Goal: Feedback & Contribution: Submit feedback/report problem

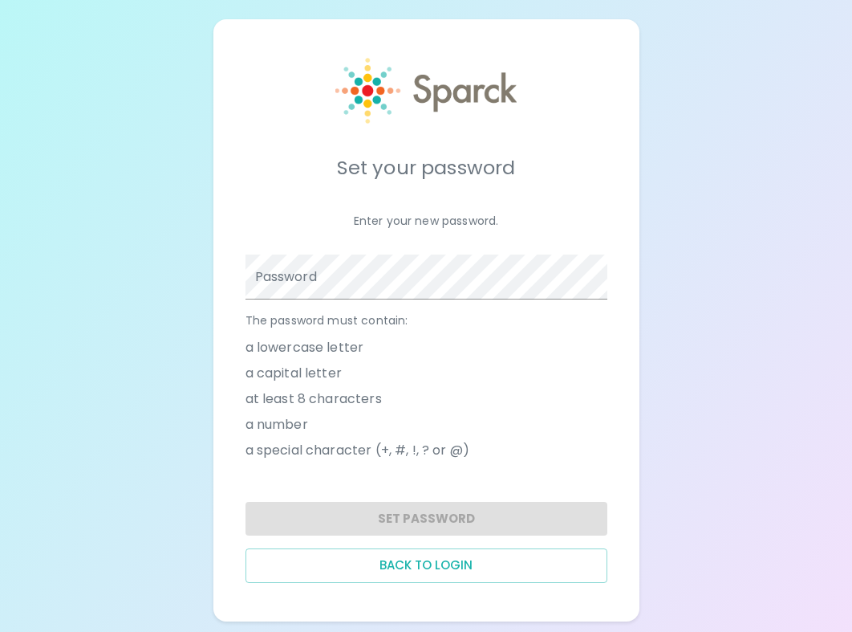
scroll to position [8, 0]
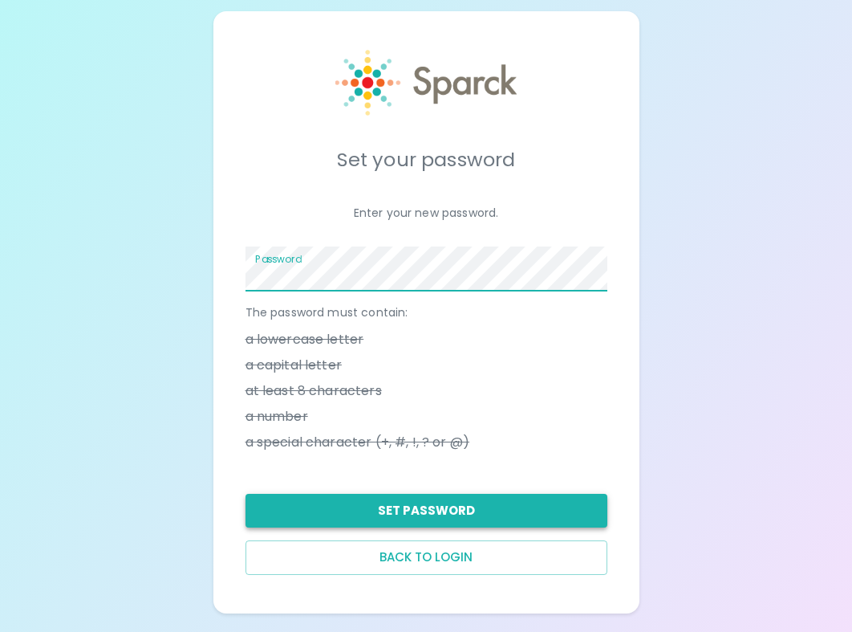
click at [456, 508] on button "Set Password" at bounding box center [427, 511] width 362 height 34
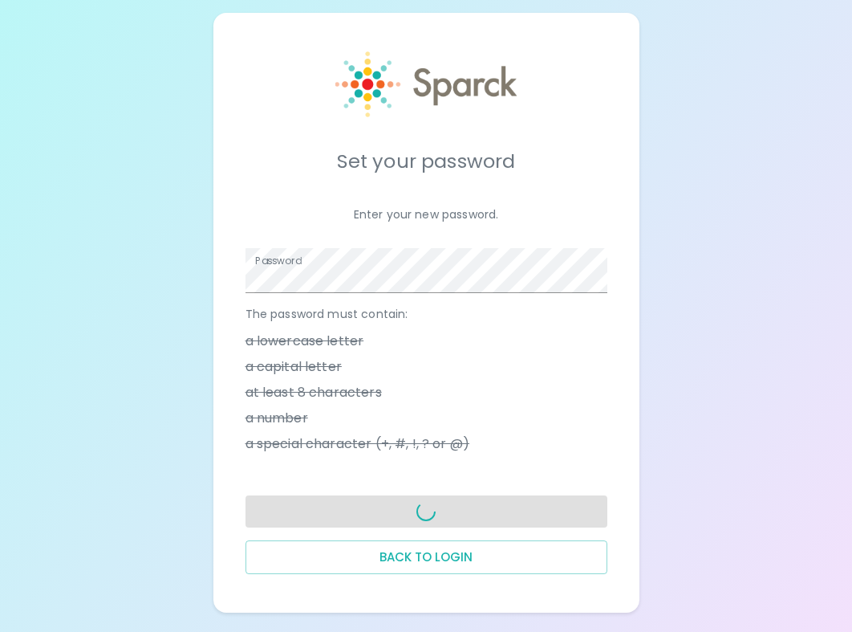
scroll to position [6, 0]
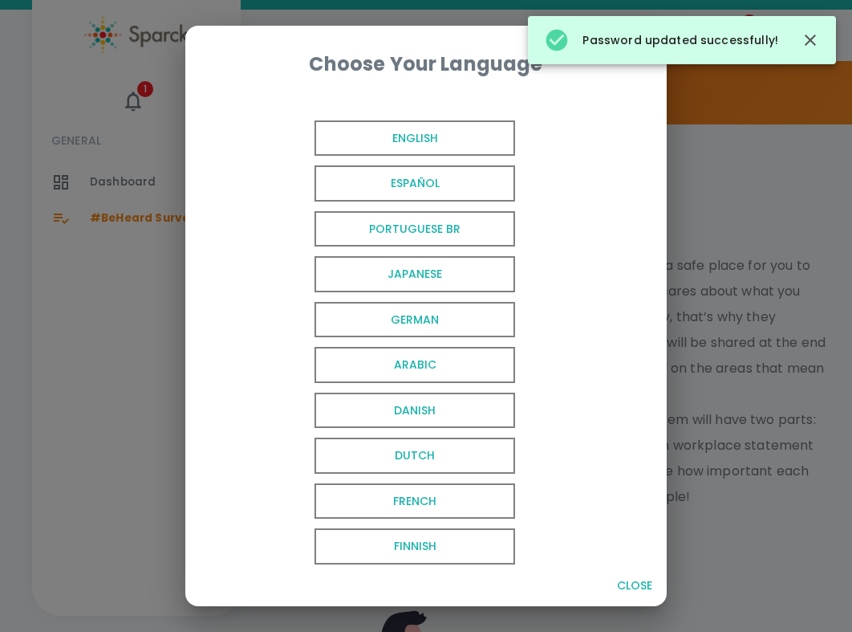
click at [465, 141] on span "English" at bounding box center [415, 138] width 201 height 36
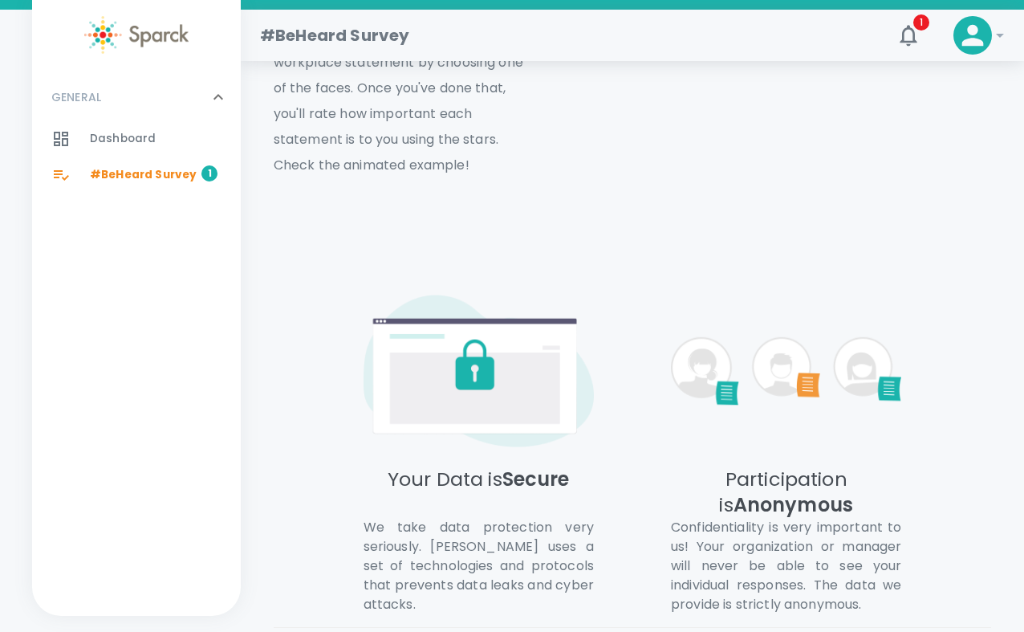
scroll to position [816, 0]
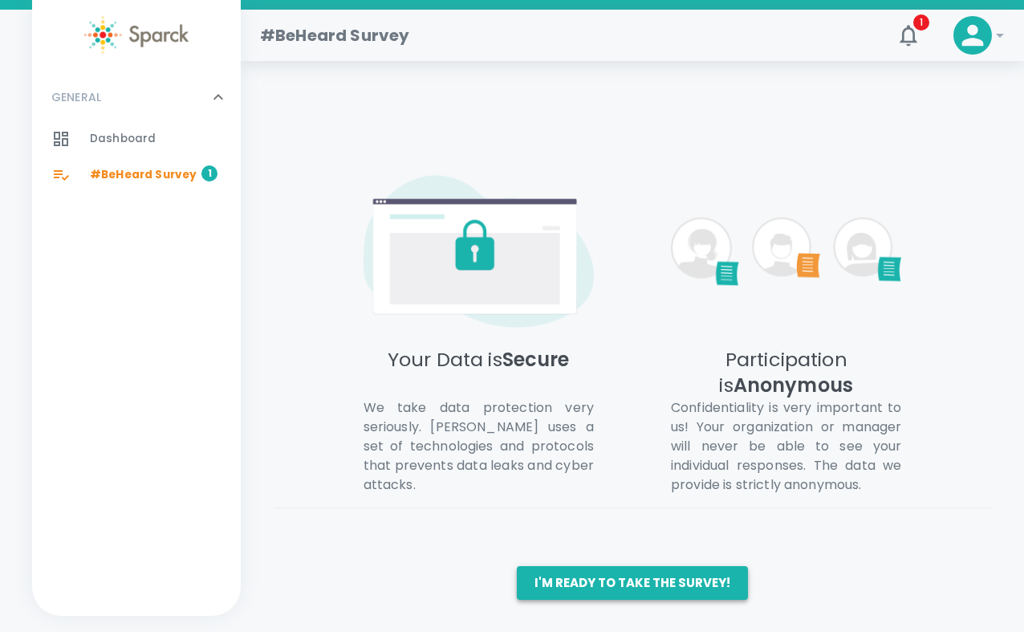
click at [663, 587] on button "I'm ready to take the survey!" at bounding box center [632, 583] width 231 height 34
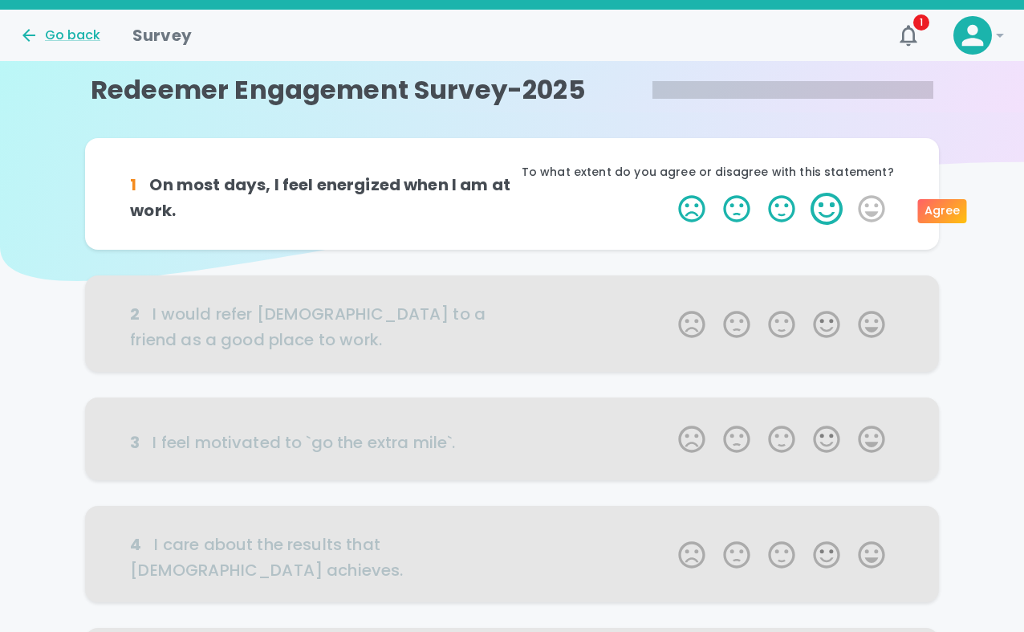
click at [837, 200] on label "4 Stars" at bounding box center [826, 209] width 45 height 32
click at [669, 193] on input "4 Stars" at bounding box center [669, 192] width 1 height 1
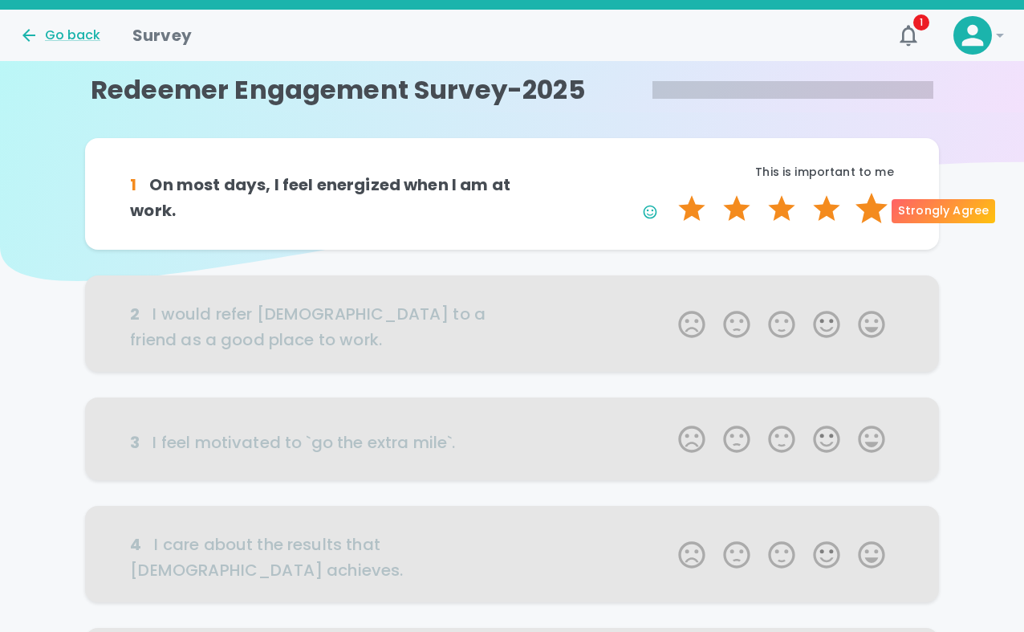
click at [851, 213] on label "5 Stars" at bounding box center [871, 209] width 45 height 32
click at [669, 193] on input "5 Stars" at bounding box center [669, 192] width 1 height 1
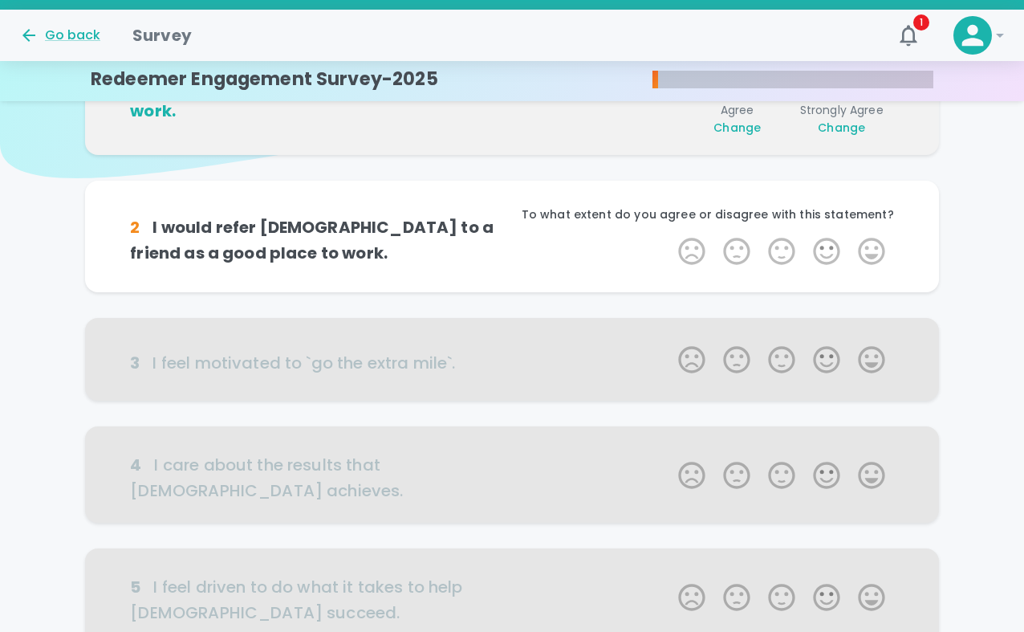
scroll to position [141, 0]
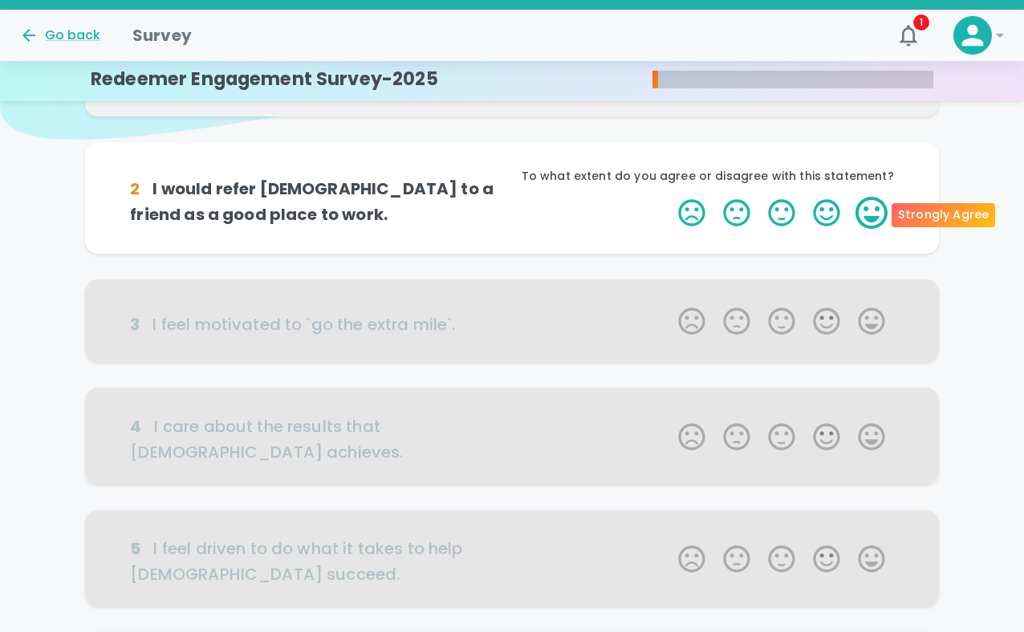
click at [851, 214] on label "5 Stars" at bounding box center [871, 213] width 45 height 32
click at [669, 197] on input "5 Stars" at bounding box center [669, 196] width 1 height 1
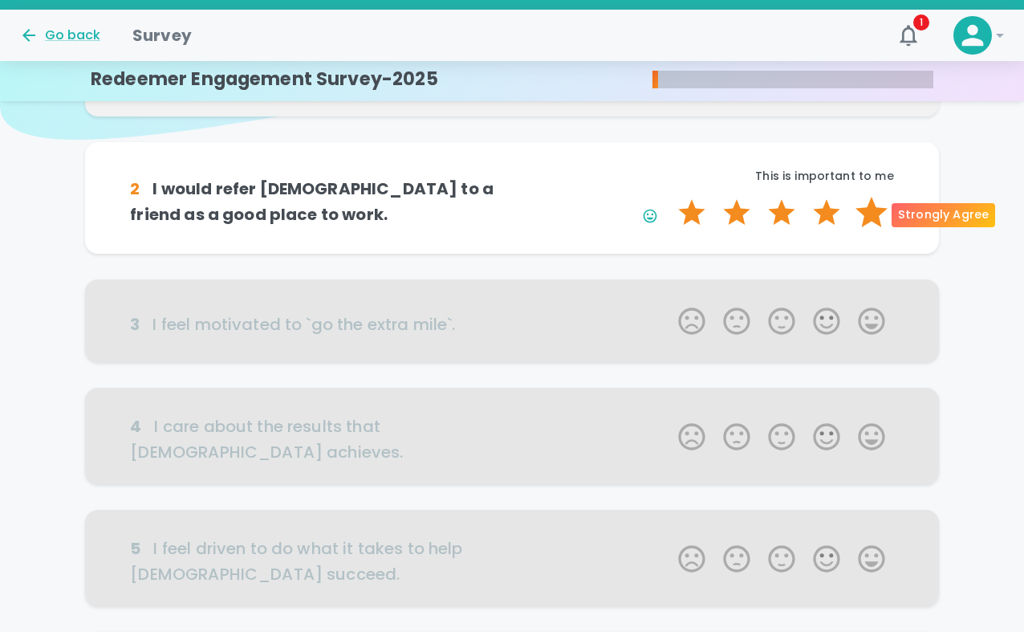
click at [851, 213] on label "5 Stars" at bounding box center [871, 213] width 45 height 32
click at [669, 197] on input "5 Stars" at bounding box center [669, 196] width 1 height 1
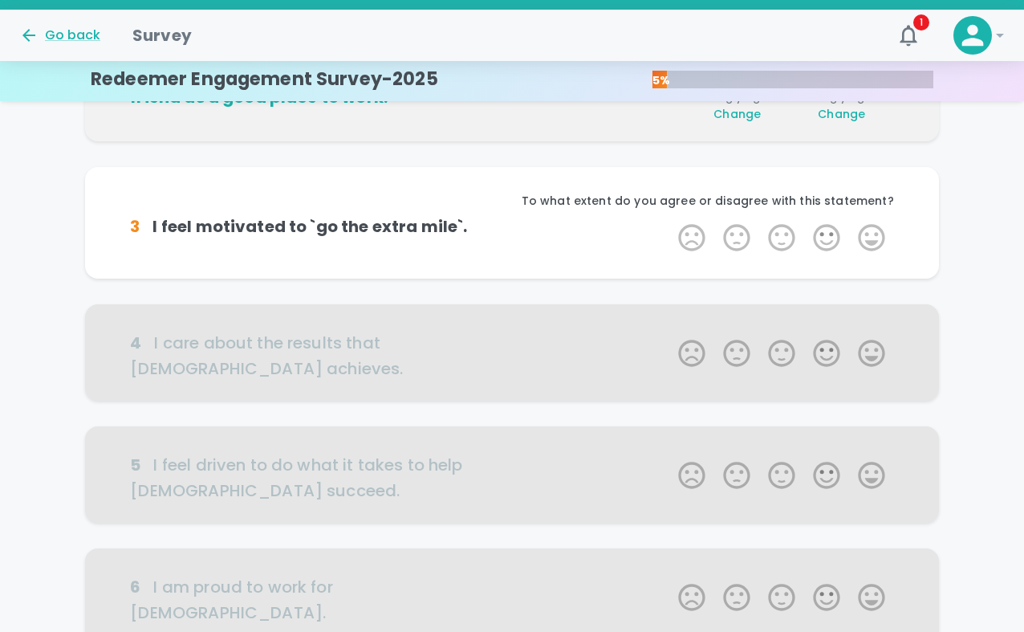
scroll to position [282, 0]
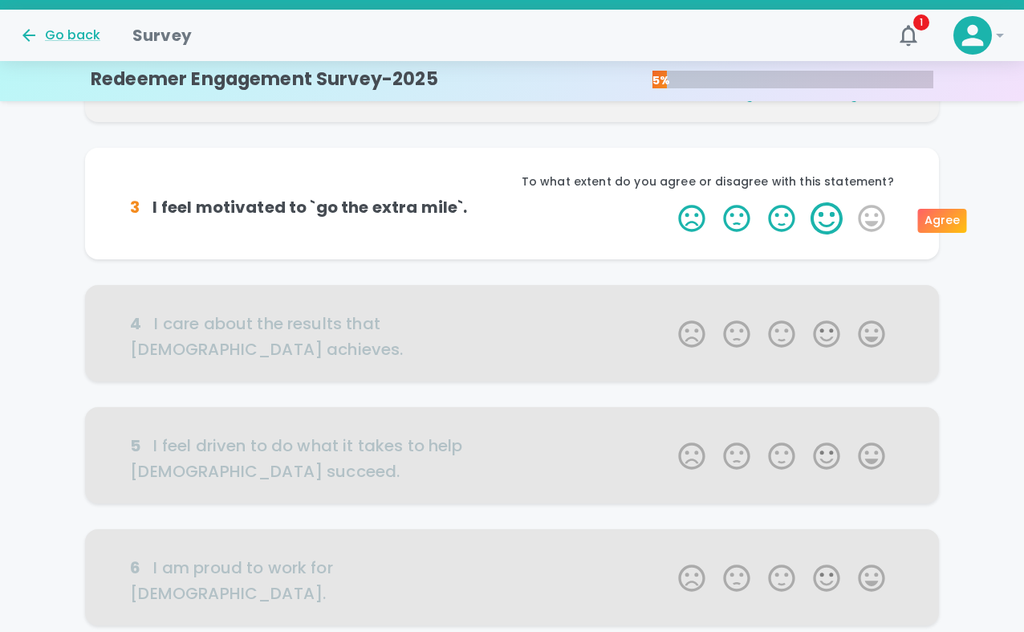
click at [824, 221] on label "4 Stars" at bounding box center [826, 218] width 45 height 32
click at [669, 202] on input "4 Stars" at bounding box center [669, 201] width 1 height 1
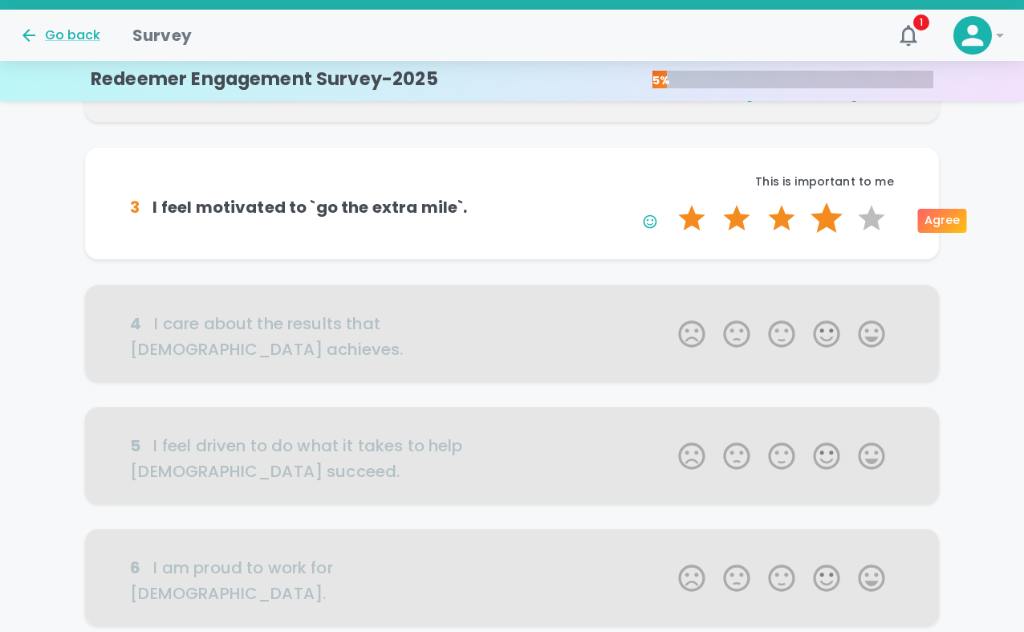
click at [827, 220] on label "4 Stars" at bounding box center [826, 218] width 45 height 32
click at [669, 202] on input "4 Stars" at bounding box center [669, 201] width 1 height 1
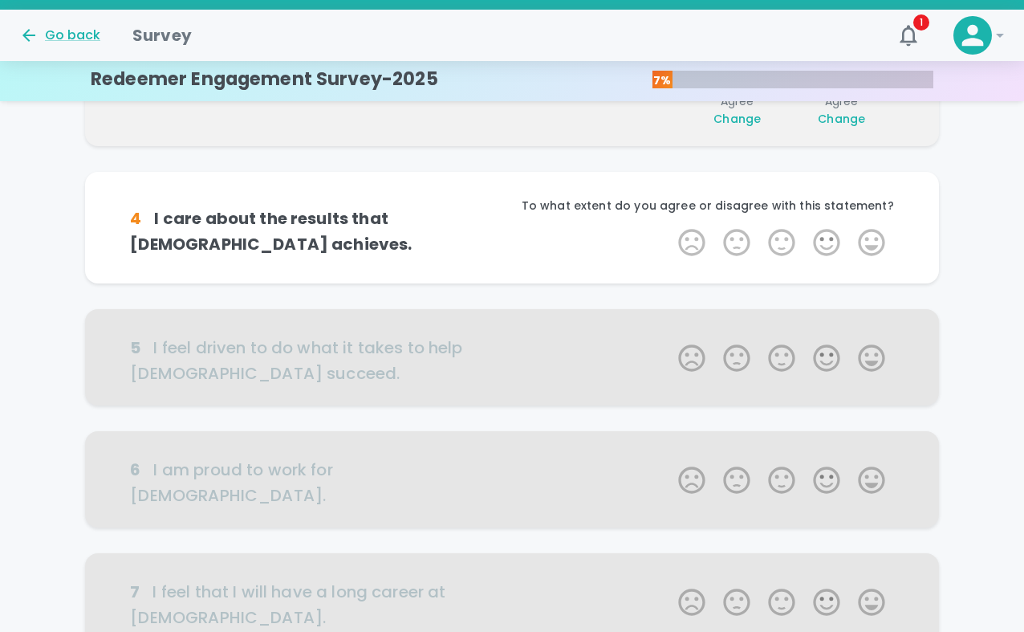
scroll to position [424, 0]
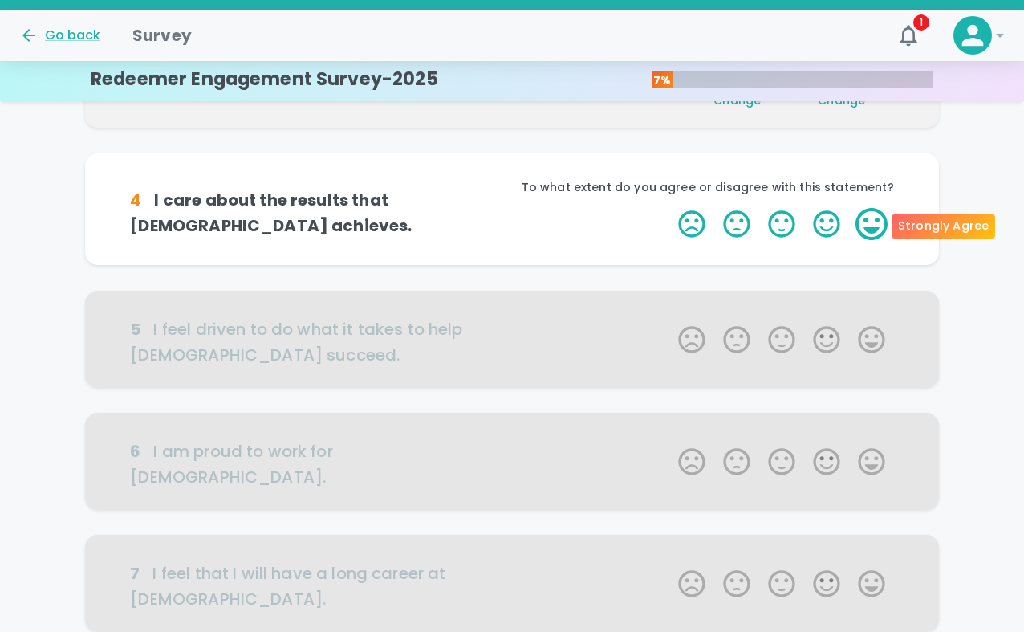
click at [851, 215] on label "5 Stars" at bounding box center [871, 224] width 45 height 32
click at [669, 208] on input "5 Stars" at bounding box center [669, 207] width 1 height 1
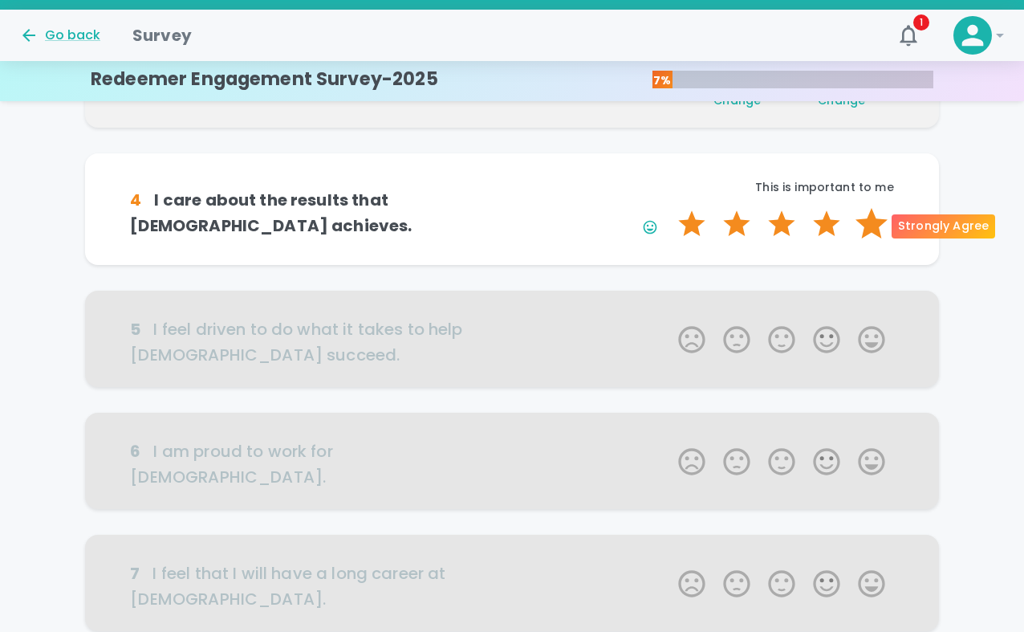
click at [851, 221] on label "5 Stars" at bounding box center [871, 224] width 45 height 32
click at [669, 208] on input "5 Stars" at bounding box center [669, 207] width 1 height 1
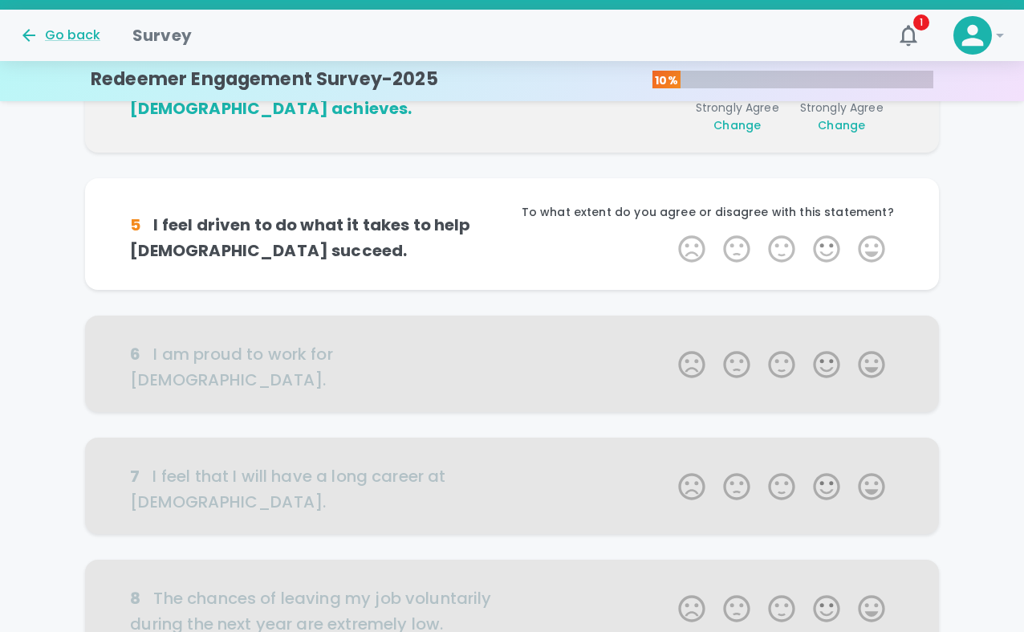
scroll to position [565, 0]
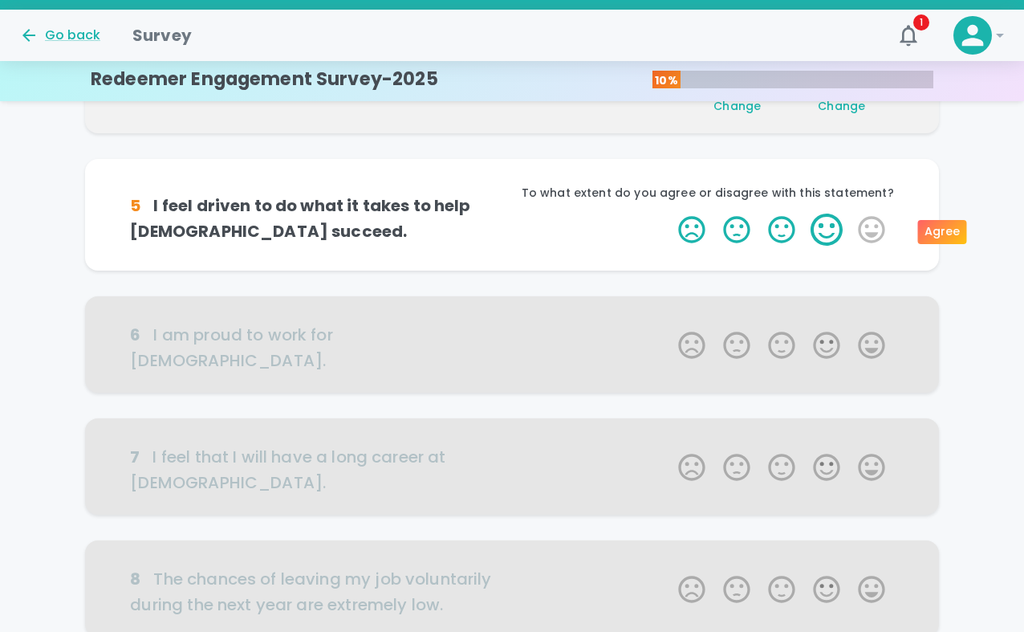
click at [828, 217] on label "4 Stars" at bounding box center [826, 229] width 45 height 32
click at [669, 213] on input "4 Stars" at bounding box center [669, 213] width 1 height 1
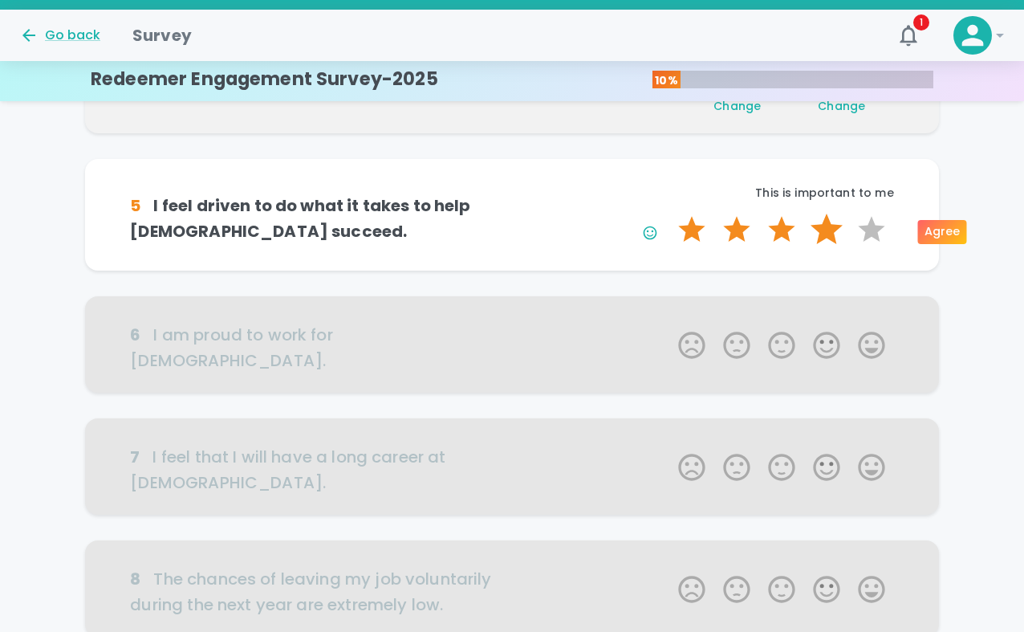
click at [829, 227] on label "4 Stars" at bounding box center [826, 229] width 45 height 32
click at [669, 213] on input "4 Stars" at bounding box center [669, 213] width 1 height 1
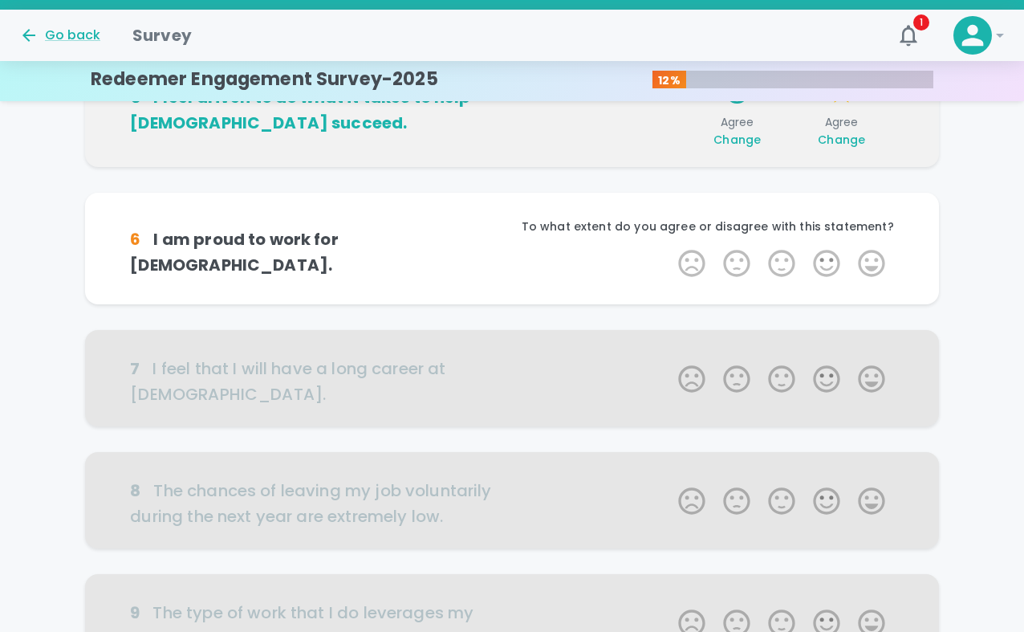
scroll to position [706, 0]
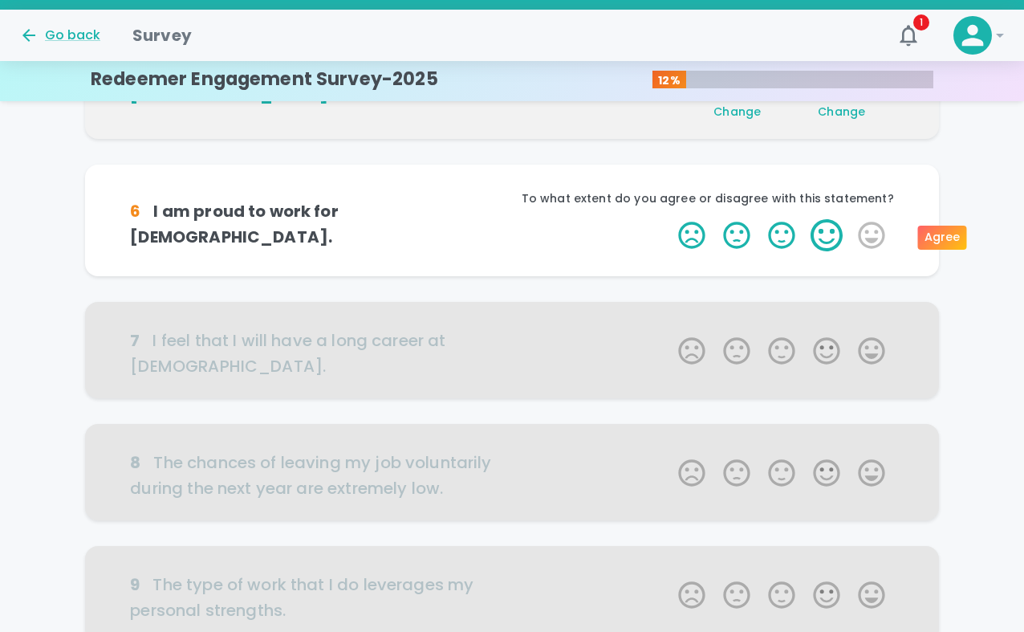
click at [827, 234] on label "4 Stars" at bounding box center [826, 235] width 45 height 32
click at [669, 219] on input "4 Stars" at bounding box center [669, 218] width 1 height 1
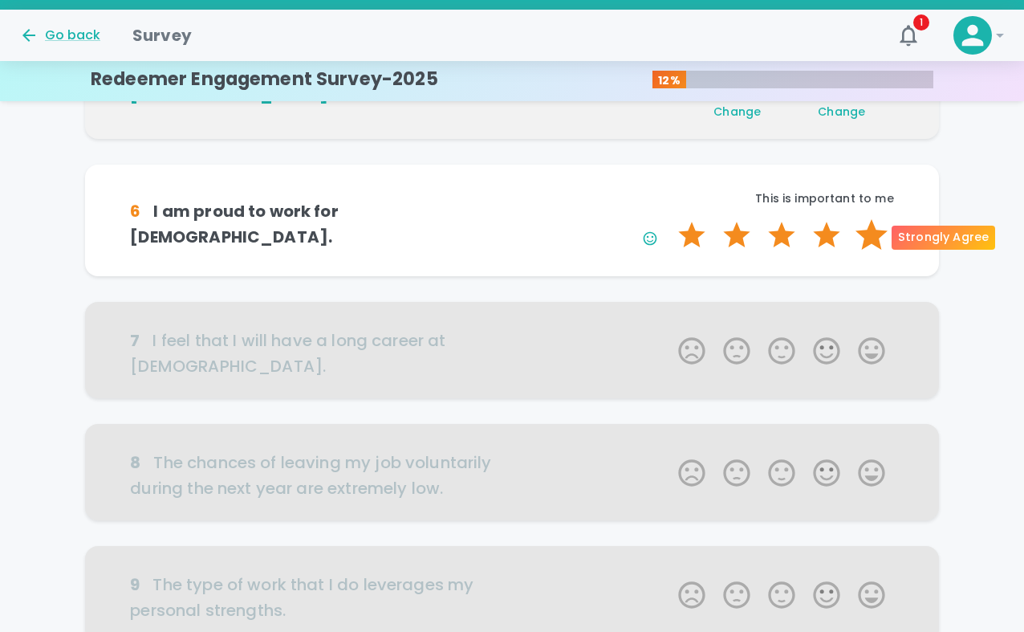
click at [851, 236] on label "5 Stars" at bounding box center [871, 235] width 45 height 32
click at [669, 219] on input "5 Stars" at bounding box center [669, 218] width 1 height 1
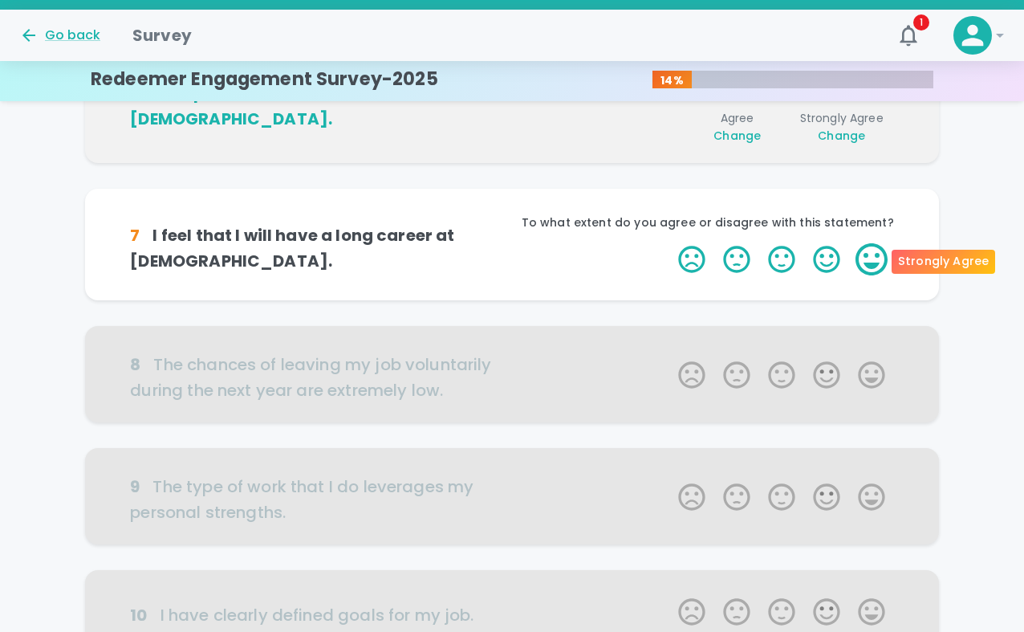
scroll to position [847, 0]
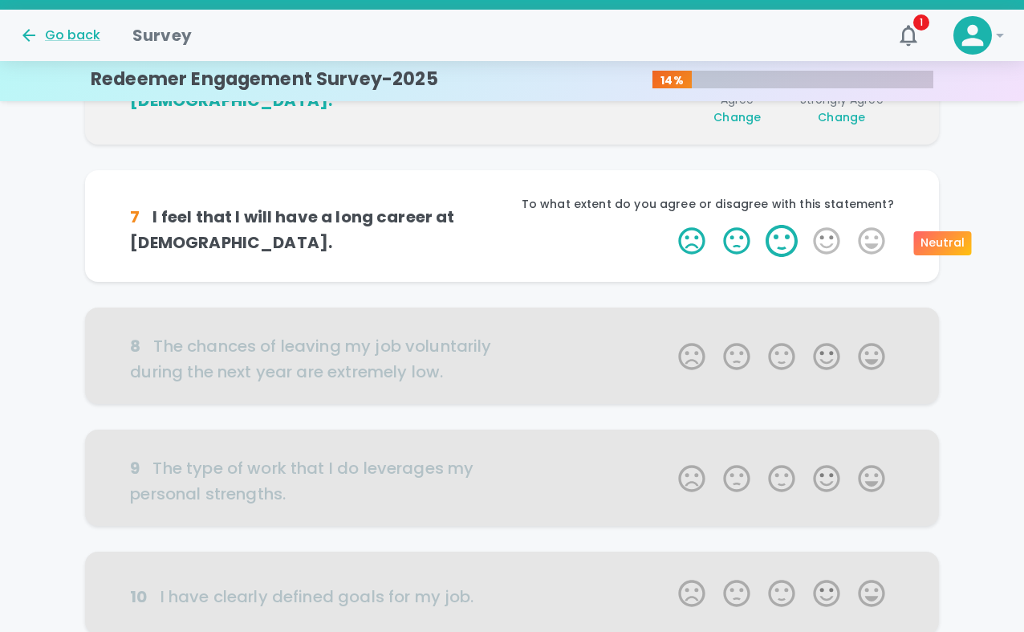
click at [785, 240] on label "3 Stars" at bounding box center [781, 241] width 45 height 32
click at [669, 225] on input "3 Stars" at bounding box center [669, 224] width 1 height 1
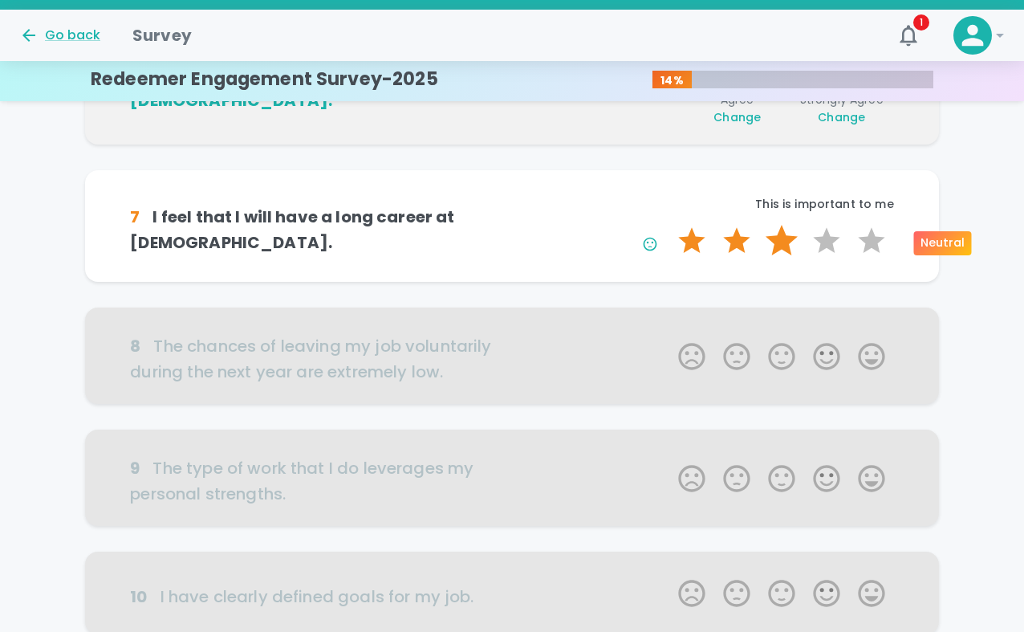
click at [777, 238] on label "3 Stars" at bounding box center [781, 241] width 45 height 32
click at [669, 225] on input "3 Stars" at bounding box center [669, 224] width 1 height 1
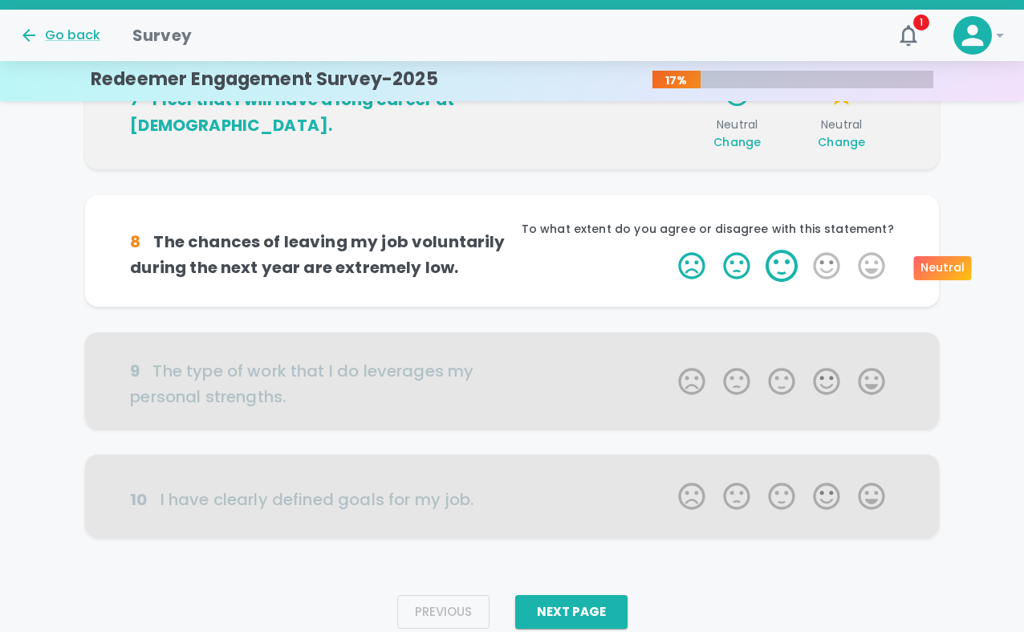
scroll to position [989, 0]
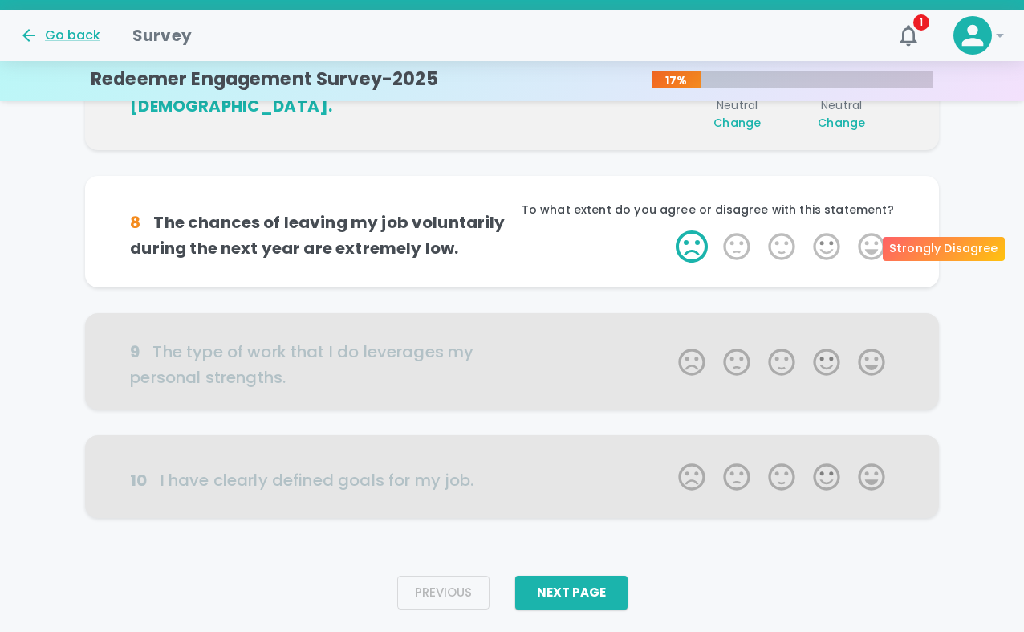
click at [697, 246] on label "1 Star" at bounding box center [691, 246] width 45 height 32
click at [669, 230] on input "1 Star" at bounding box center [669, 230] width 1 height 1
click at [698, 245] on label "1 Star" at bounding box center [691, 246] width 45 height 32
click at [669, 230] on input "1 Star" at bounding box center [669, 230] width 1 height 1
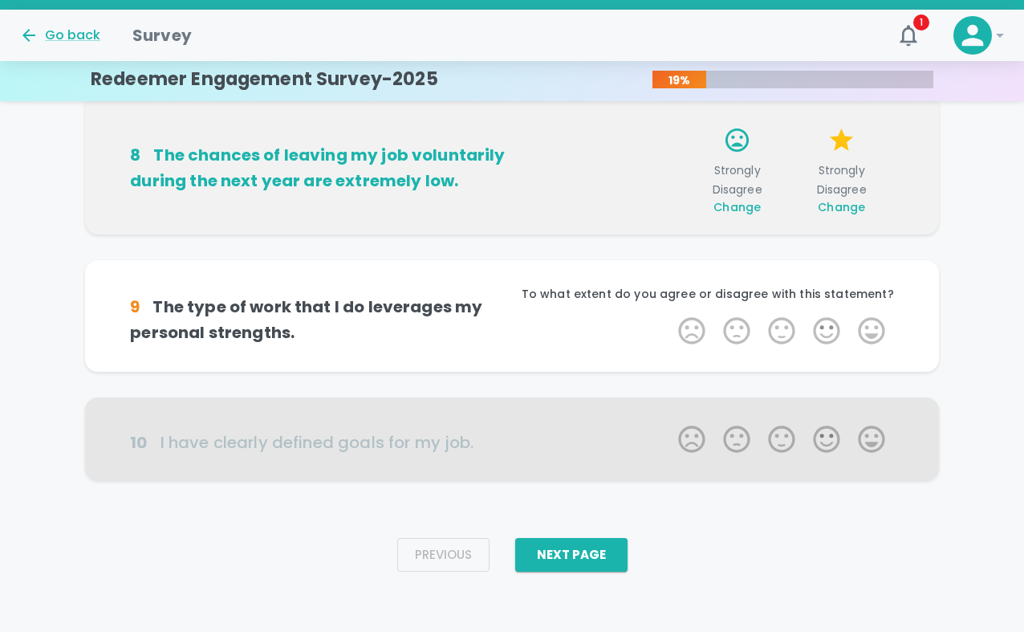
scroll to position [1074, 0]
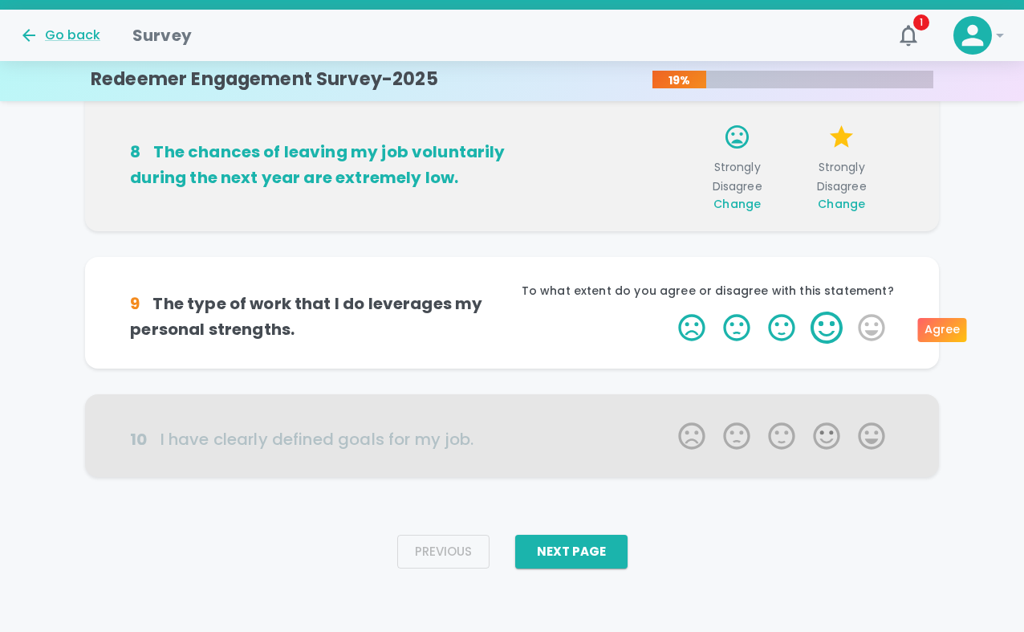
click at [827, 327] on label "4 Stars" at bounding box center [826, 327] width 45 height 32
click at [669, 311] on input "4 Stars" at bounding box center [669, 311] width 1 height 1
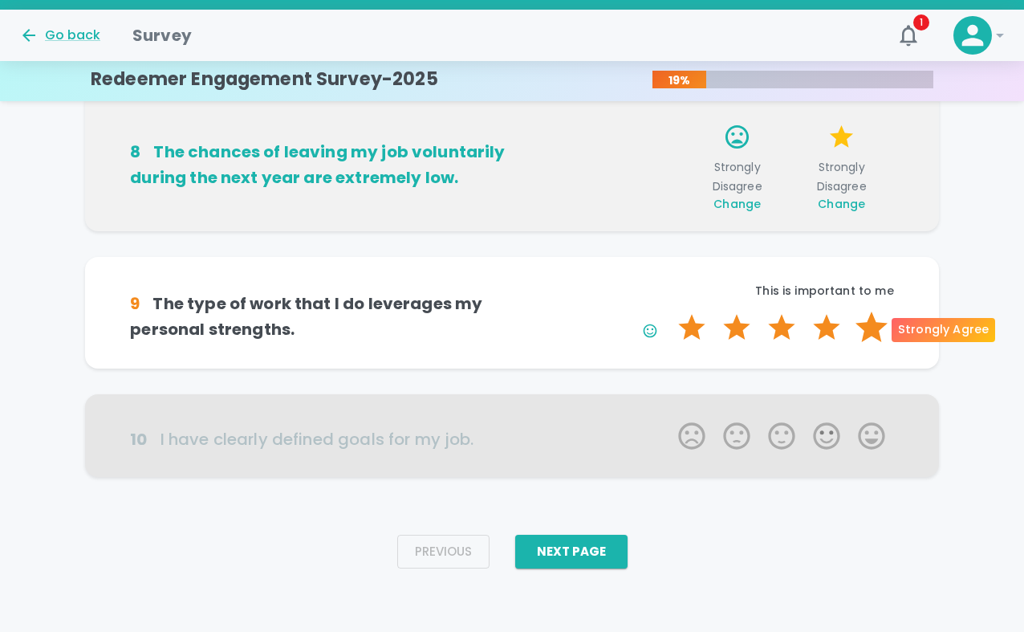
click at [851, 329] on label "5 Stars" at bounding box center [871, 327] width 45 height 32
click at [669, 311] on input "5 Stars" at bounding box center [669, 311] width 1 height 1
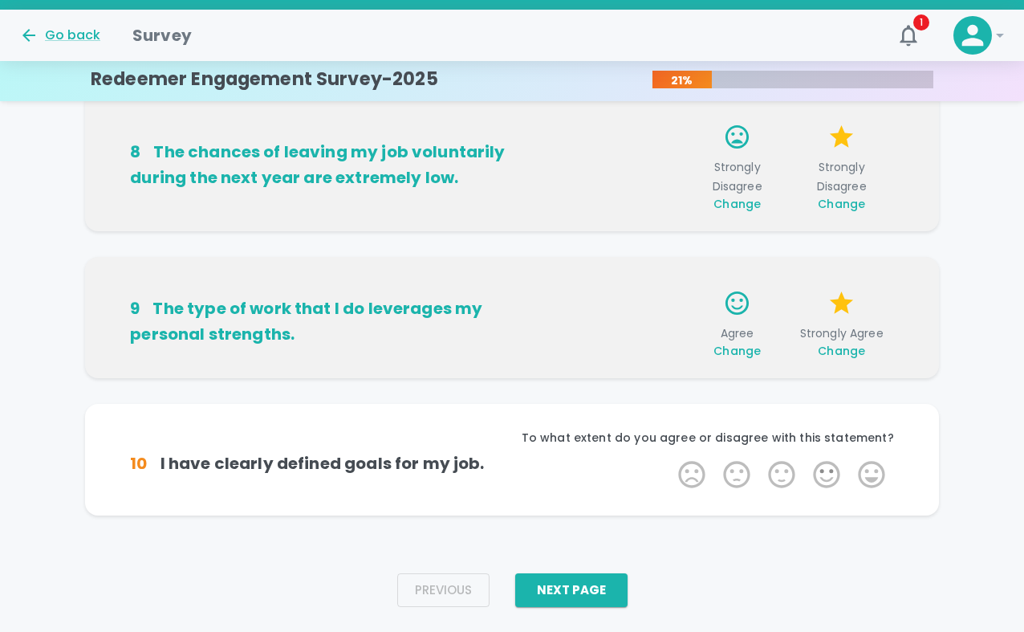
scroll to position [1113, 0]
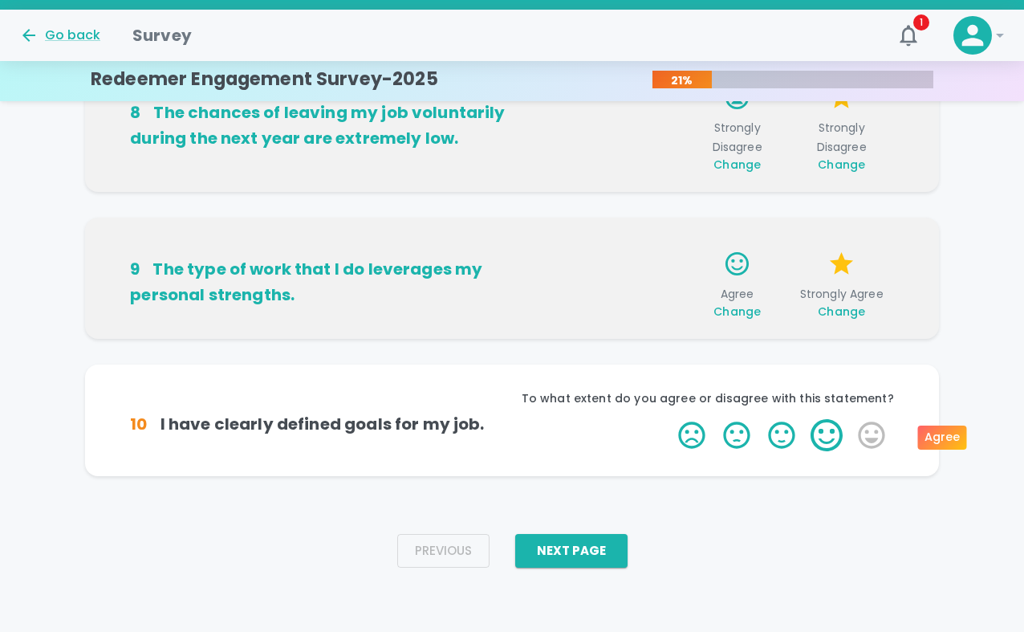
click at [831, 427] on label "4 Stars" at bounding box center [826, 435] width 45 height 32
click at [669, 419] on input "4 Stars" at bounding box center [669, 418] width 1 height 1
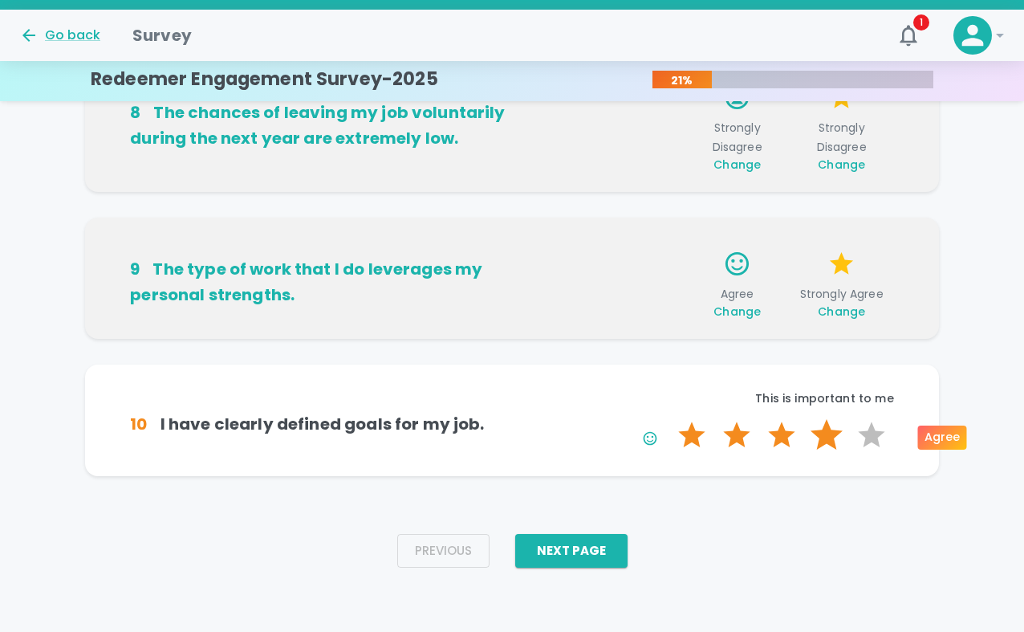
click at [831, 429] on label "4 Stars" at bounding box center [826, 435] width 45 height 32
click at [669, 419] on input "4 Stars" at bounding box center [669, 418] width 1 height 1
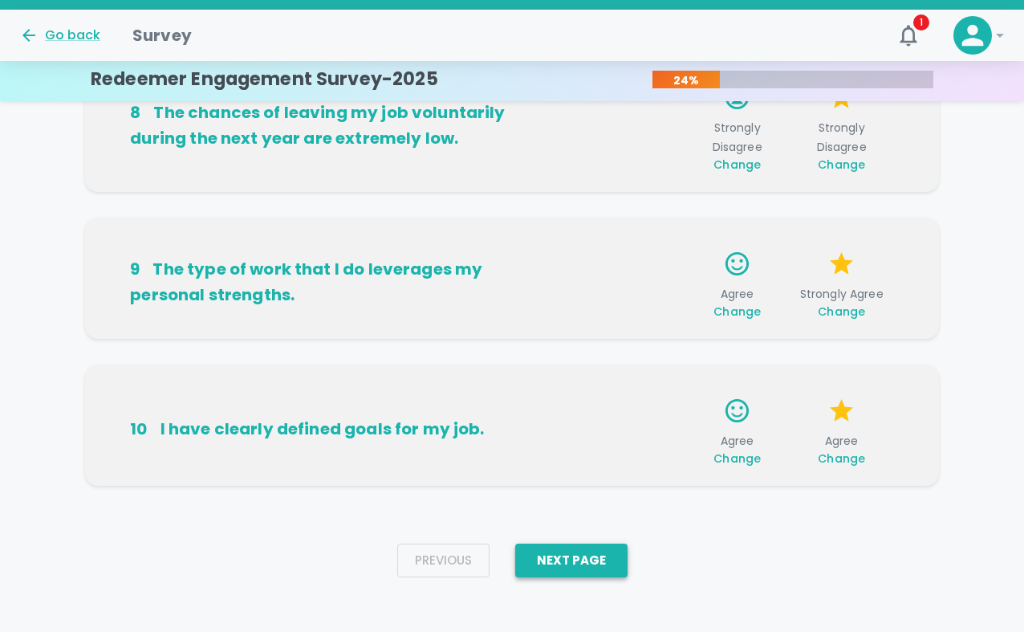
click at [615, 559] on button "Next Page" at bounding box center [571, 560] width 112 height 34
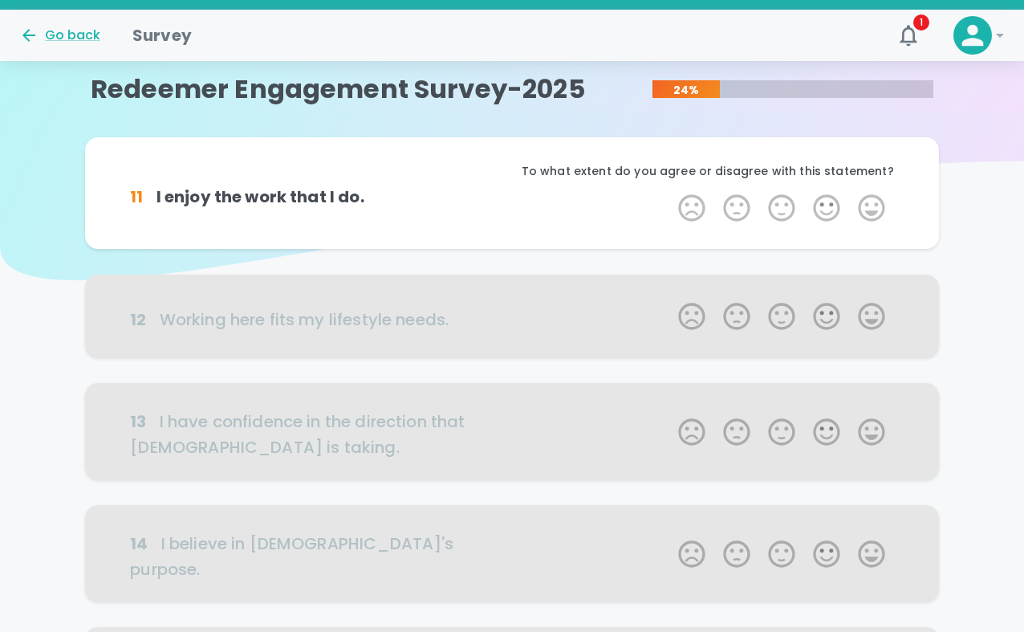
scroll to position [0, 0]
click at [834, 207] on label "4 Stars" at bounding box center [826, 209] width 45 height 32
click at [669, 193] on input "4 Stars" at bounding box center [669, 192] width 1 height 1
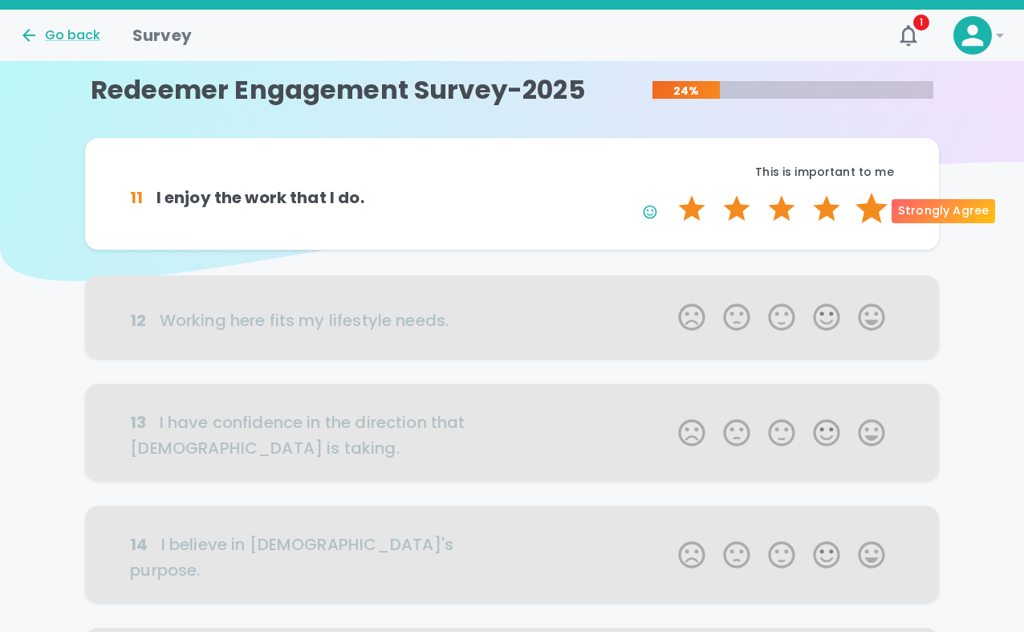
click at [851, 206] on label "5 Stars" at bounding box center [871, 209] width 45 height 32
click at [669, 193] on input "5 Stars" at bounding box center [669, 192] width 1 height 1
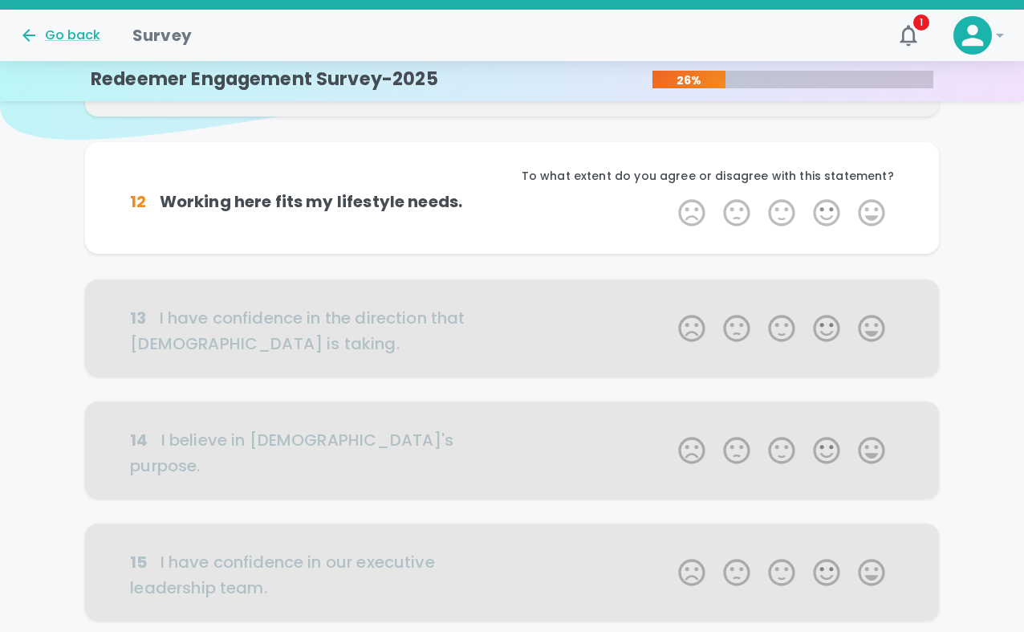
scroll to position [146, 0]
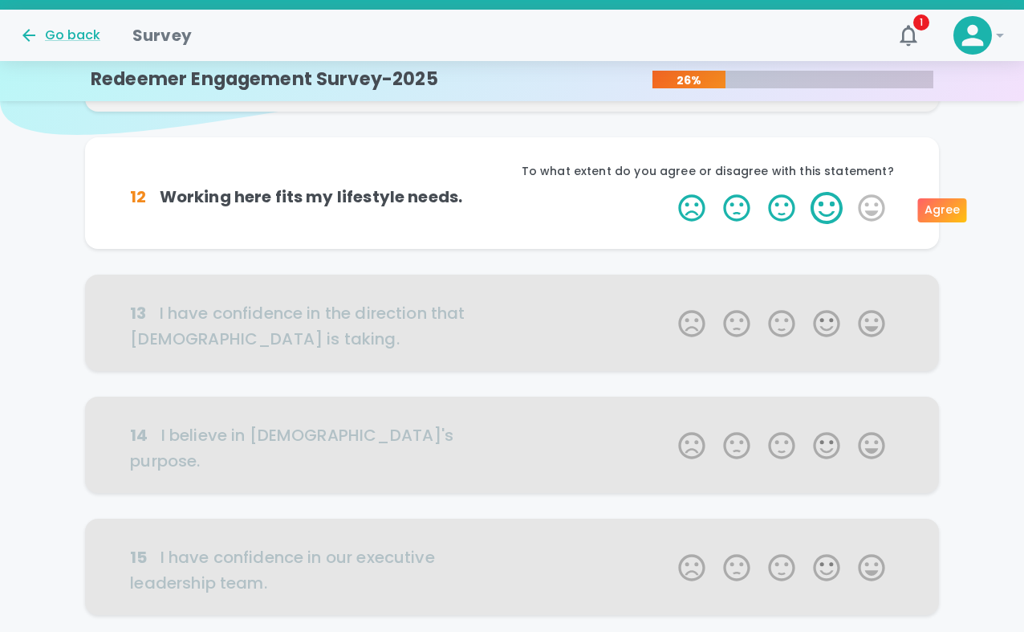
click at [823, 210] on label "4 Stars" at bounding box center [826, 208] width 45 height 32
click at [669, 192] on input "4 Stars" at bounding box center [669, 191] width 1 height 1
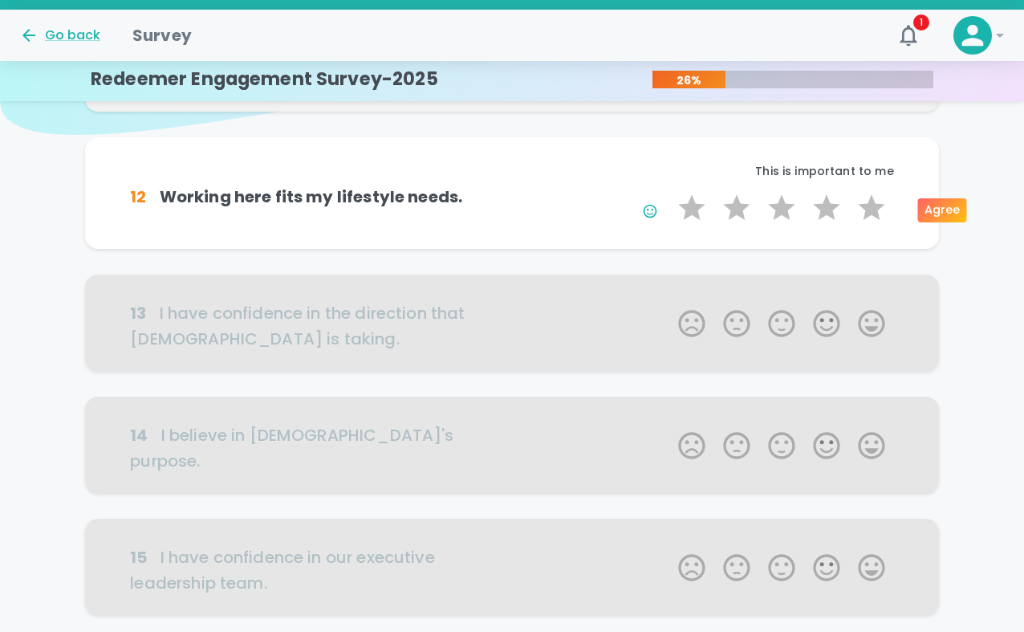
click at [823, 210] on label "4 Stars" at bounding box center [826, 208] width 45 height 32
click at [669, 192] on input "4 Stars" at bounding box center [669, 191] width 1 height 1
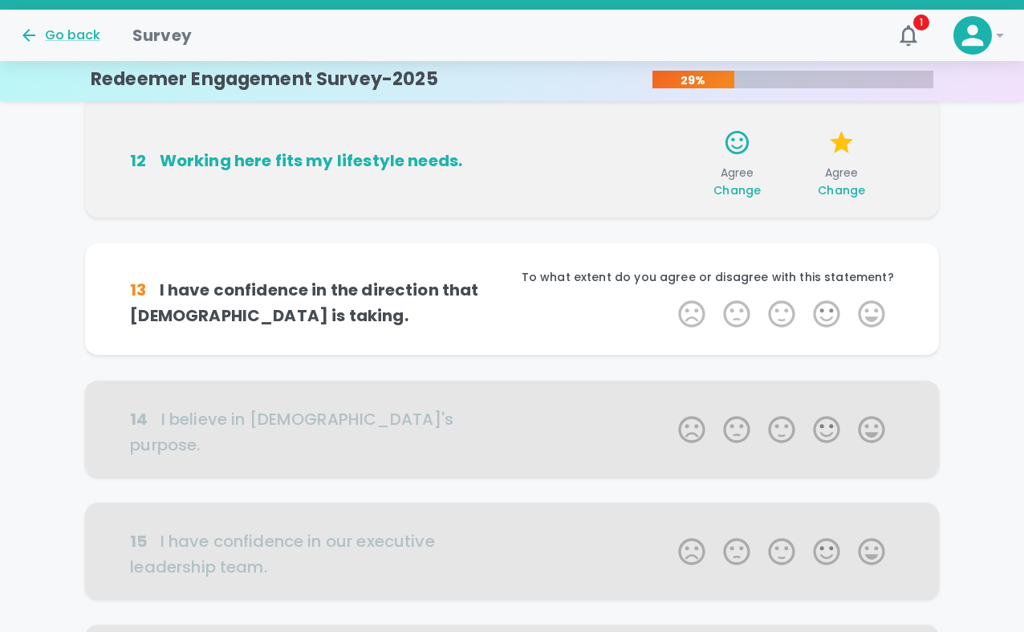
scroll to position [287, 0]
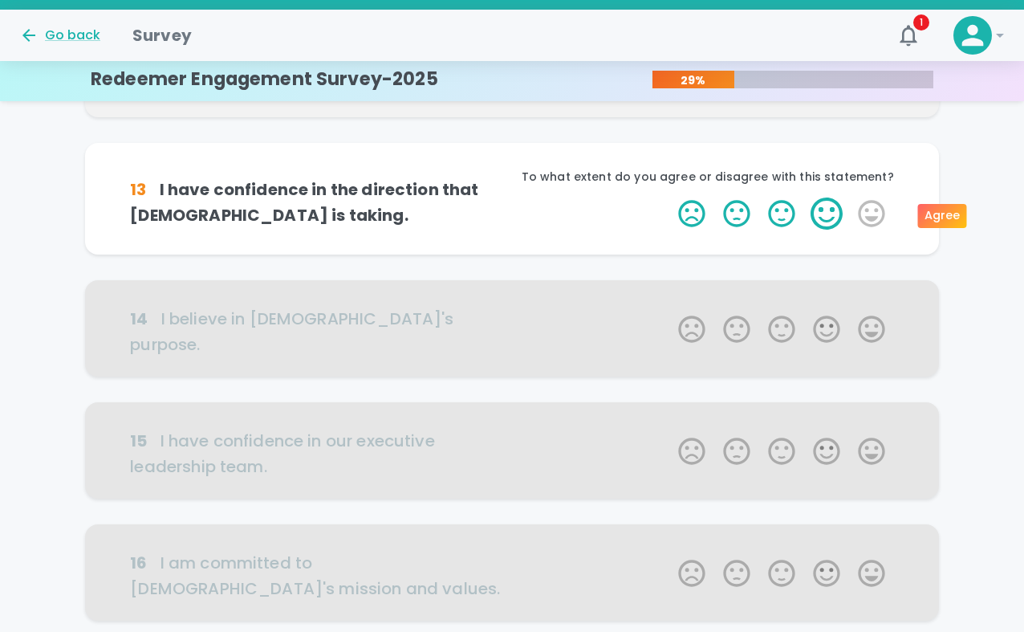
click at [826, 205] on label "4 Stars" at bounding box center [826, 213] width 45 height 32
click at [669, 197] on input "4 Stars" at bounding box center [669, 197] width 1 height 1
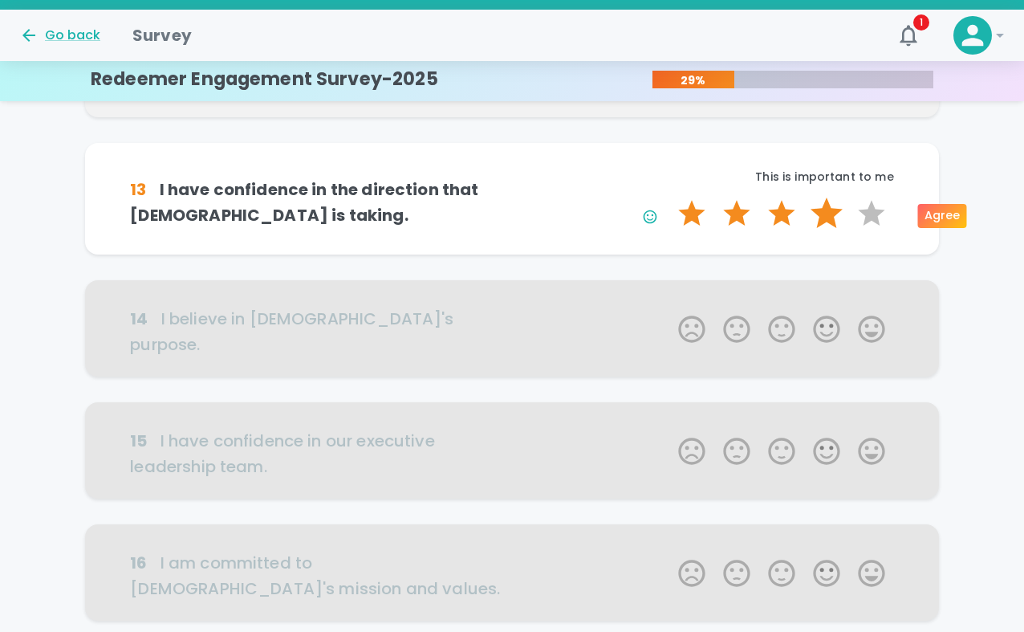
click at [829, 213] on label "4 Stars" at bounding box center [826, 213] width 45 height 32
click at [669, 197] on input "4 Stars" at bounding box center [669, 197] width 1 height 1
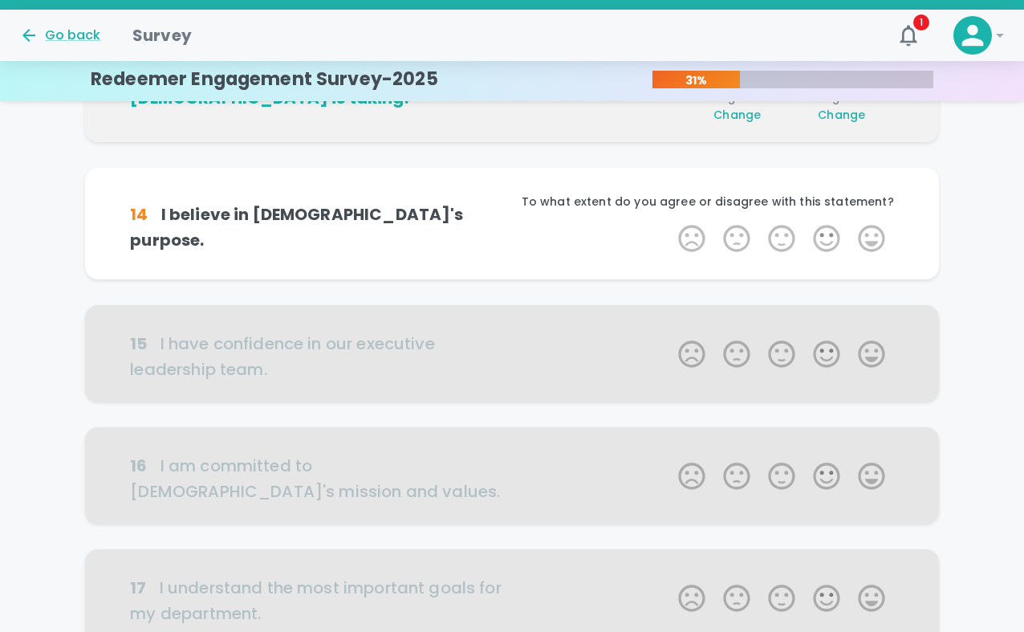
scroll to position [429, 0]
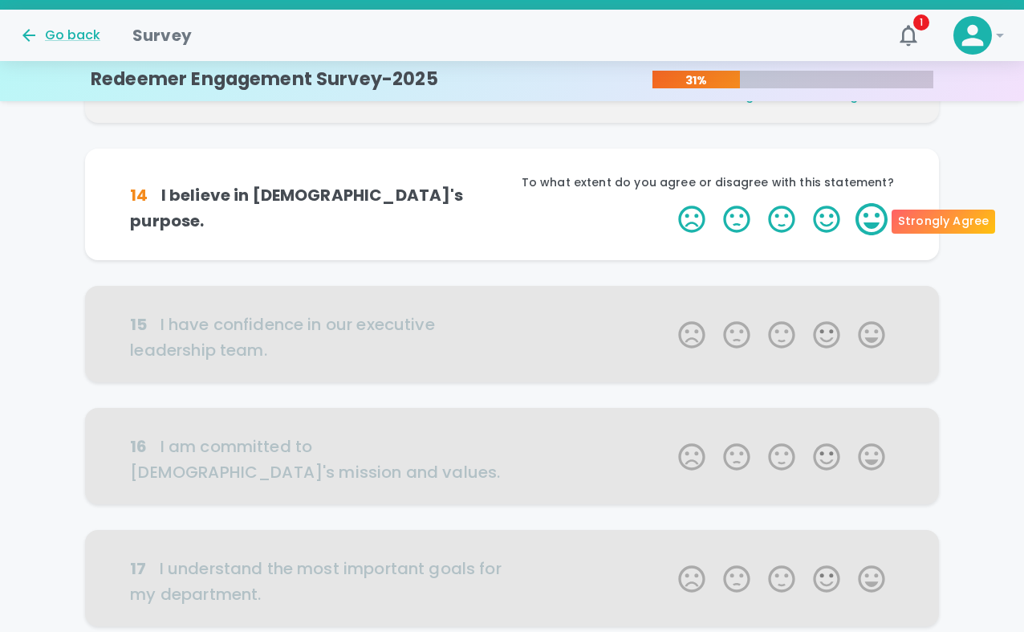
click at [851, 218] on label "5 Stars" at bounding box center [871, 219] width 45 height 32
click at [669, 203] on input "5 Stars" at bounding box center [669, 202] width 1 height 1
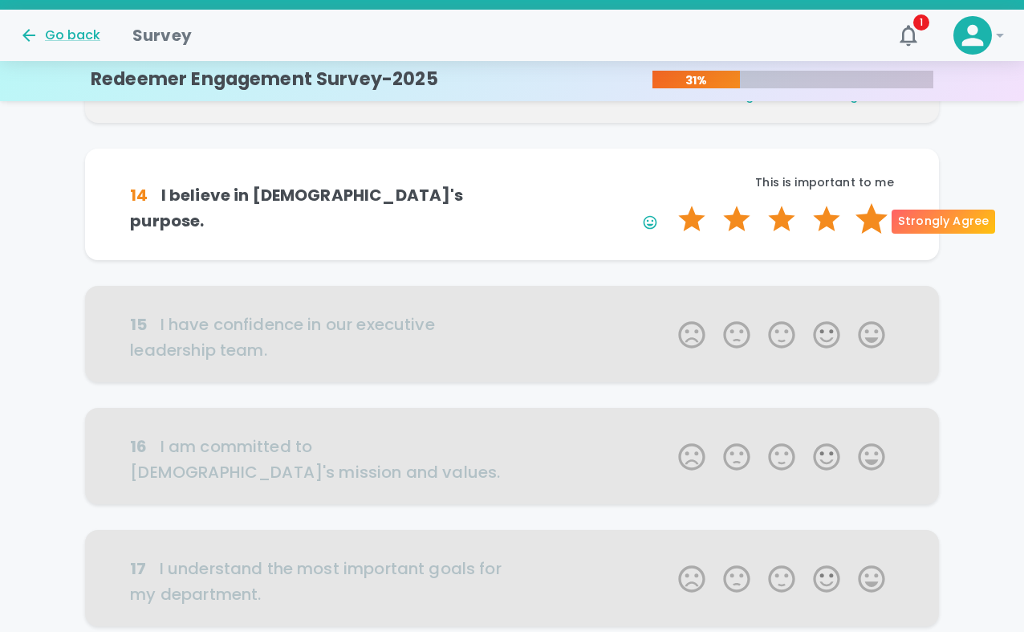
click at [851, 216] on label "5 Stars" at bounding box center [871, 219] width 45 height 32
click at [669, 203] on input "5 Stars" at bounding box center [669, 202] width 1 height 1
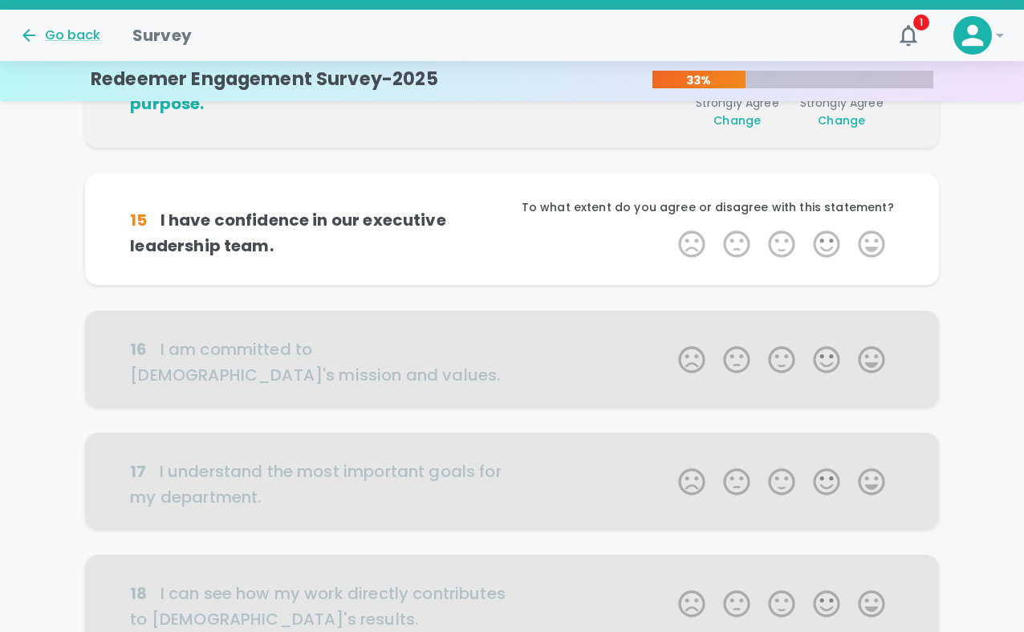
scroll to position [570, 0]
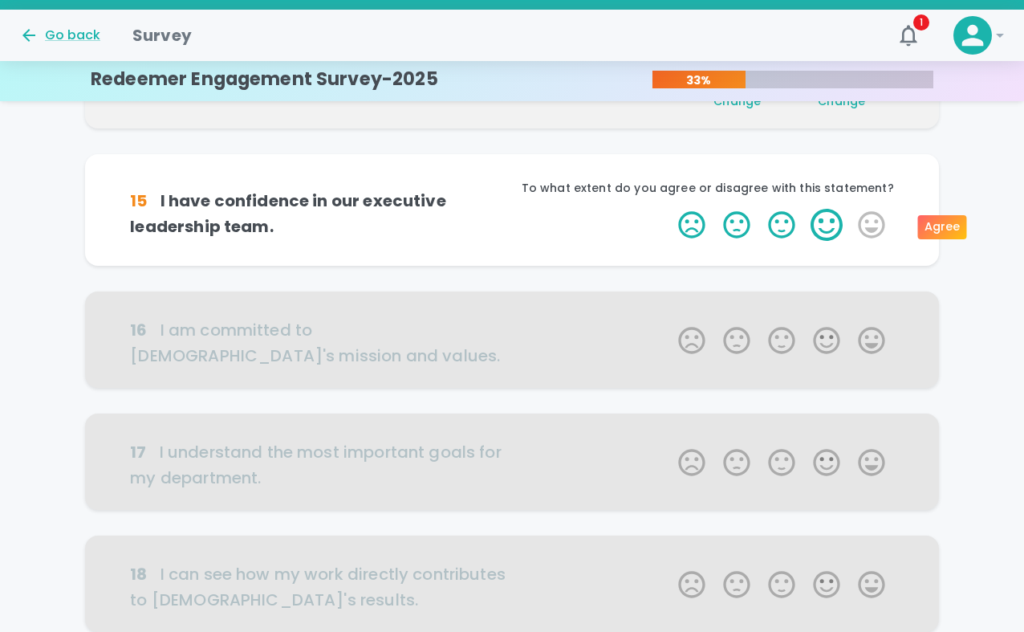
click at [827, 223] on label "4 Stars" at bounding box center [826, 225] width 45 height 32
click at [669, 209] on input "4 Stars" at bounding box center [669, 208] width 1 height 1
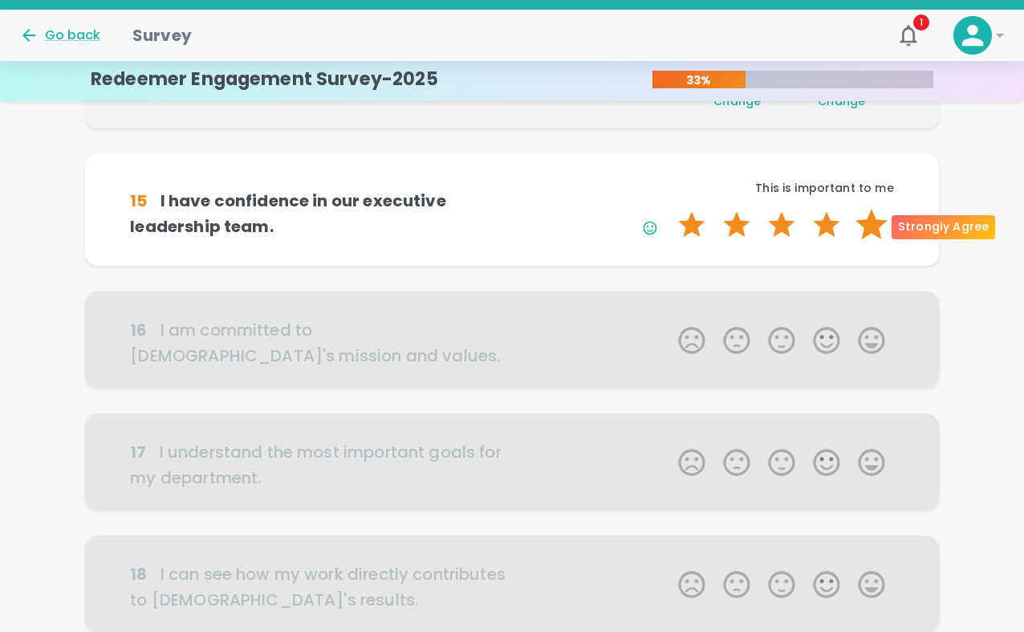
click at [851, 229] on label "5 Stars" at bounding box center [871, 225] width 45 height 32
click at [669, 209] on input "5 Stars" at bounding box center [669, 208] width 1 height 1
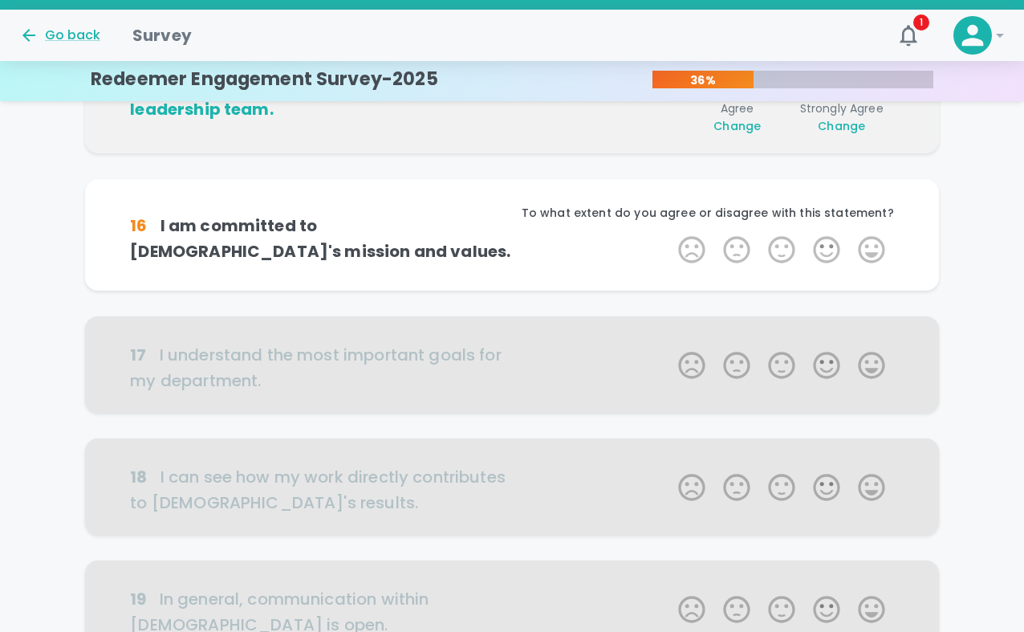
scroll to position [711, 0]
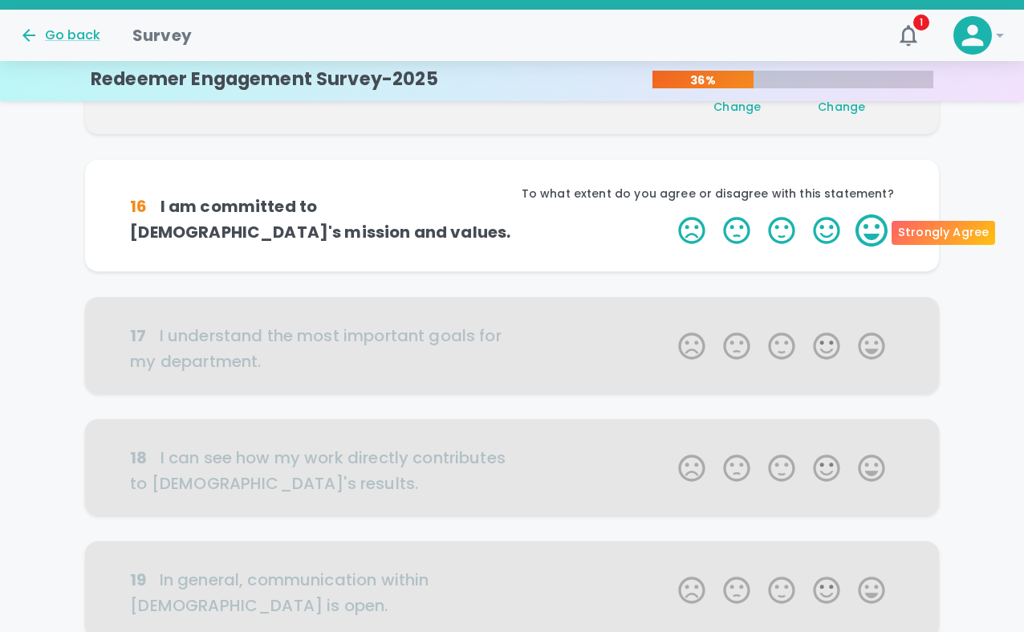
click at [851, 226] on label "5 Stars" at bounding box center [871, 230] width 45 height 32
click at [669, 214] on input "5 Stars" at bounding box center [669, 213] width 1 height 1
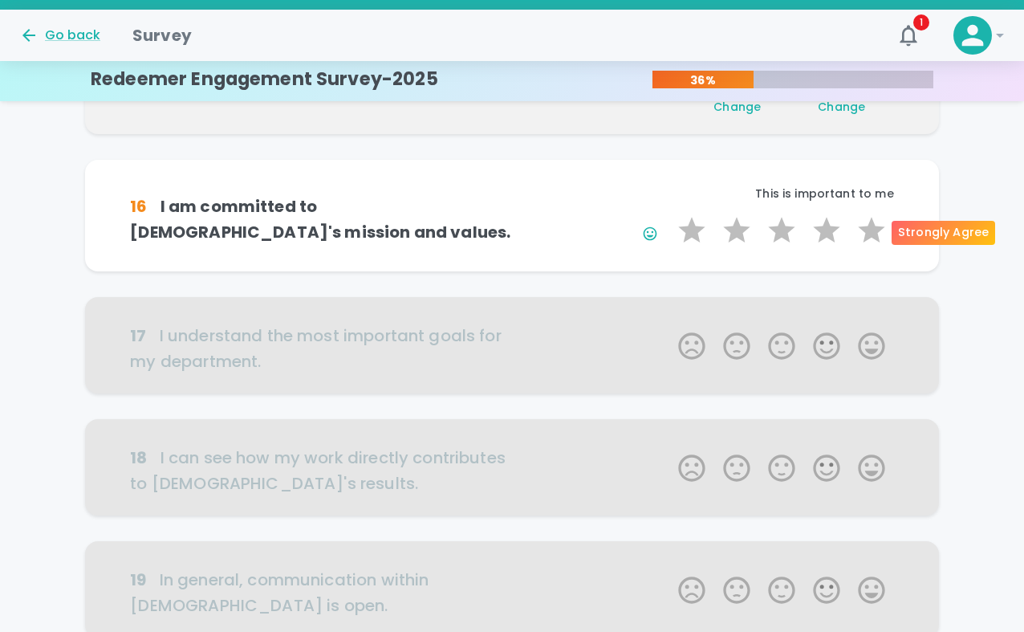
click at [851, 226] on label "5 Stars" at bounding box center [871, 230] width 45 height 32
click at [669, 214] on input "5 Stars" at bounding box center [669, 213] width 1 height 1
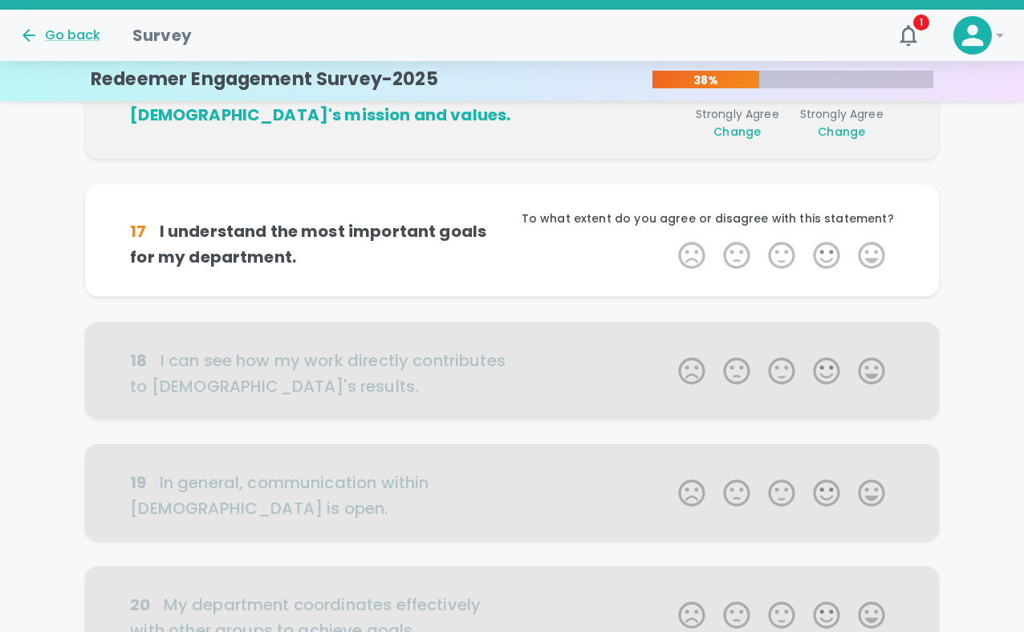
scroll to position [852, 0]
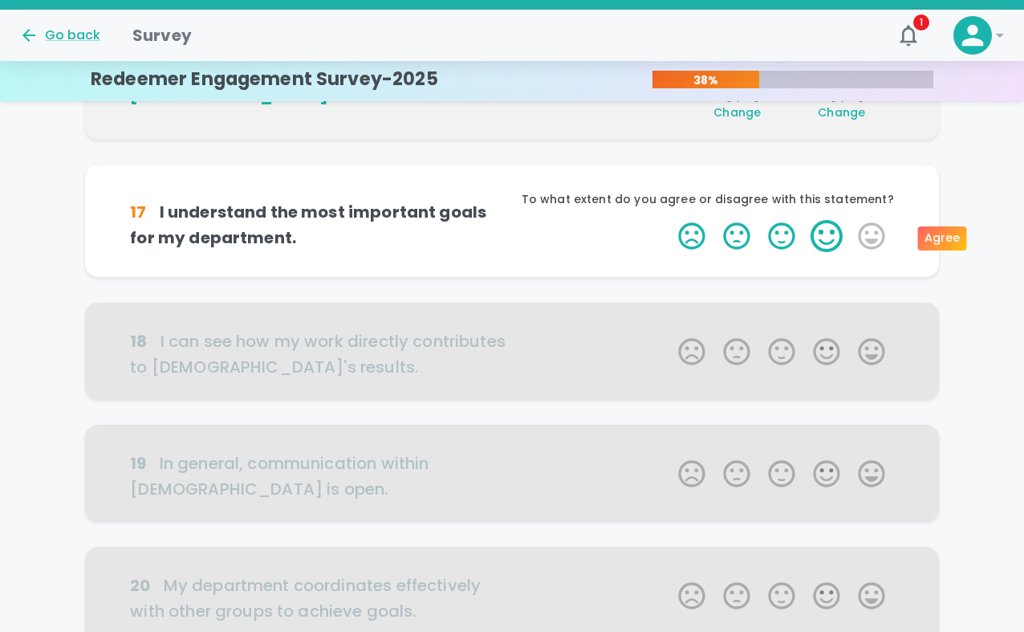
click at [835, 230] on label "4 Stars" at bounding box center [826, 236] width 45 height 32
click at [669, 220] on input "4 Stars" at bounding box center [669, 219] width 1 height 1
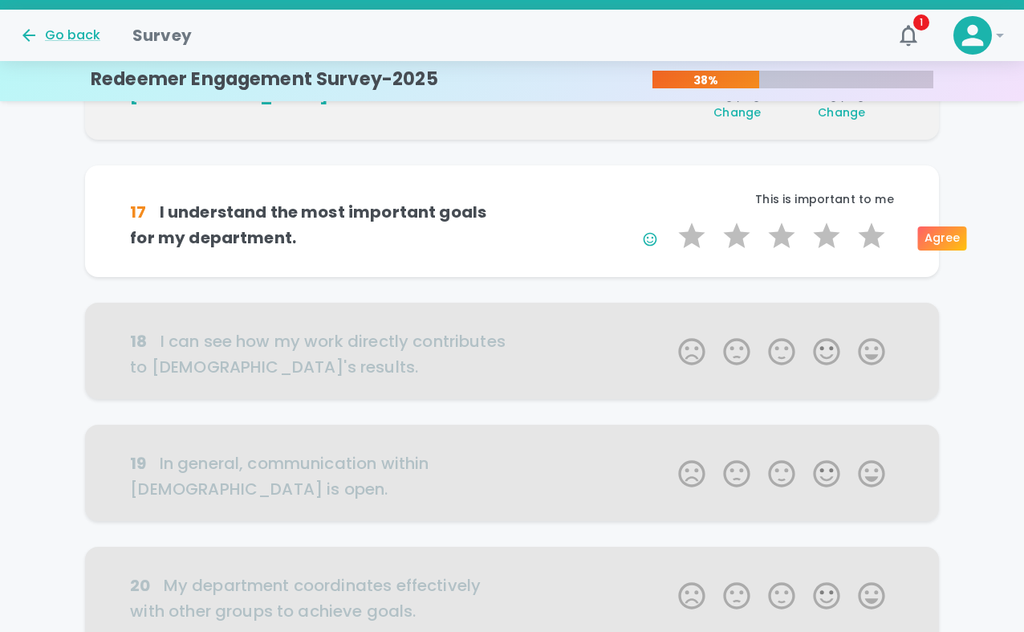
click at [835, 230] on label "4 Stars" at bounding box center [826, 236] width 45 height 32
click at [669, 220] on input "4 Stars" at bounding box center [669, 219] width 1 height 1
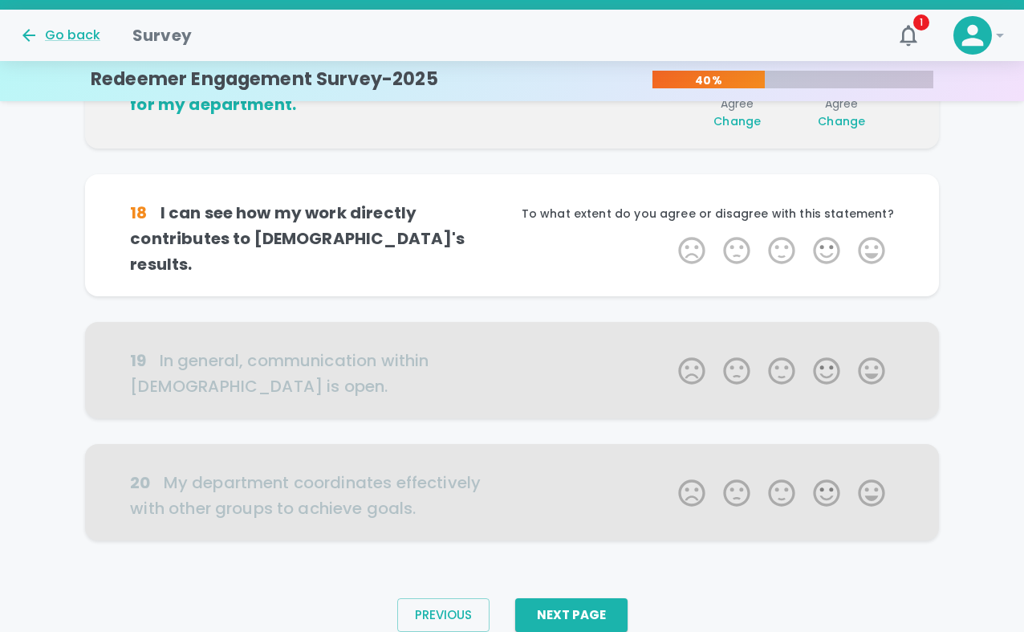
scroll to position [991, 0]
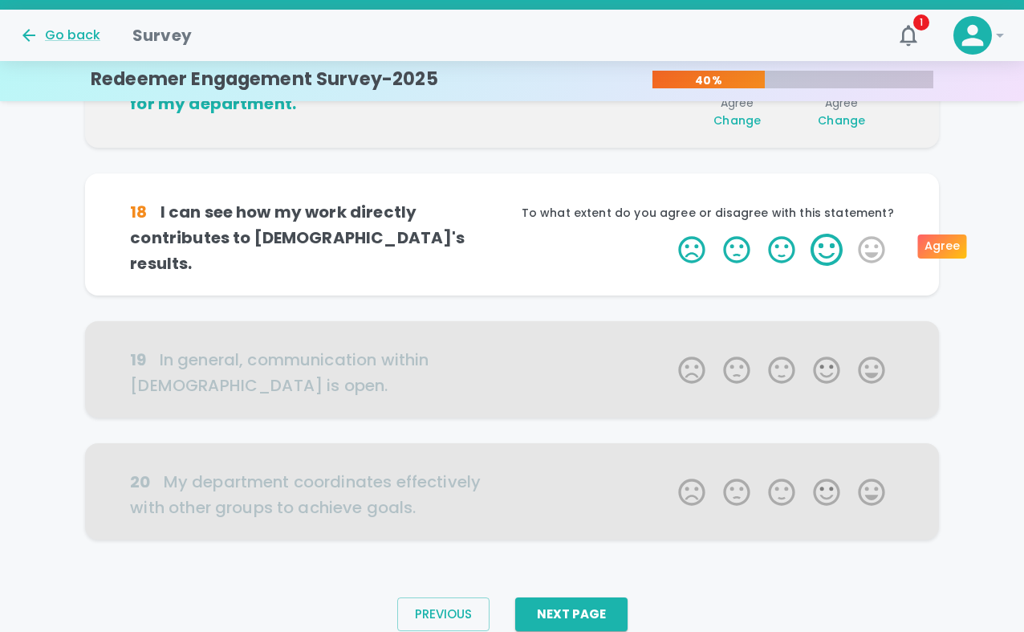
click at [828, 242] on label "4 Stars" at bounding box center [826, 250] width 45 height 32
click at [669, 234] on input "4 Stars" at bounding box center [669, 233] width 1 height 1
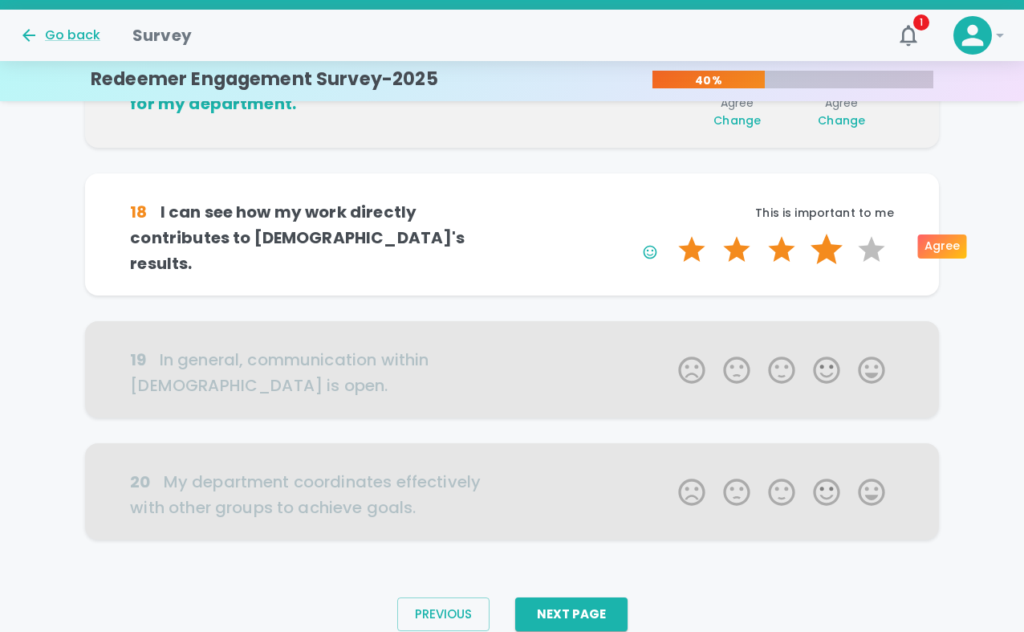
click at [830, 240] on label "4 Stars" at bounding box center [826, 250] width 45 height 32
click at [669, 234] on input "4 Stars" at bounding box center [669, 233] width 1 height 1
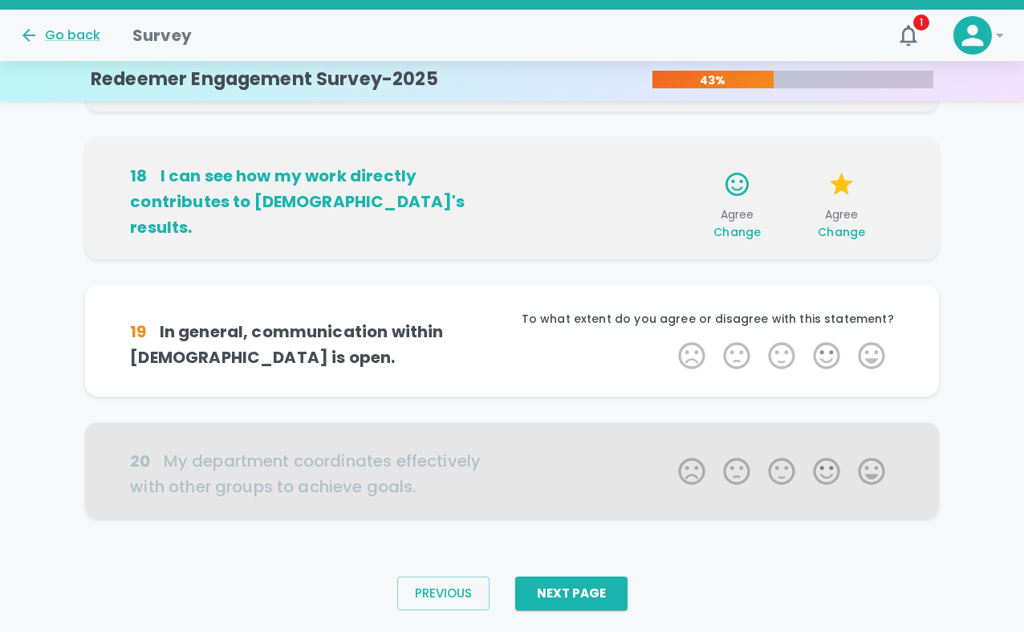
scroll to position [1044, 0]
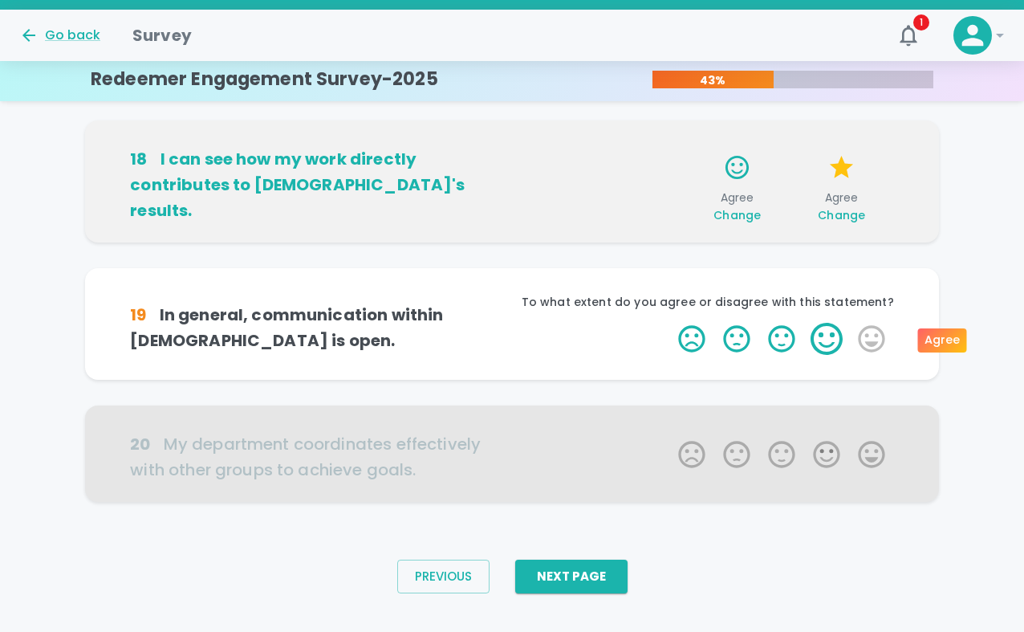
click at [823, 331] on label "4 Stars" at bounding box center [826, 339] width 45 height 32
click at [669, 323] on input "4 Stars" at bounding box center [669, 322] width 1 height 1
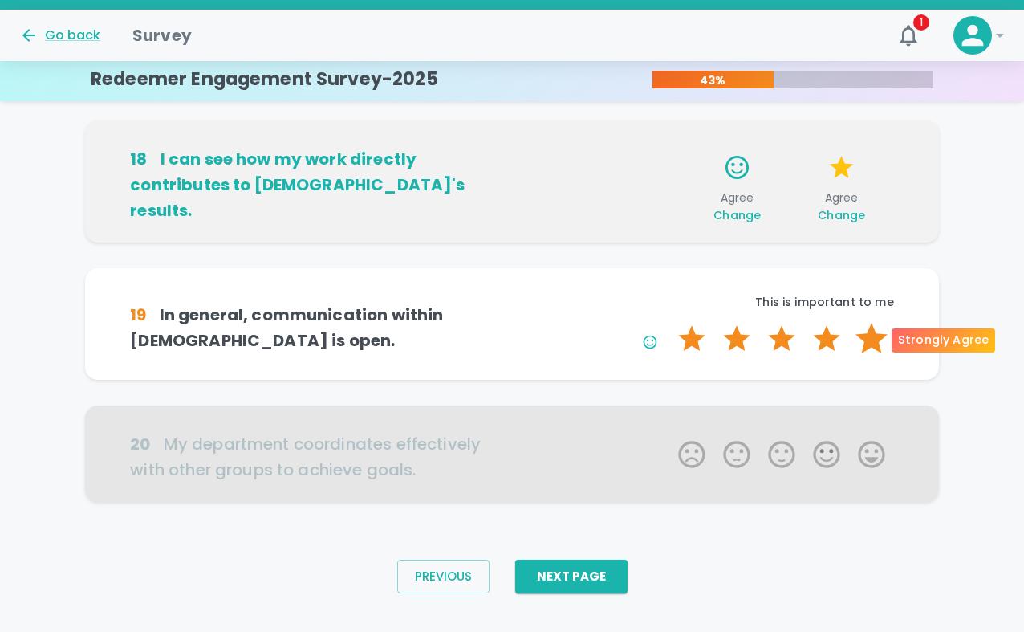
click at [851, 327] on label "5 Stars" at bounding box center [871, 339] width 45 height 32
click at [669, 323] on input "5 Stars" at bounding box center [669, 322] width 1 height 1
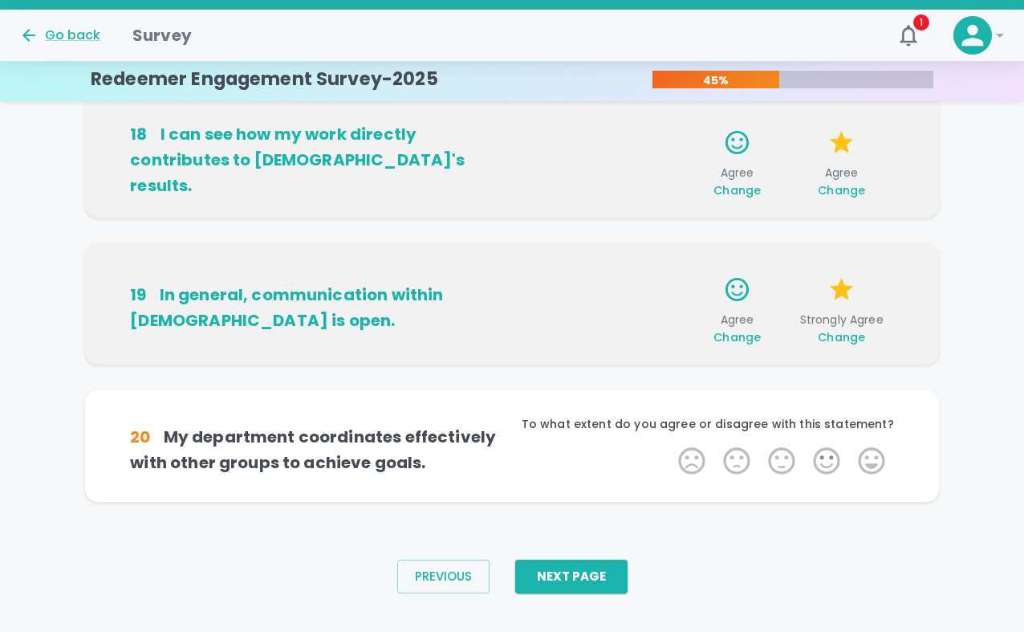
scroll to position [1094, 0]
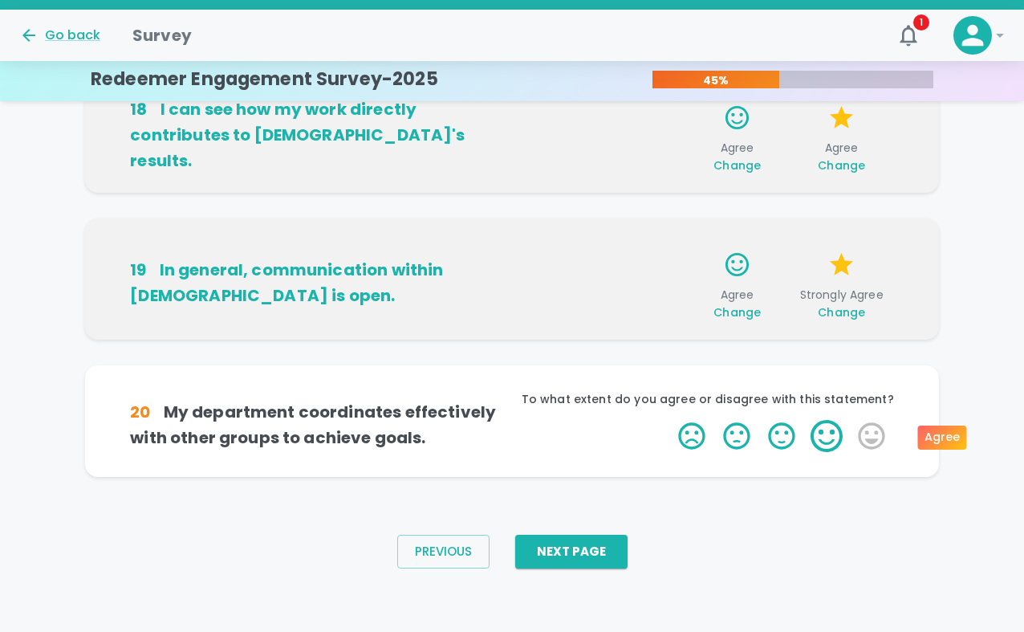
click at [823, 433] on label "4 Stars" at bounding box center [826, 436] width 45 height 32
click at [669, 420] on input "4 Stars" at bounding box center [669, 419] width 1 height 1
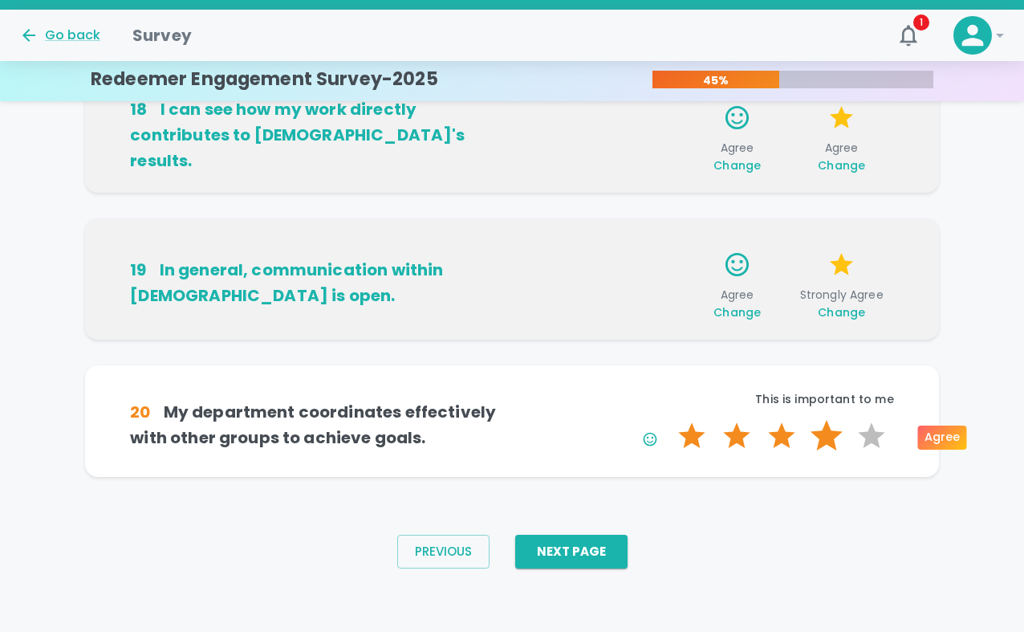
click at [827, 433] on label "4 Stars" at bounding box center [826, 436] width 45 height 32
click at [669, 420] on input "4 Stars" at bounding box center [669, 419] width 1 height 1
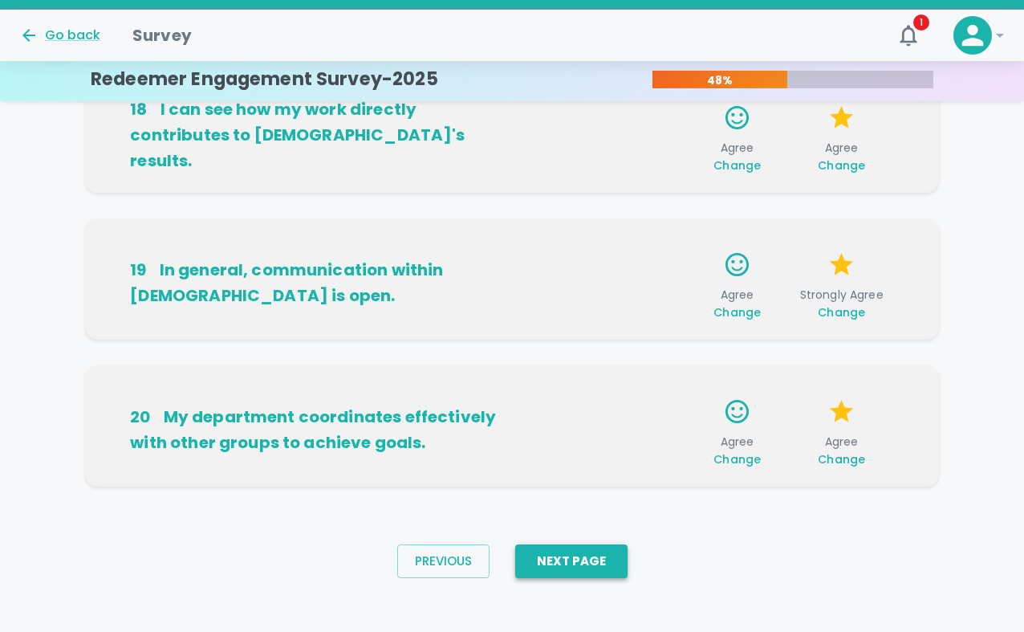
click at [596, 559] on button "Next Page" at bounding box center [571, 561] width 112 height 34
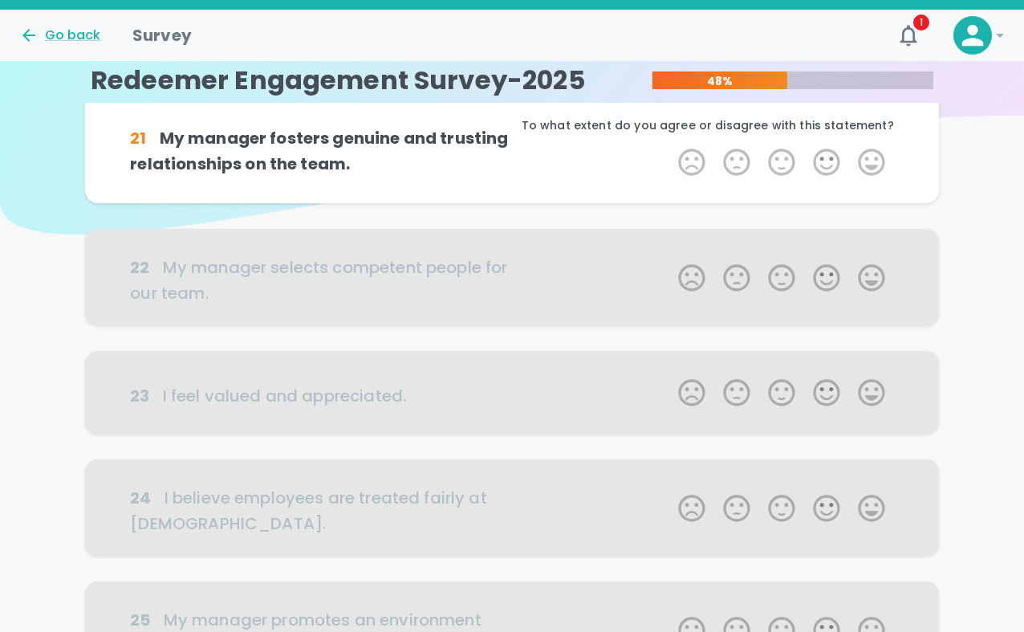
scroll to position [0, 0]
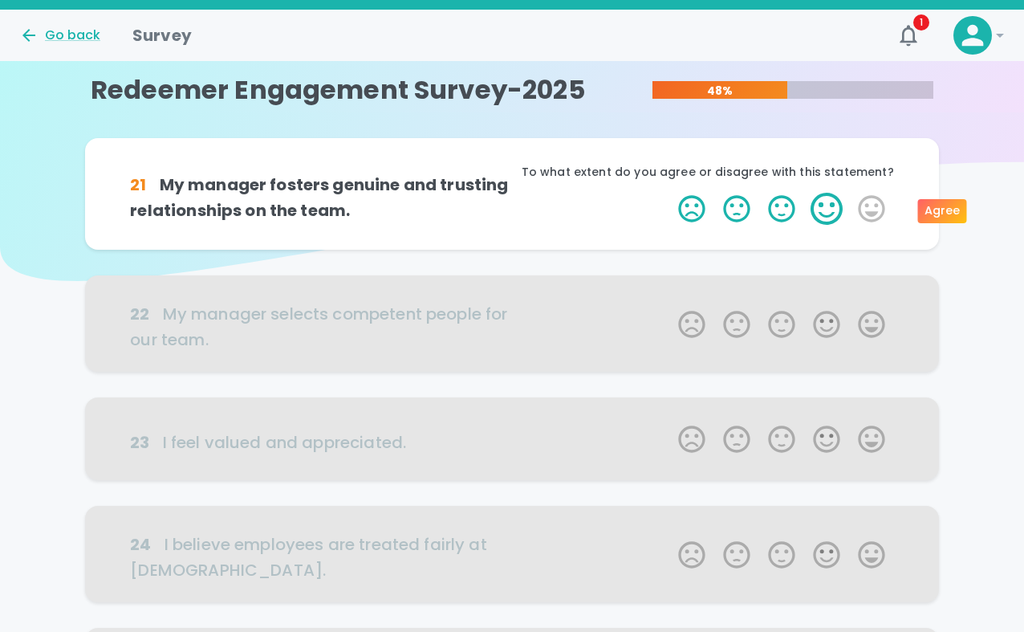
click at [835, 205] on label "4 Stars" at bounding box center [826, 209] width 45 height 32
click at [669, 193] on input "4 Stars" at bounding box center [669, 192] width 1 height 1
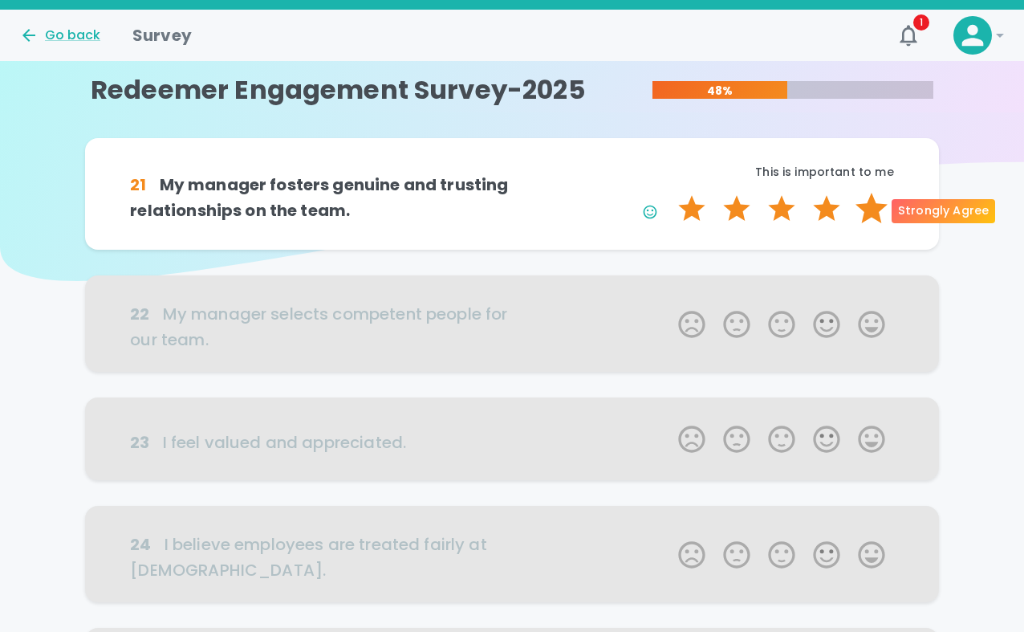
click at [851, 214] on label "5 Stars" at bounding box center [871, 209] width 45 height 32
click at [669, 193] on input "5 Stars" at bounding box center [669, 192] width 1 height 1
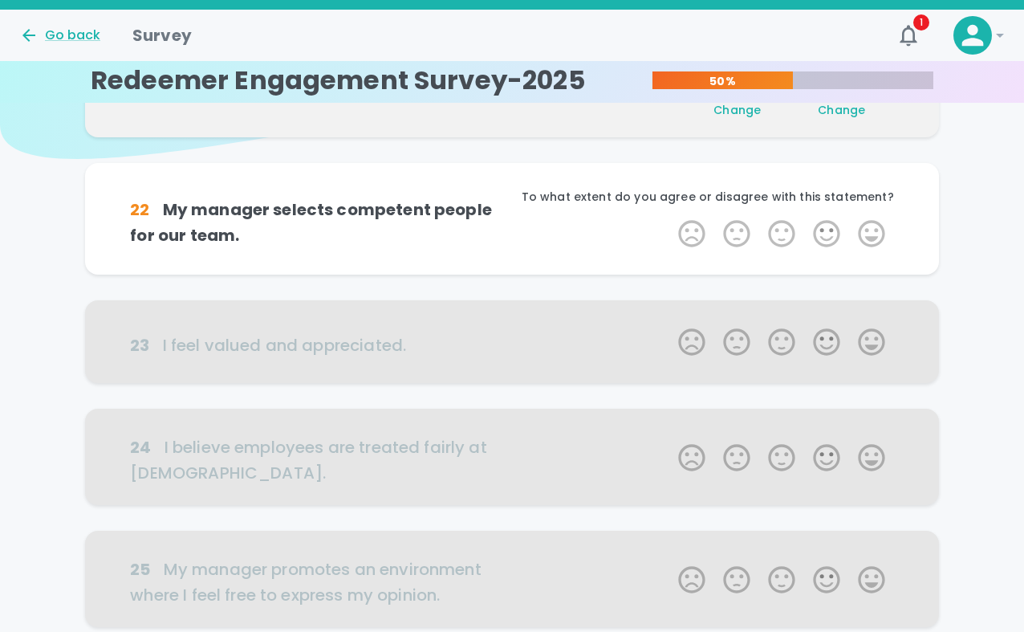
scroll to position [141, 0]
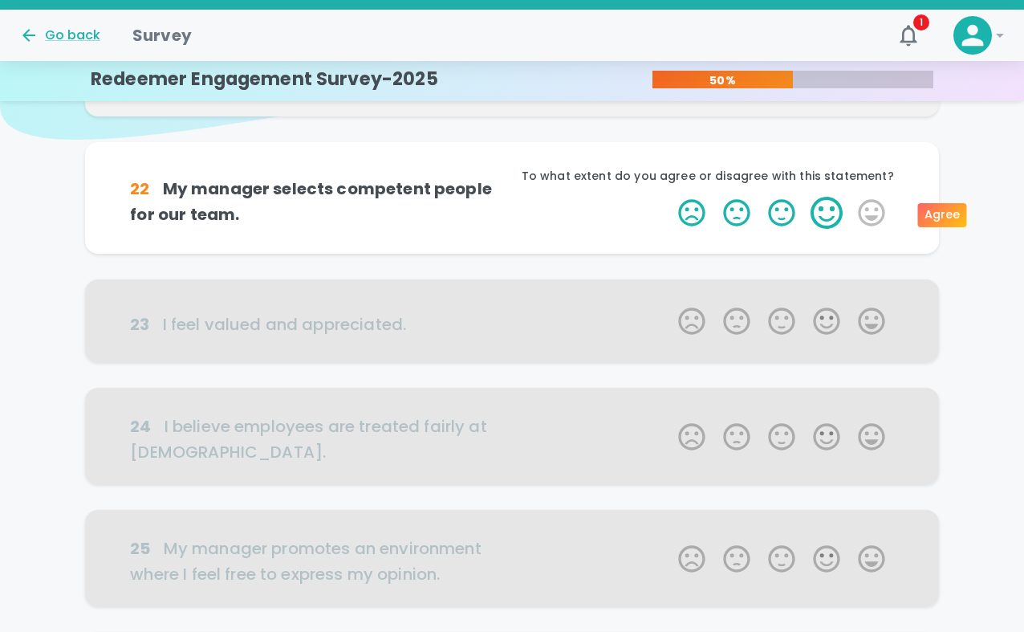
click at [837, 215] on label "4 Stars" at bounding box center [826, 213] width 45 height 32
click at [669, 197] on input "4 Stars" at bounding box center [669, 196] width 1 height 1
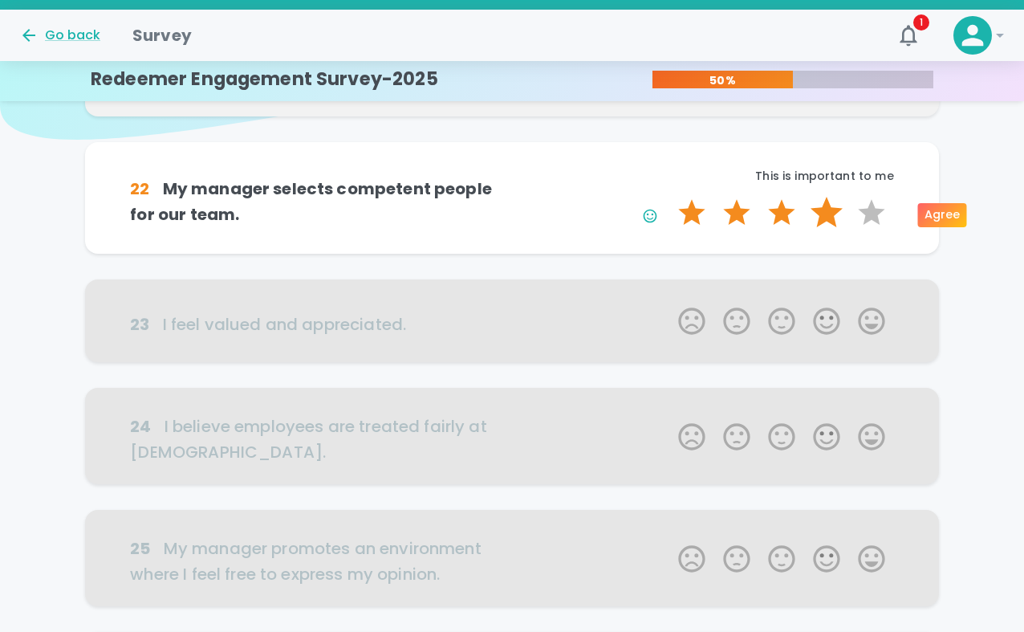
click at [833, 209] on label "4 Stars" at bounding box center [826, 213] width 45 height 32
click at [669, 197] on input "4 Stars" at bounding box center [669, 196] width 1 height 1
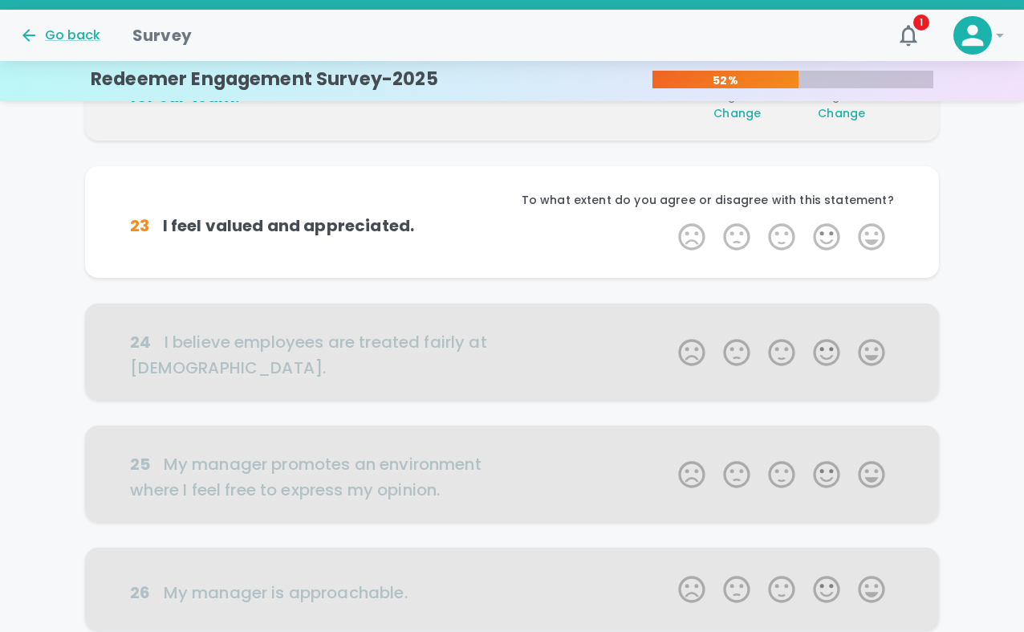
scroll to position [282, 0]
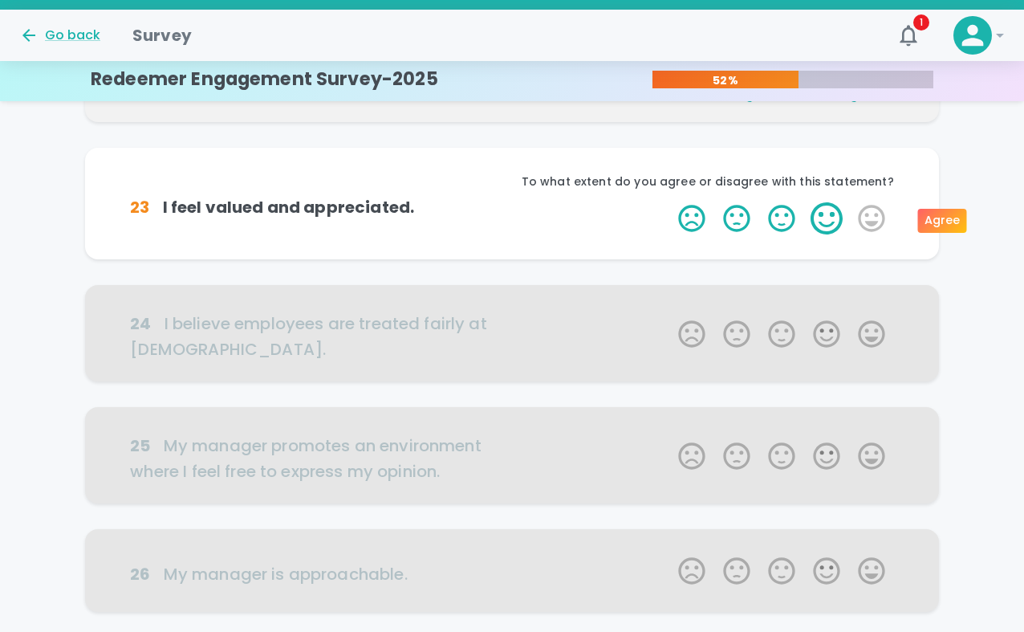
click at [828, 214] on label "4 Stars" at bounding box center [826, 218] width 45 height 32
click at [669, 202] on input "4 Stars" at bounding box center [669, 201] width 1 height 1
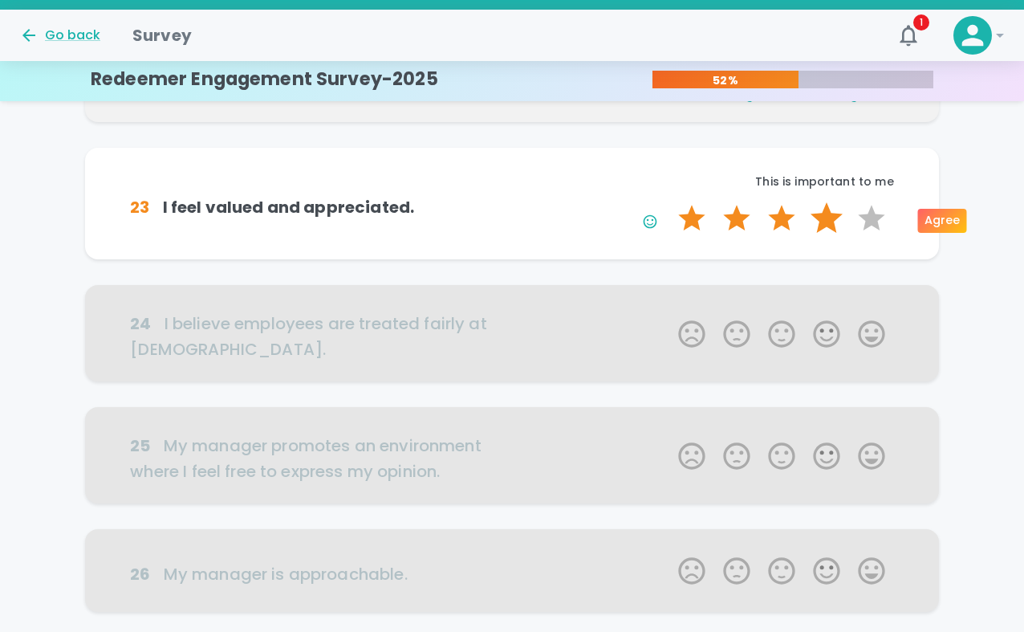
click at [829, 218] on label "4 Stars" at bounding box center [826, 218] width 45 height 32
click at [669, 202] on input "4 Stars" at bounding box center [669, 201] width 1 height 1
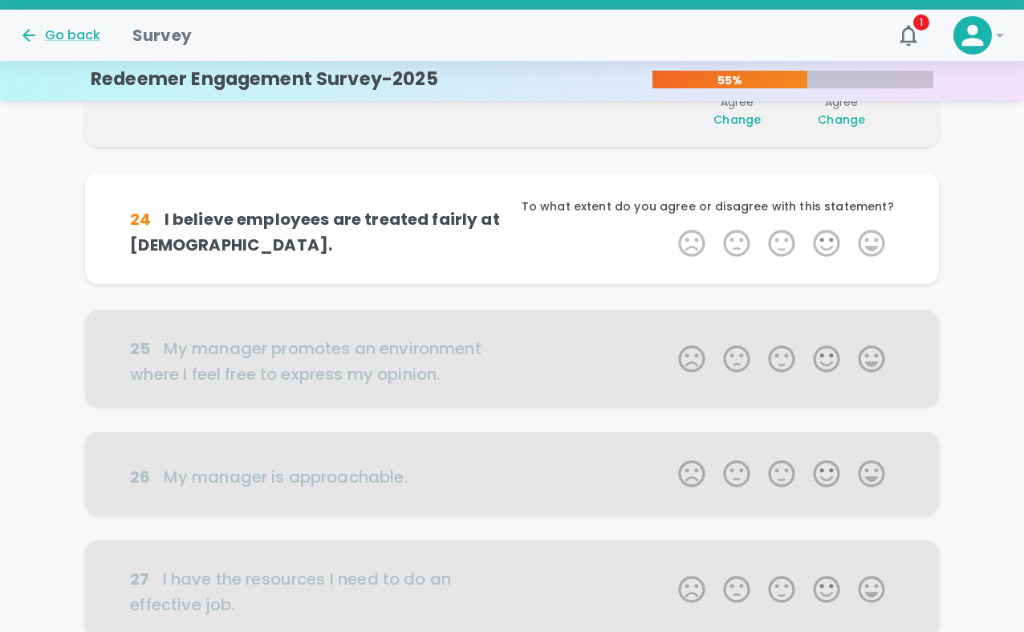
scroll to position [424, 0]
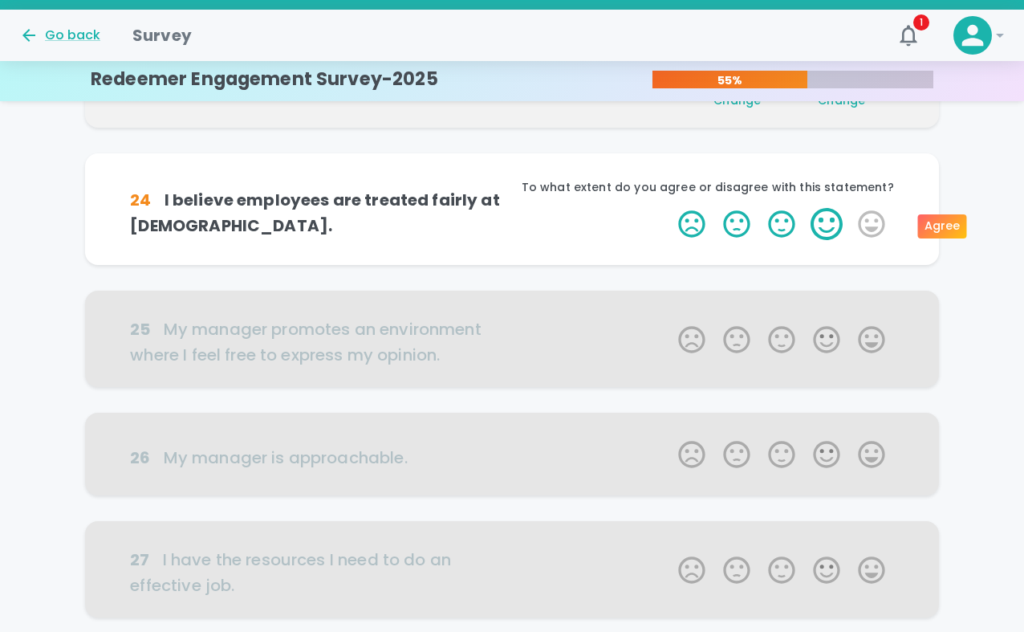
click at [828, 222] on label "4 Stars" at bounding box center [826, 224] width 45 height 32
click at [669, 208] on input "4 Stars" at bounding box center [669, 207] width 1 height 1
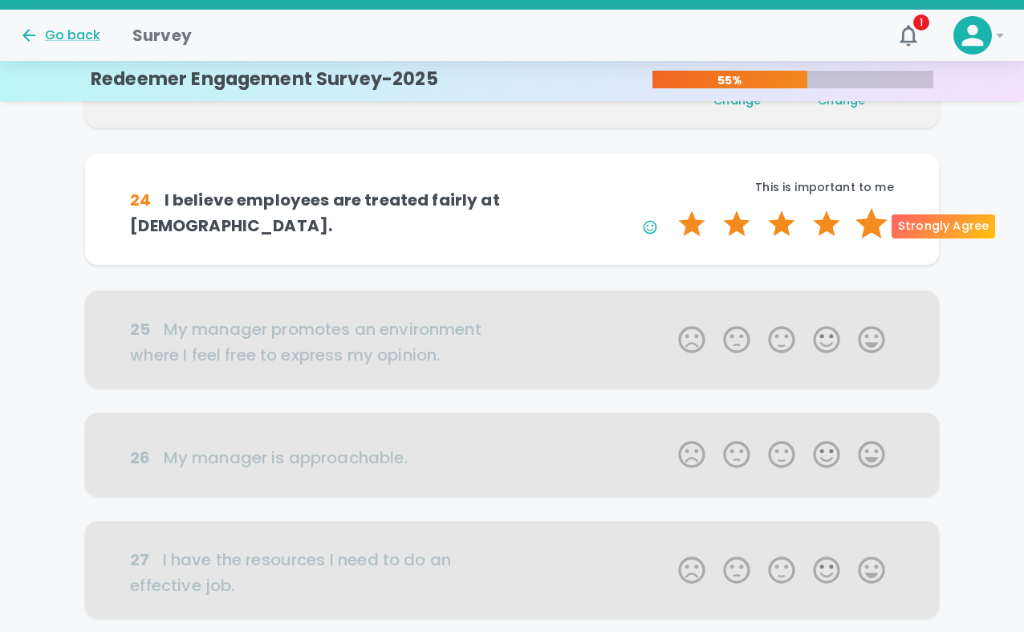
click at [851, 224] on label "5 Stars" at bounding box center [871, 224] width 45 height 32
click at [669, 208] on input "5 Stars" at bounding box center [669, 207] width 1 height 1
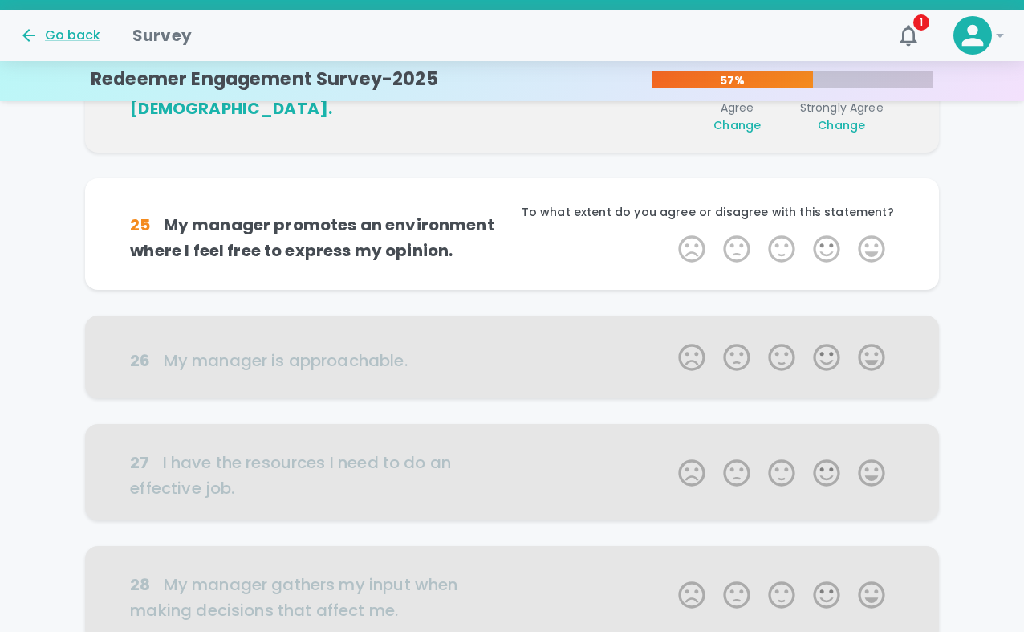
scroll to position [565, 0]
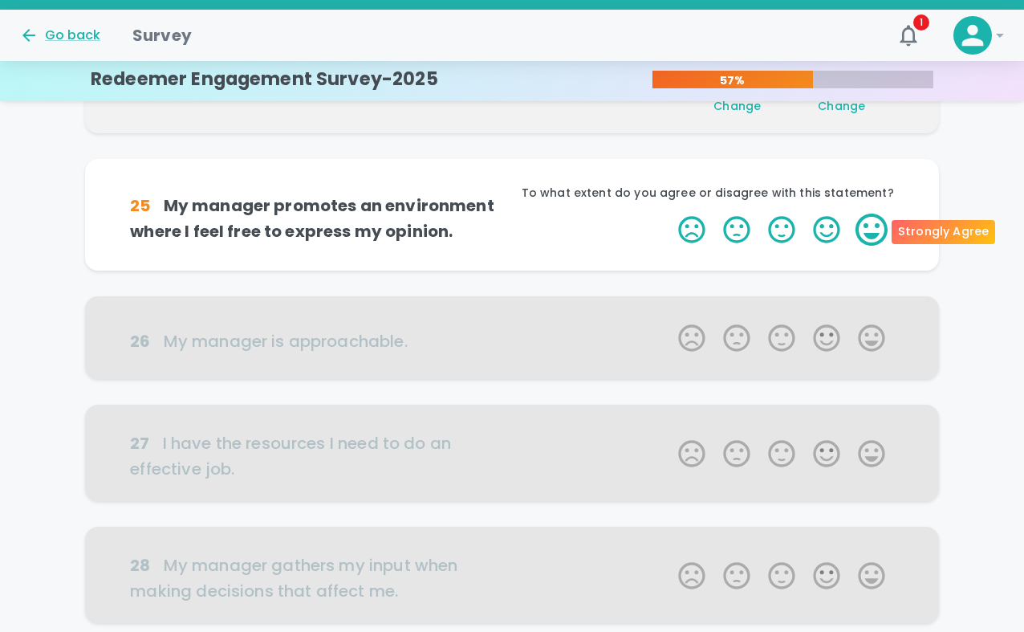
click at [851, 223] on label "5 Stars" at bounding box center [871, 229] width 45 height 32
click at [669, 213] on input "5 Stars" at bounding box center [669, 213] width 1 height 1
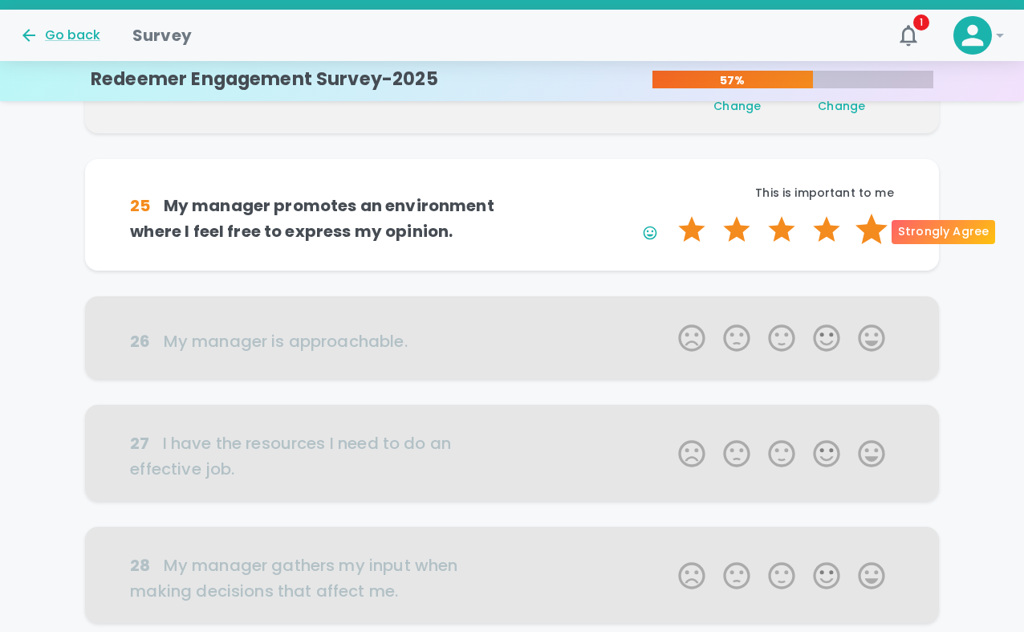
click at [851, 223] on label "5 Stars" at bounding box center [871, 229] width 45 height 32
click at [669, 213] on input "5 Stars" at bounding box center [669, 213] width 1 height 1
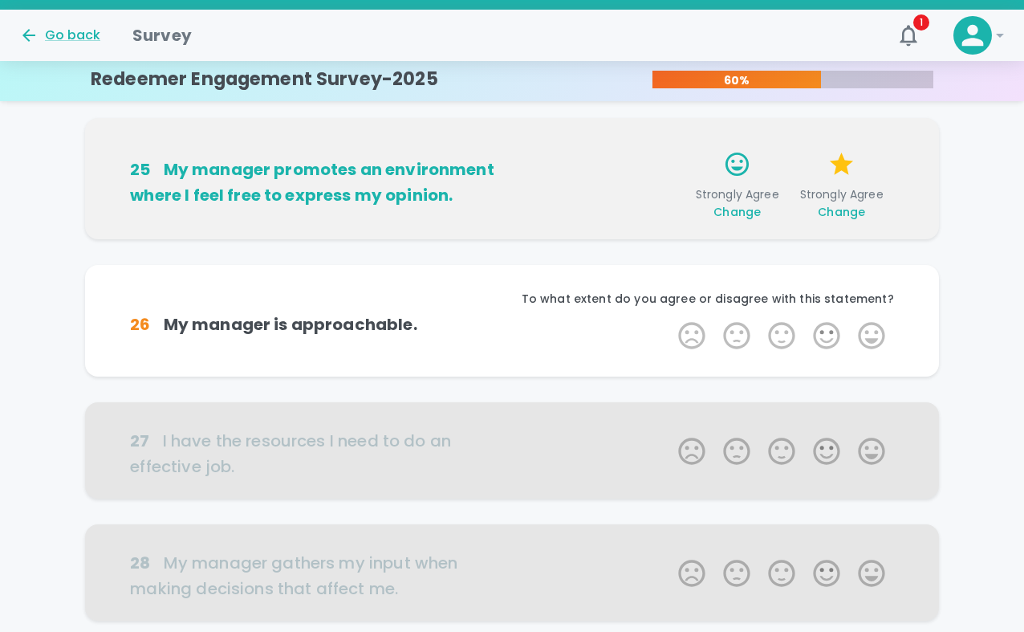
scroll to position [706, 0]
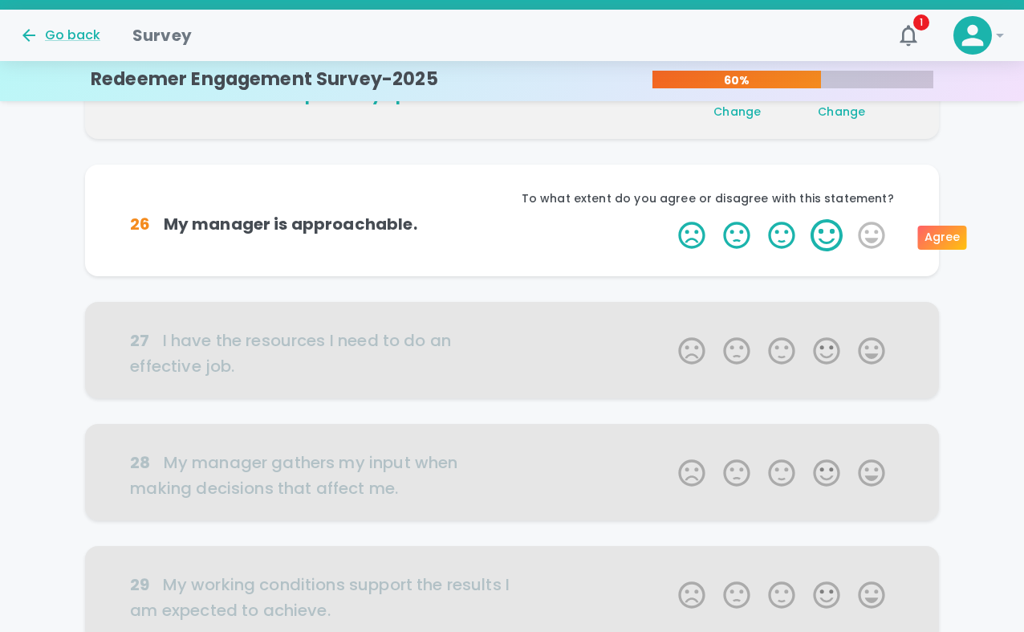
click at [837, 231] on label "4 Stars" at bounding box center [826, 235] width 45 height 32
click at [669, 219] on input "4 Stars" at bounding box center [669, 218] width 1 height 1
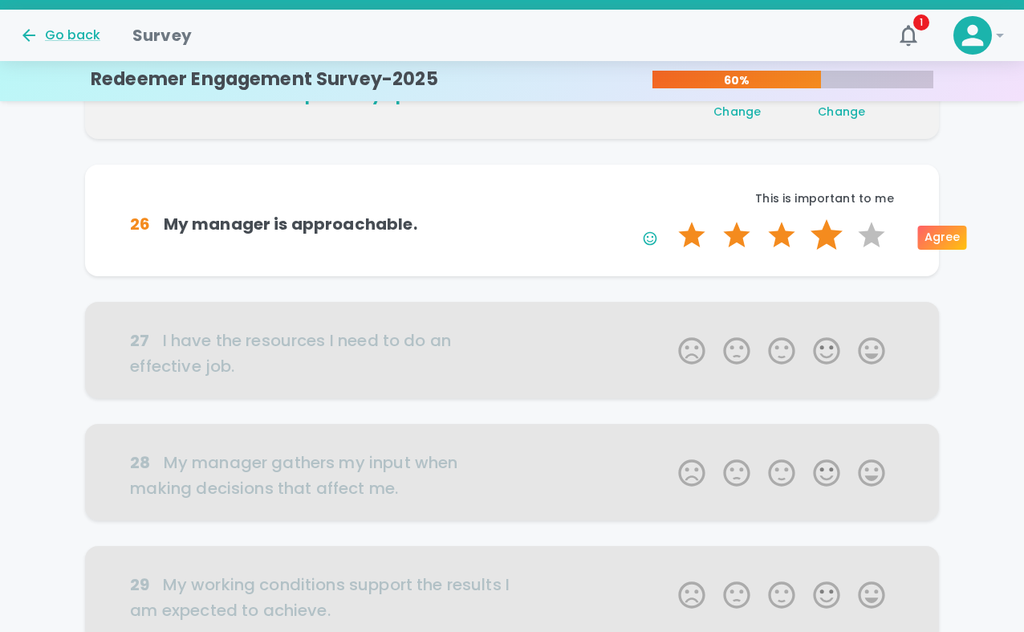
click at [834, 231] on label "4 Stars" at bounding box center [826, 235] width 45 height 32
click at [669, 219] on input "4 Stars" at bounding box center [669, 218] width 1 height 1
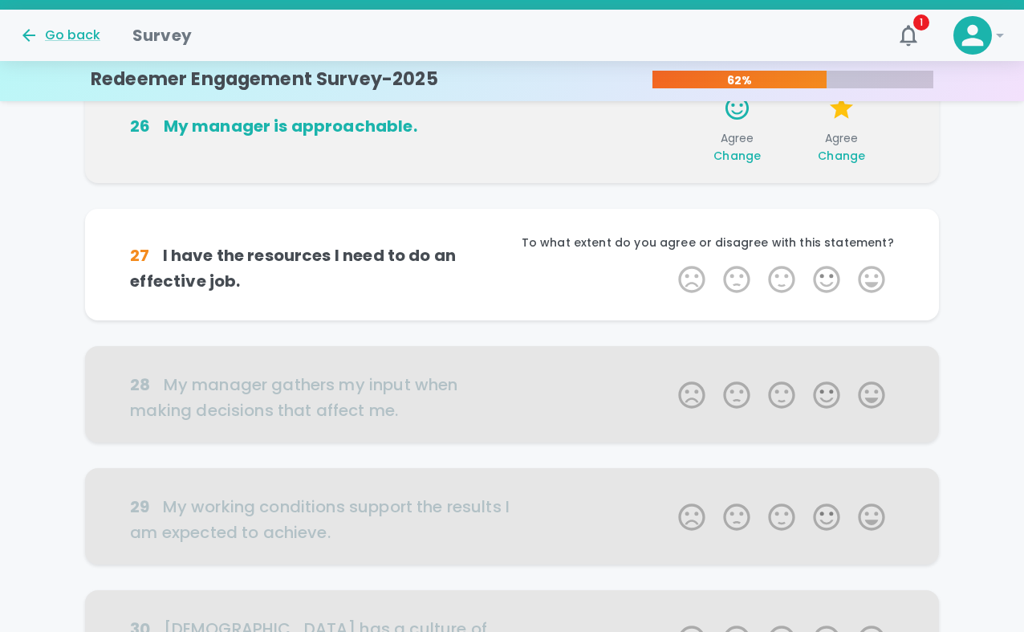
scroll to position [847, 0]
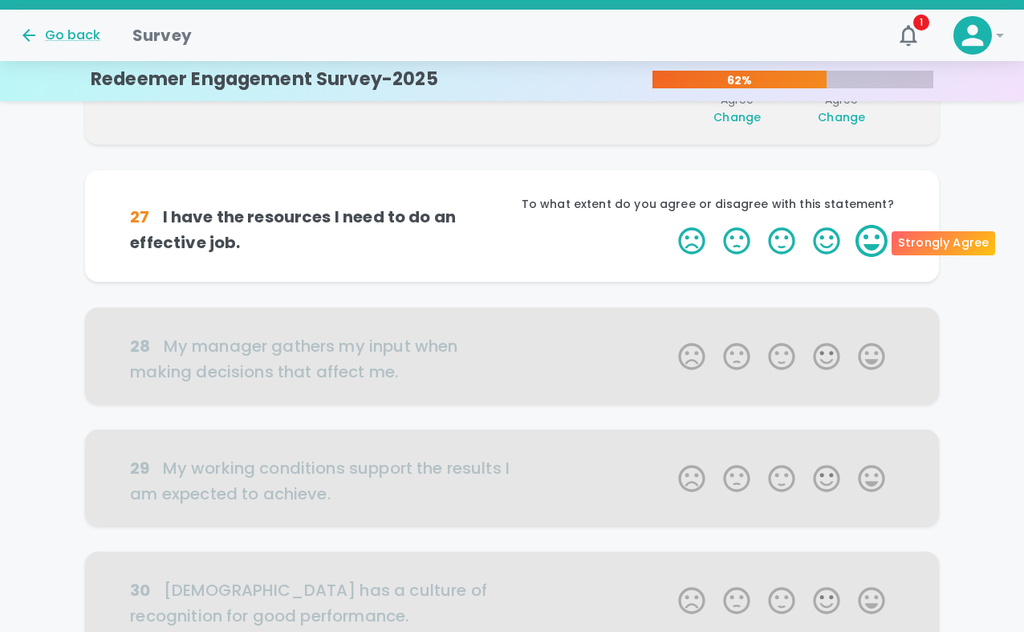
click at [851, 242] on label "5 Stars" at bounding box center [871, 241] width 45 height 32
click at [669, 225] on input "5 Stars" at bounding box center [669, 224] width 1 height 1
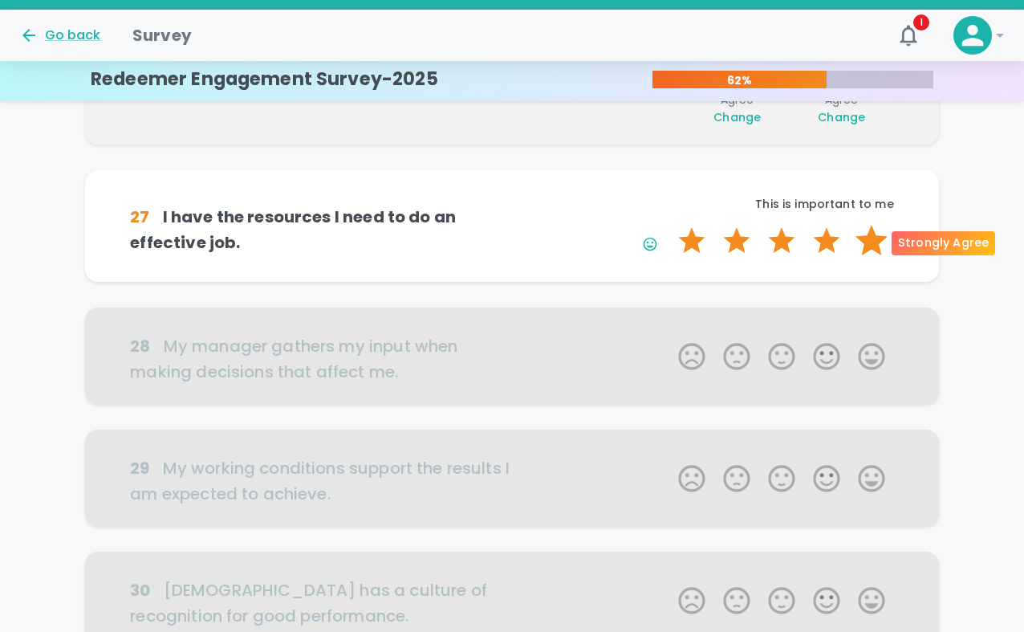
click at [851, 240] on label "5 Stars" at bounding box center [871, 241] width 45 height 32
click at [669, 225] on input "5 Stars" at bounding box center [669, 224] width 1 height 1
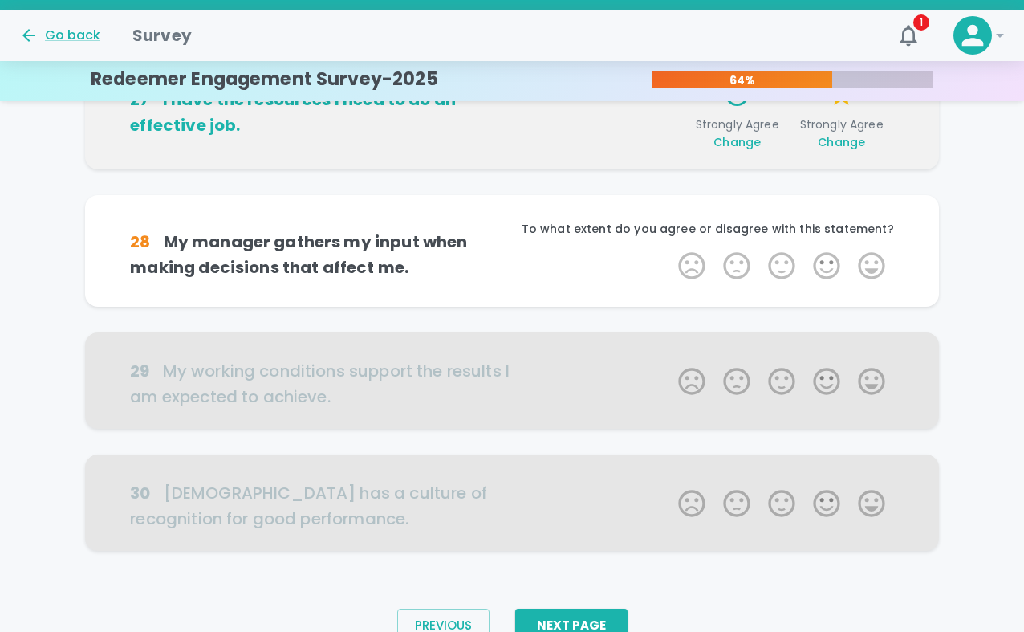
scroll to position [989, 0]
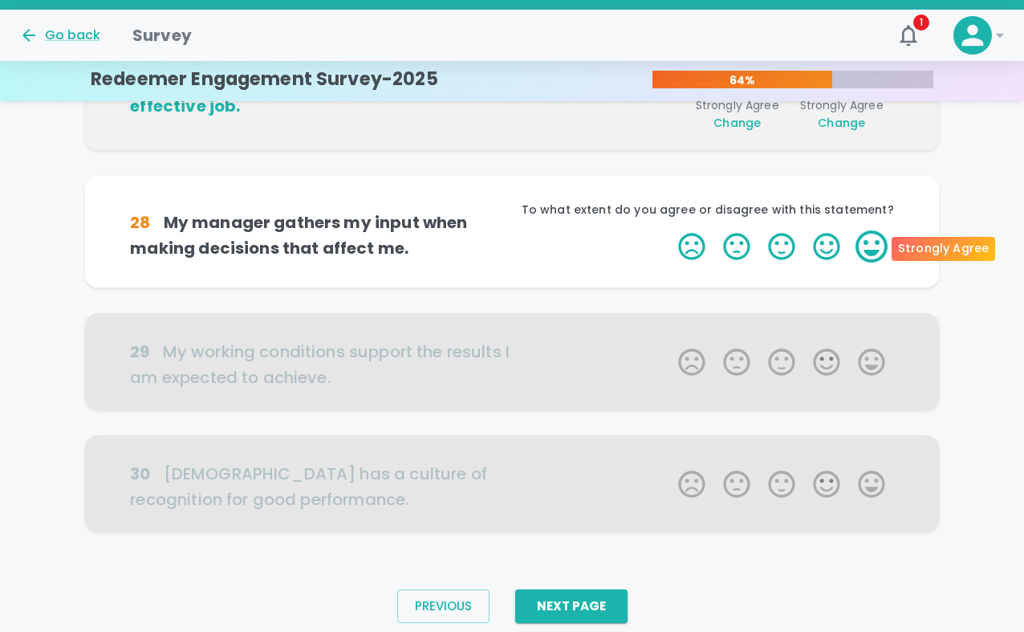
click at [851, 243] on label "5 Stars" at bounding box center [871, 246] width 45 height 32
click at [669, 230] on input "5 Stars" at bounding box center [669, 230] width 1 height 1
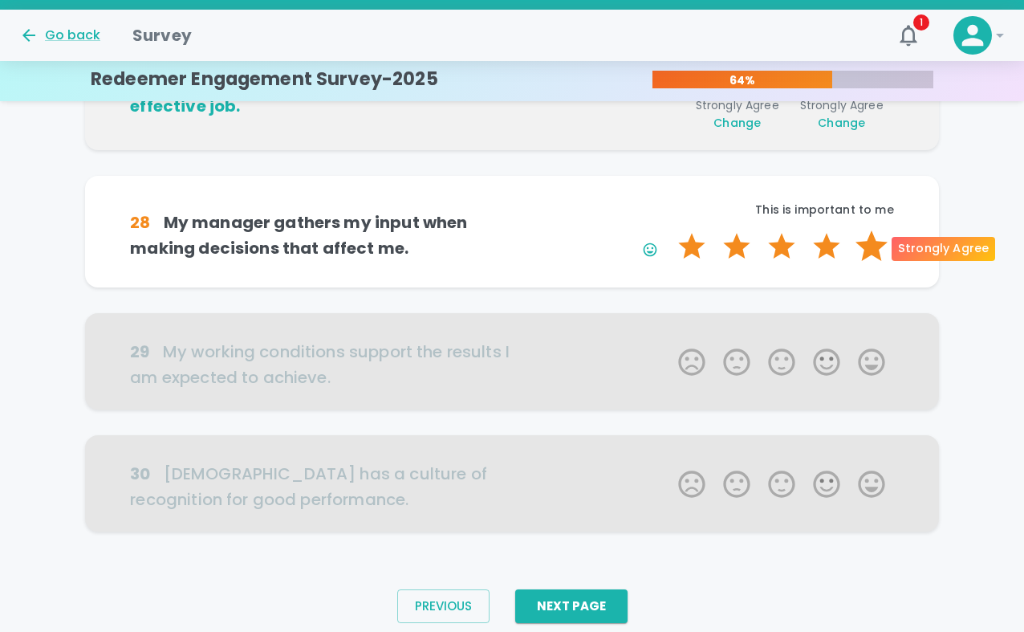
click at [851, 243] on label "5 Stars" at bounding box center [871, 246] width 45 height 32
click at [669, 230] on input "5 Stars" at bounding box center [669, 230] width 1 height 1
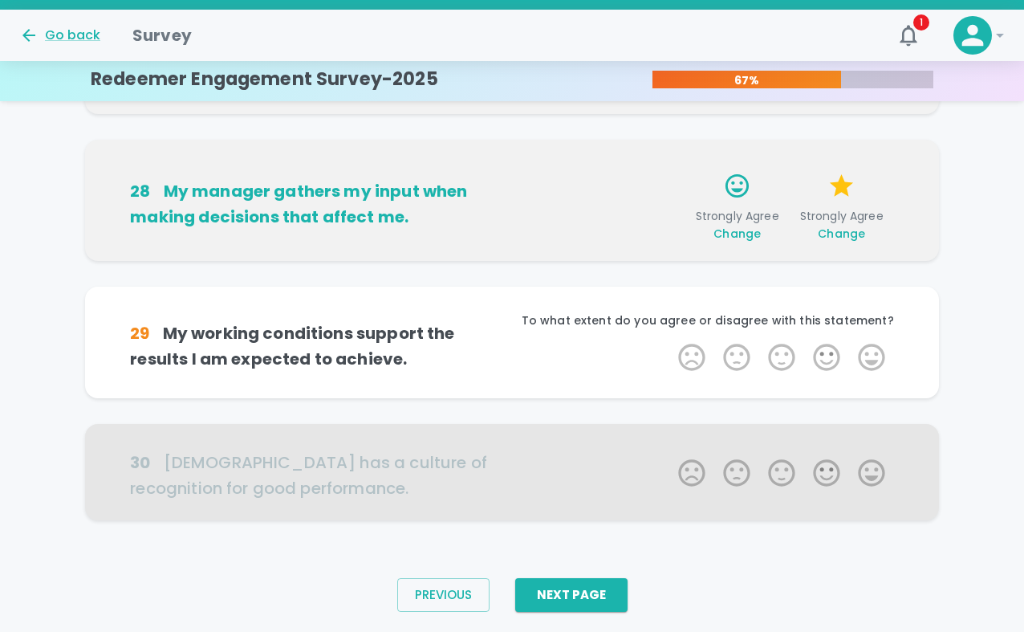
scroll to position [1044, 0]
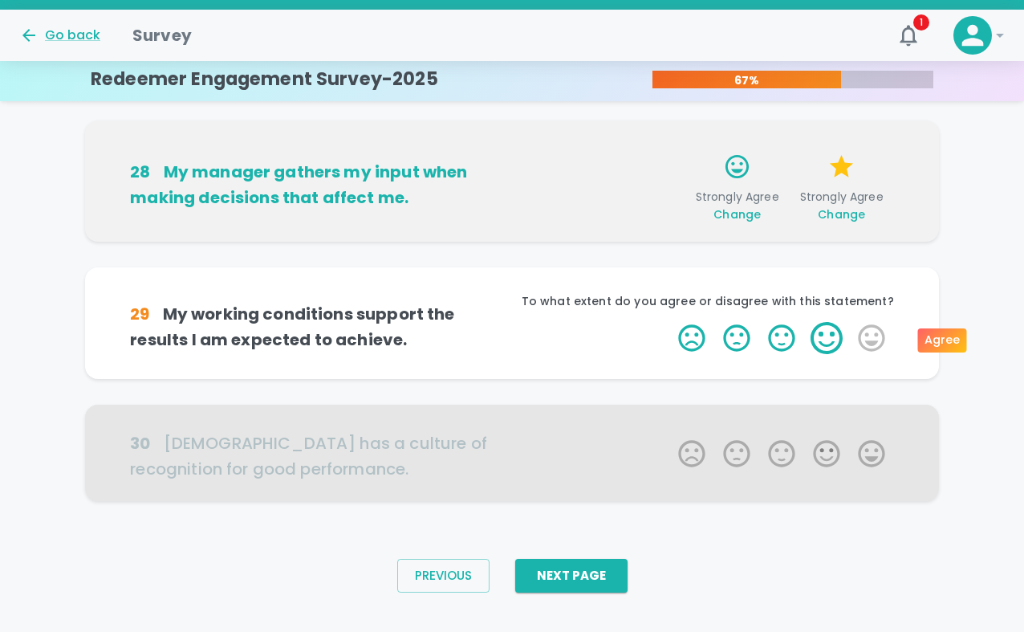
click at [836, 338] on label "4 Stars" at bounding box center [826, 338] width 45 height 32
click at [669, 322] on input "4 Stars" at bounding box center [669, 321] width 1 height 1
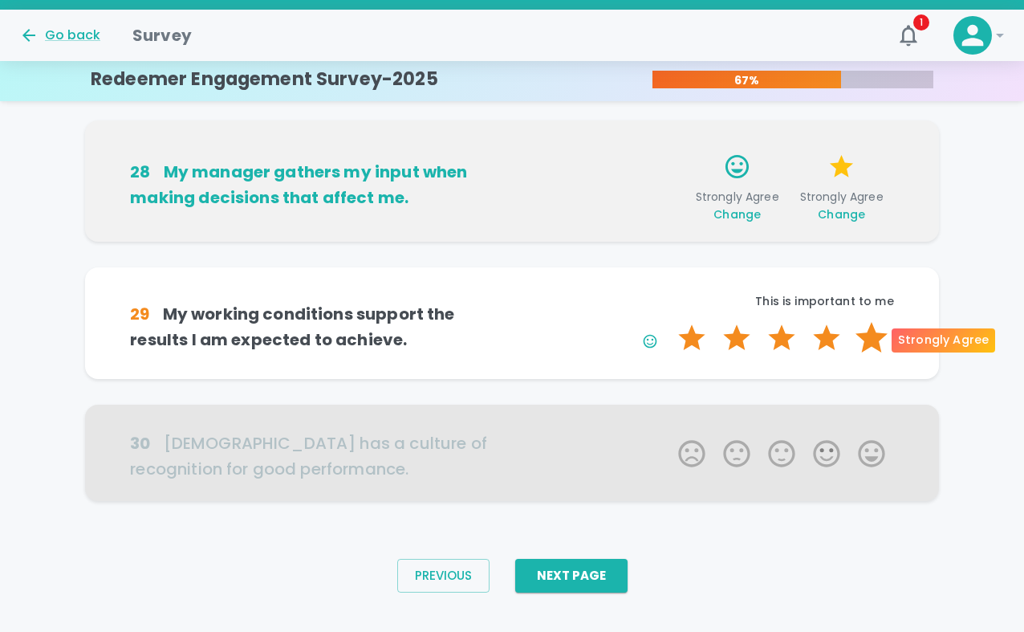
click at [851, 337] on label "5 Stars" at bounding box center [871, 338] width 45 height 32
click at [669, 322] on input "5 Stars" at bounding box center [669, 321] width 1 height 1
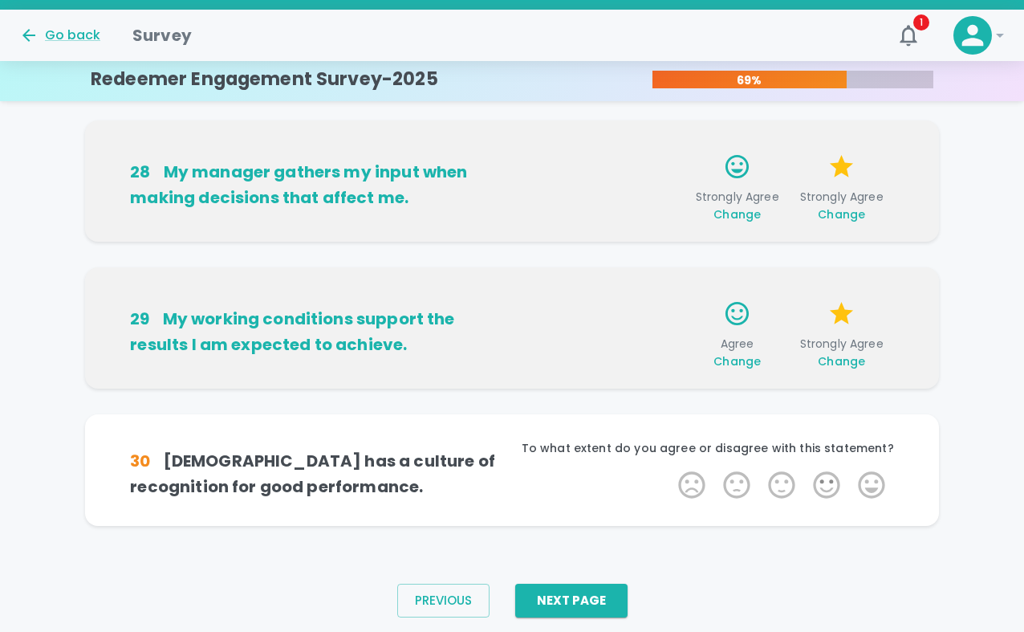
scroll to position [1069, 0]
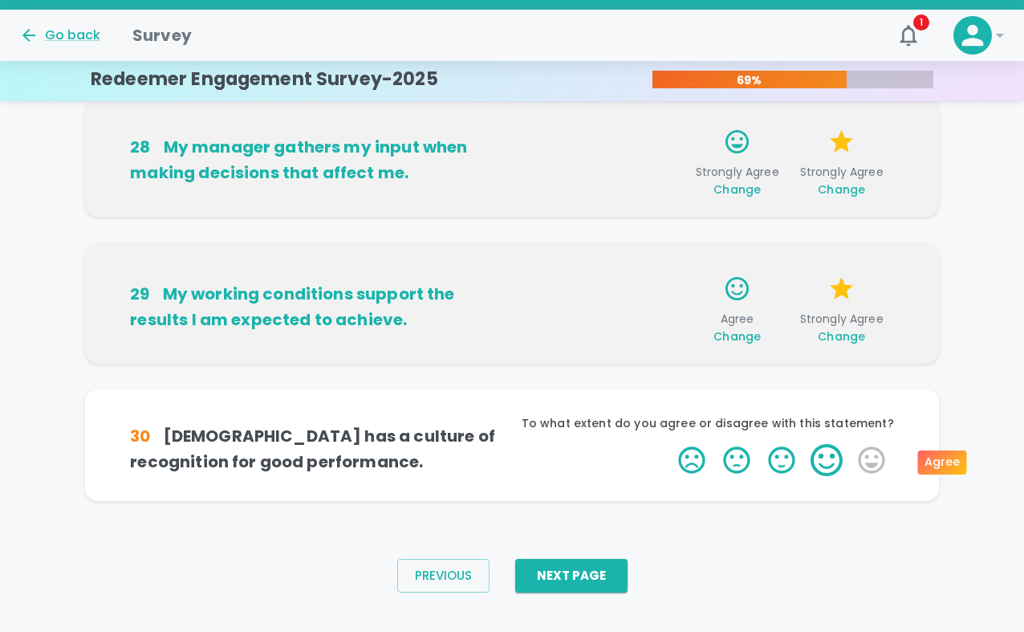
click at [824, 452] on label "4 Stars" at bounding box center [826, 460] width 45 height 32
click at [669, 444] on input "4 Stars" at bounding box center [669, 443] width 1 height 1
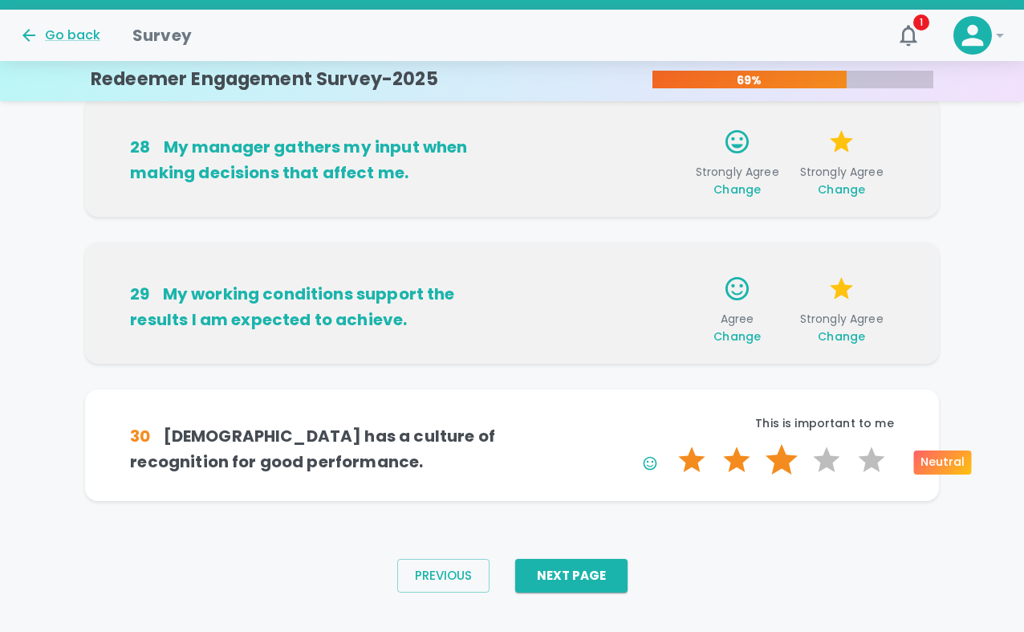
click at [778, 460] on label "3 Stars" at bounding box center [781, 460] width 45 height 32
click at [669, 444] on input "3 Stars" at bounding box center [669, 443] width 1 height 1
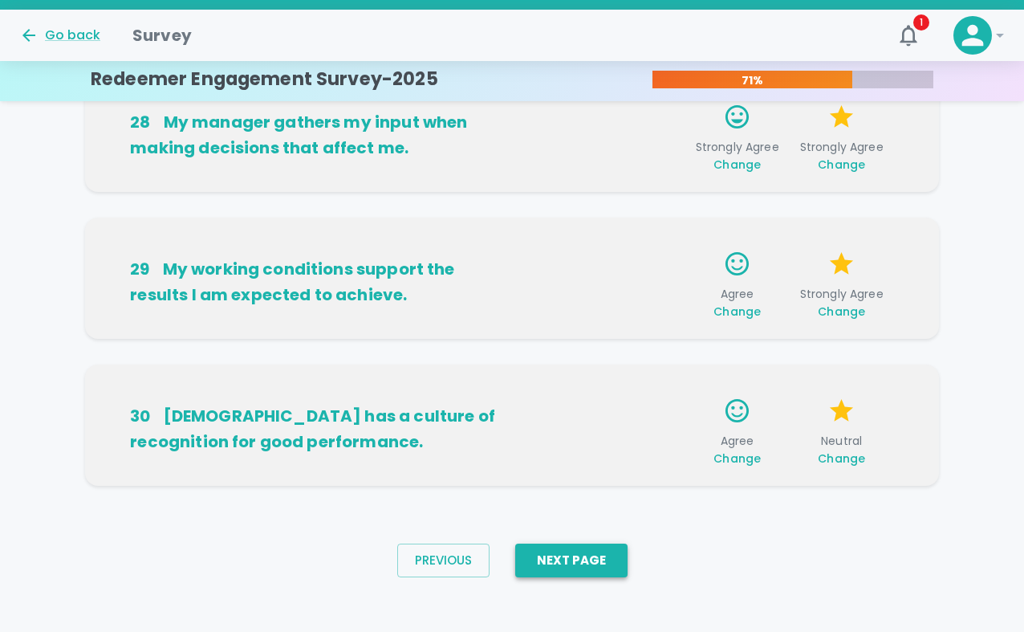
click at [554, 566] on button "Next Page" at bounding box center [571, 560] width 112 height 34
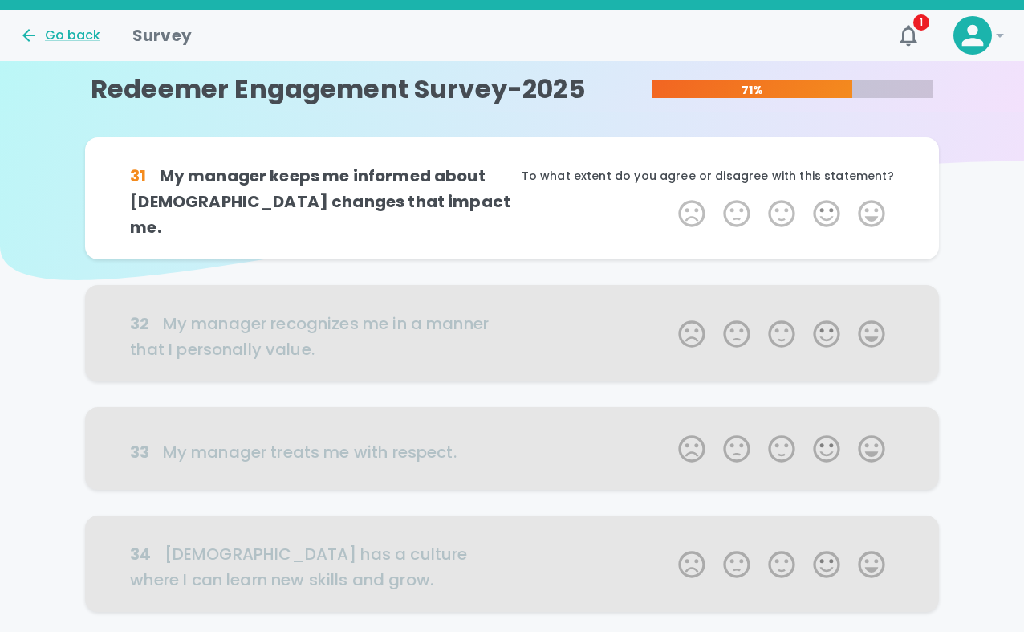
scroll to position [0, 0]
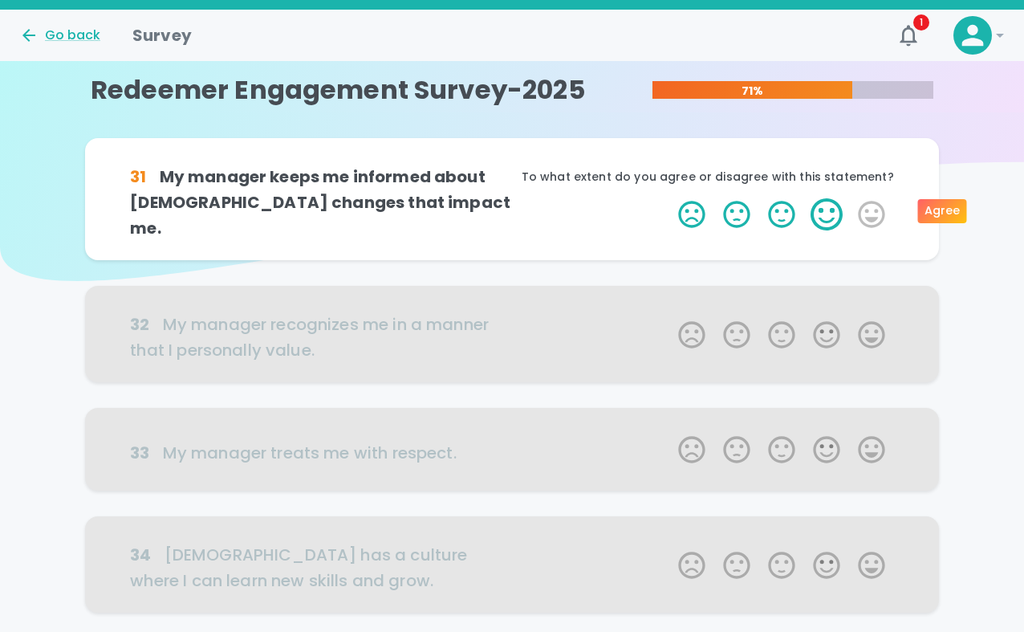
click at [829, 209] on label "4 Stars" at bounding box center [826, 214] width 45 height 32
click at [669, 198] on input "4 Stars" at bounding box center [669, 197] width 1 height 1
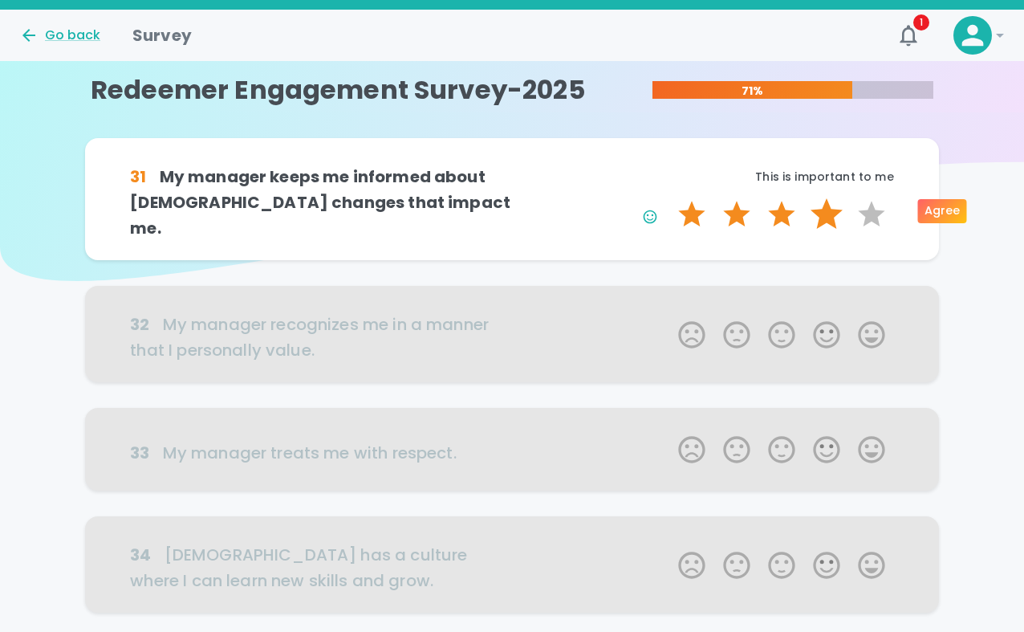
click at [825, 208] on label "4 Stars" at bounding box center [826, 214] width 45 height 32
click at [669, 198] on input "4 Stars" at bounding box center [669, 197] width 1 height 1
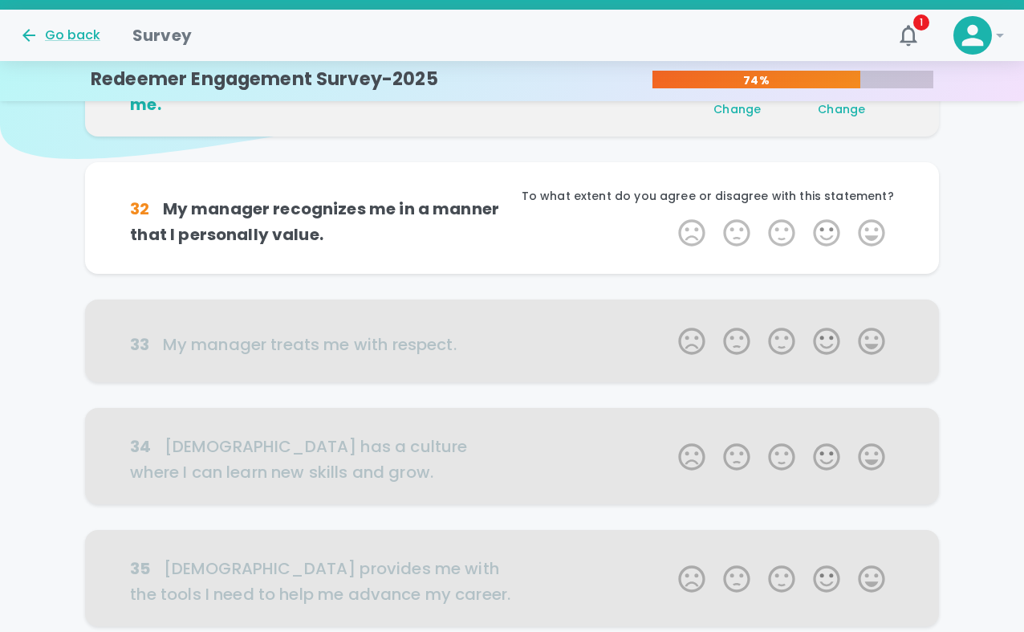
scroll to position [141, 0]
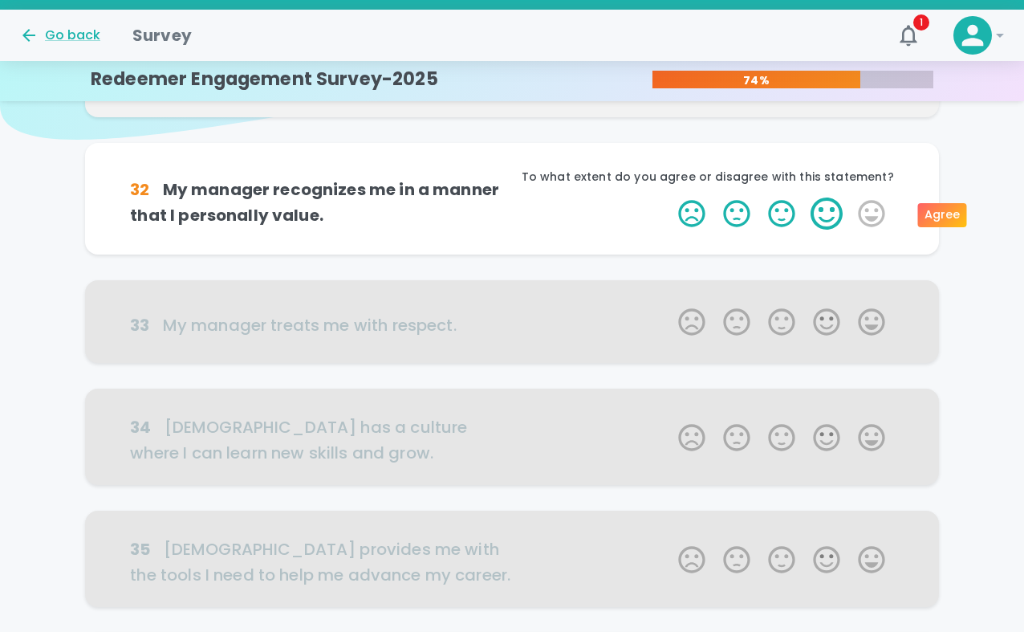
click at [832, 211] on label "4 Stars" at bounding box center [826, 213] width 45 height 32
click at [669, 197] on input "4 Stars" at bounding box center [669, 197] width 1 height 1
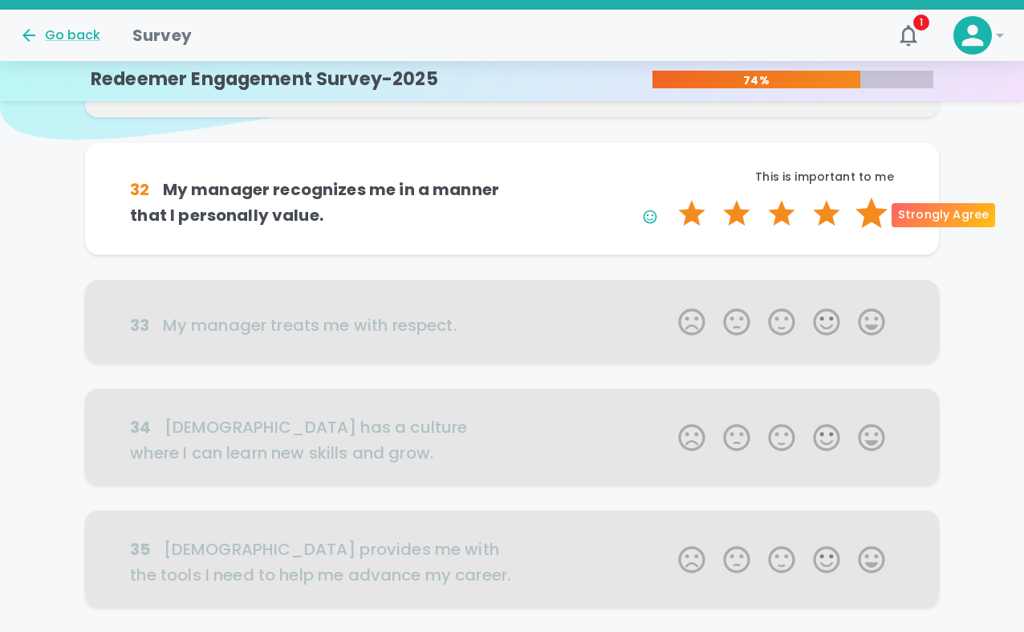
click at [851, 212] on label "5 Stars" at bounding box center [871, 213] width 45 height 32
click at [669, 197] on input "5 Stars" at bounding box center [669, 197] width 1 height 1
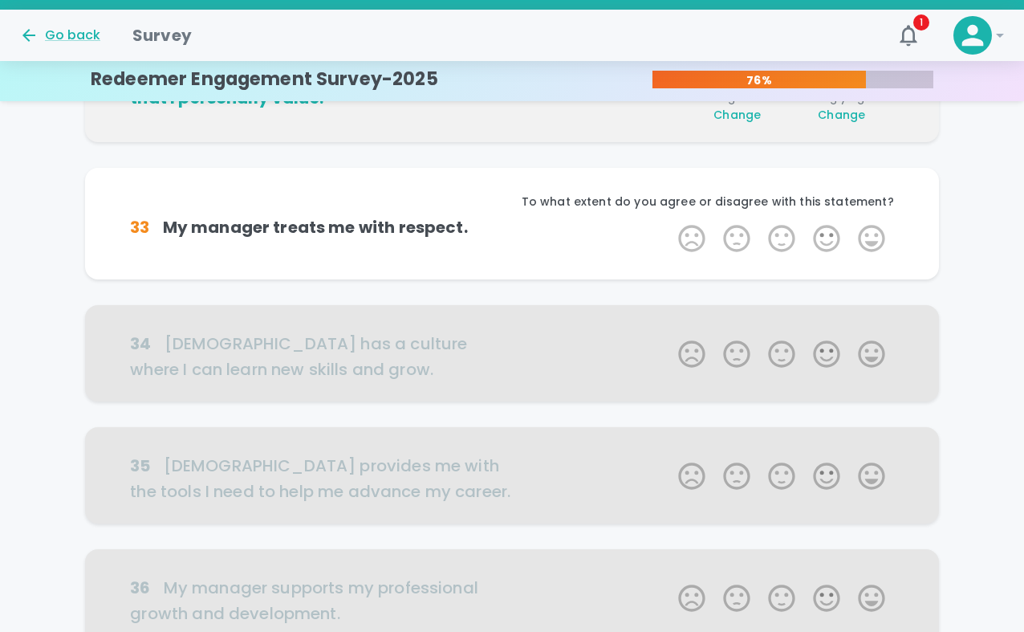
scroll to position [282, 0]
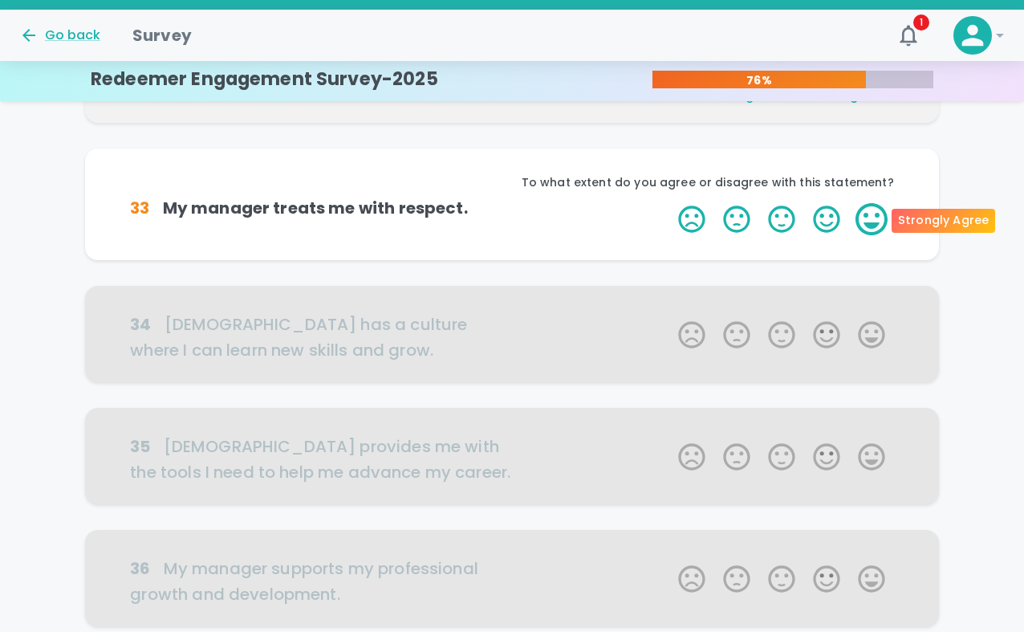
click at [851, 217] on label "5 Stars" at bounding box center [871, 219] width 45 height 32
click at [669, 203] on input "5 Stars" at bounding box center [669, 202] width 1 height 1
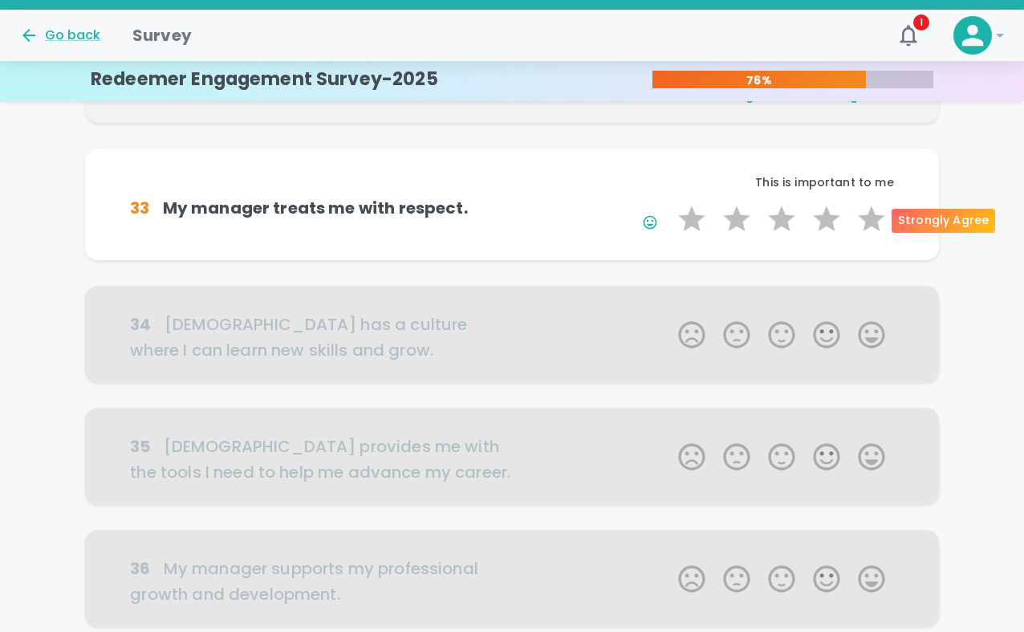
click at [851, 217] on label "5 Stars" at bounding box center [871, 219] width 45 height 32
click at [669, 203] on input "5 Stars" at bounding box center [669, 202] width 1 height 1
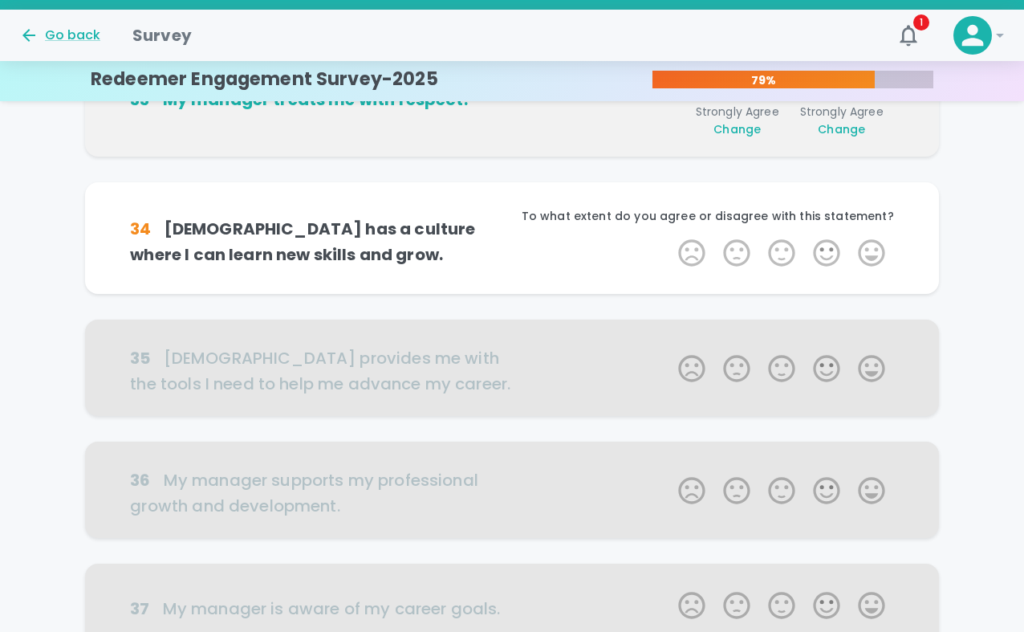
scroll to position [424, 0]
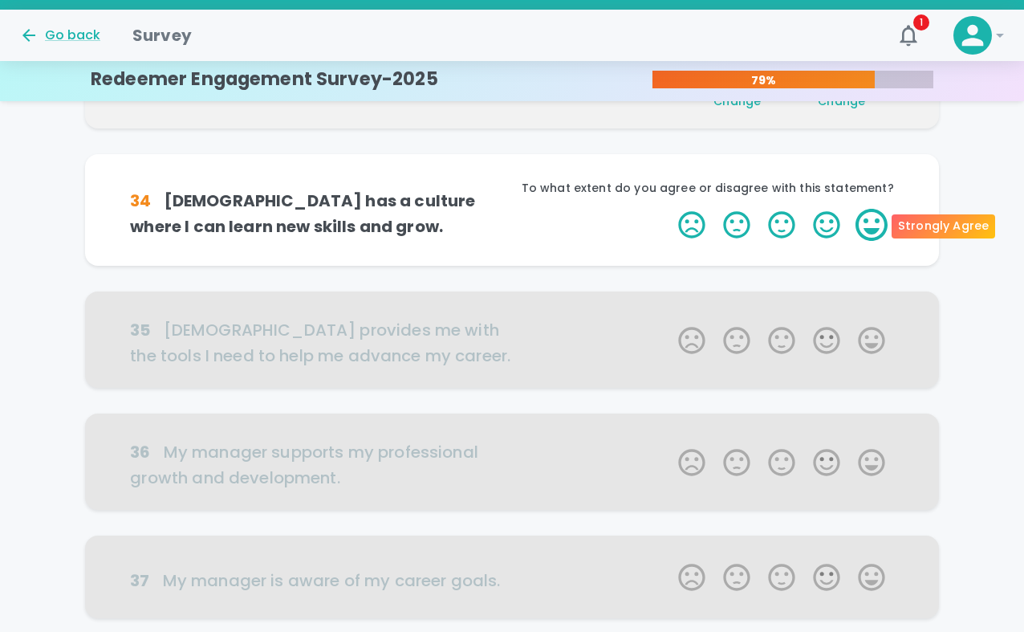
click at [851, 224] on label "5 Stars" at bounding box center [871, 225] width 45 height 32
click at [669, 209] on input "5 Stars" at bounding box center [669, 208] width 1 height 1
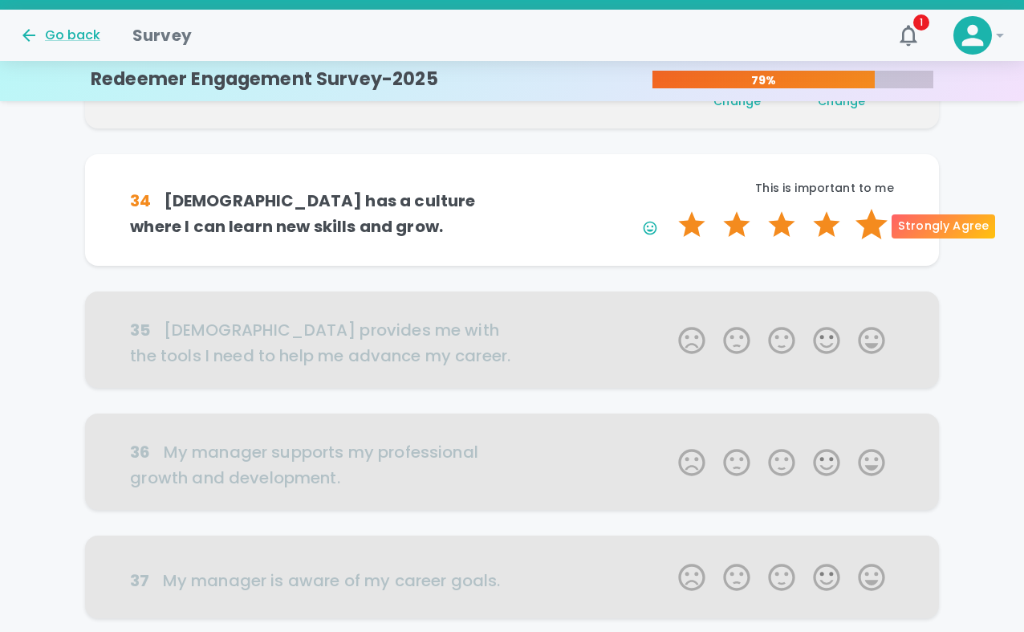
click at [851, 224] on label "5 Stars" at bounding box center [871, 225] width 45 height 32
click at [669, 209] on input "5 Stars" at bounding box center [669, 208] width 1 height 1
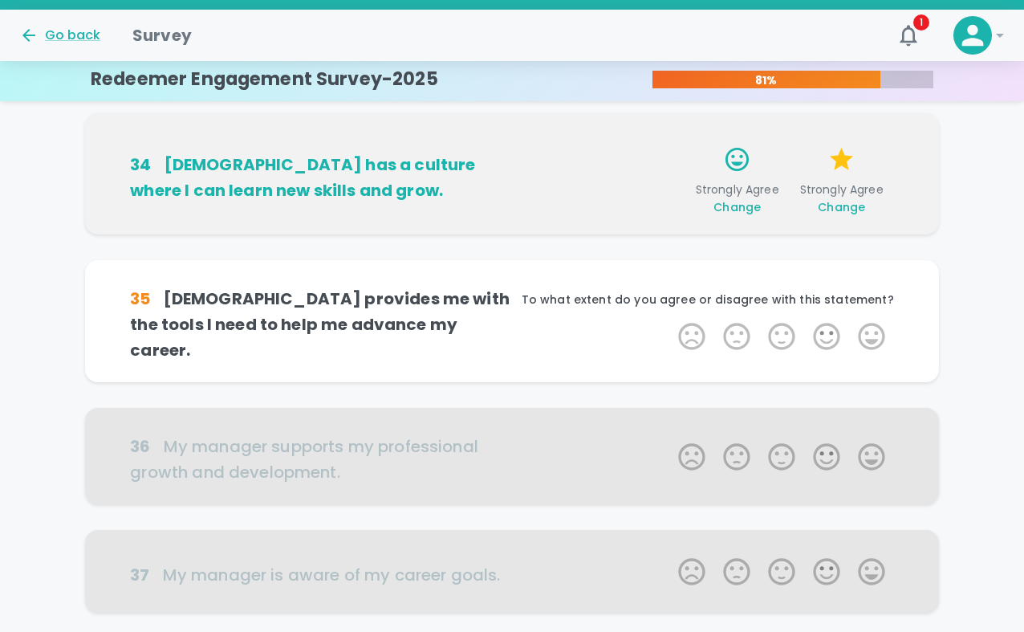
scroll to position [565, 0]
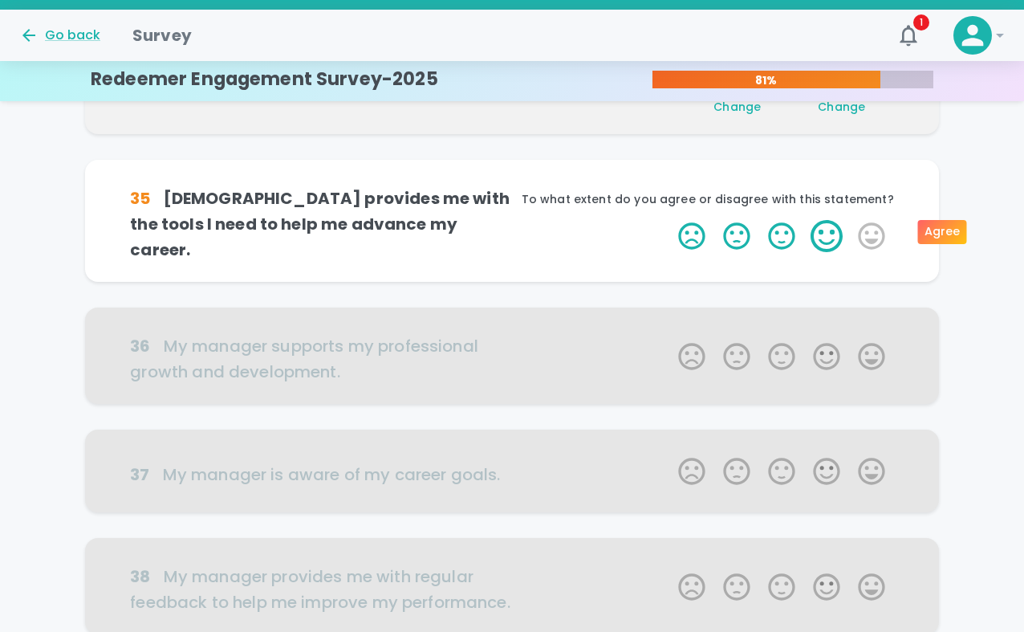
click at [821, 232] on label "4 Stars" at bounding box center [826, 236] width 45 height 32
click at [669, 220] on input "4 Stars" at bounding box center [669, 219] width 1 height 1
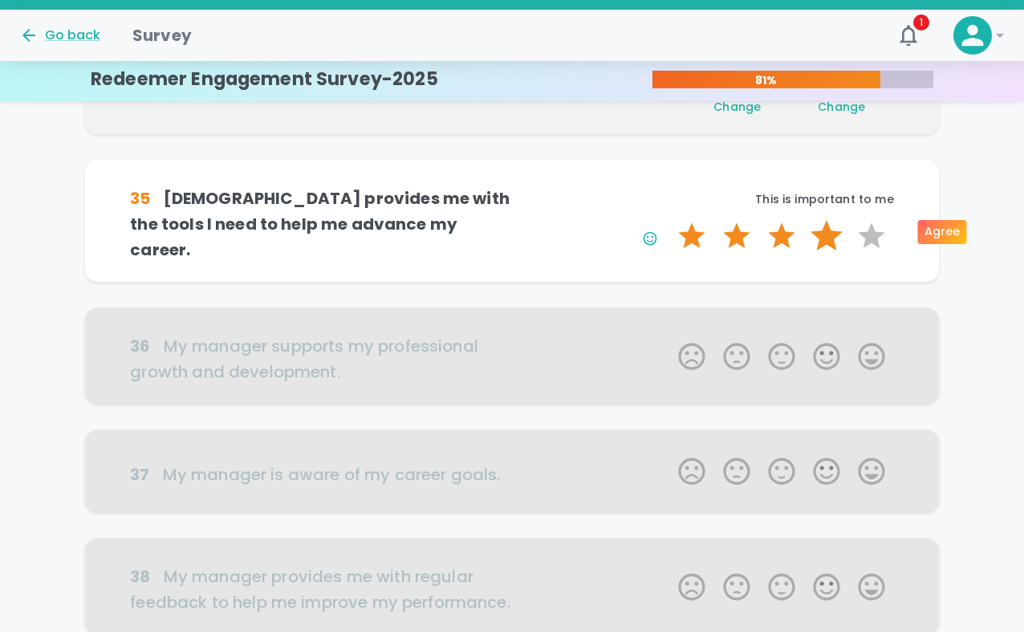
click at [828, 228] on label "4 Stars" at bounding box center [826, 236] width 45 height 32
click at [669, 220] on input "4 Stars" at bounding box center [669, 219] width 1 height 1
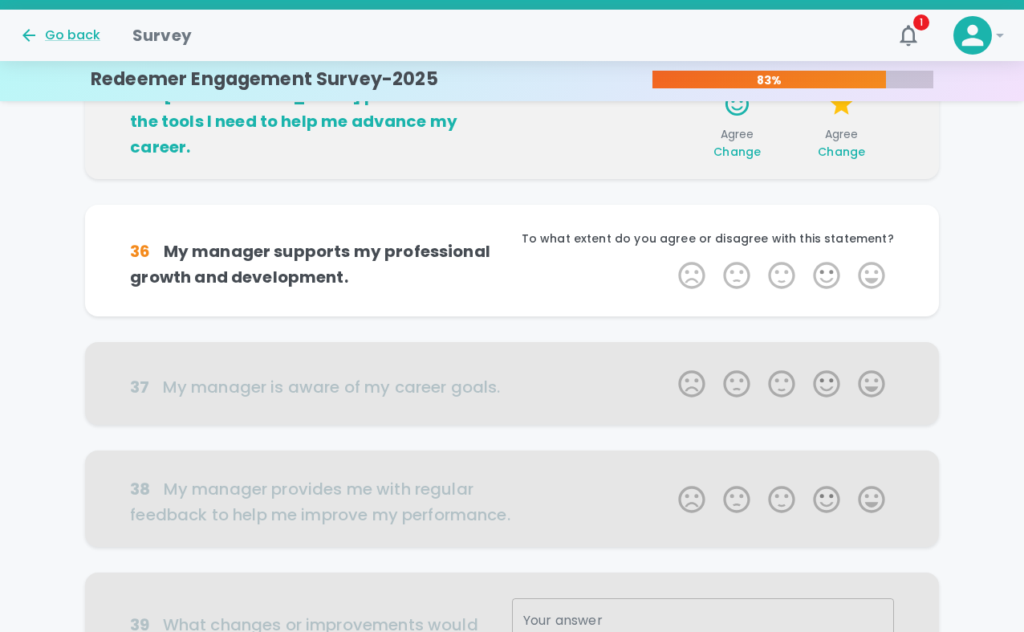
scroll to position [706, 0]
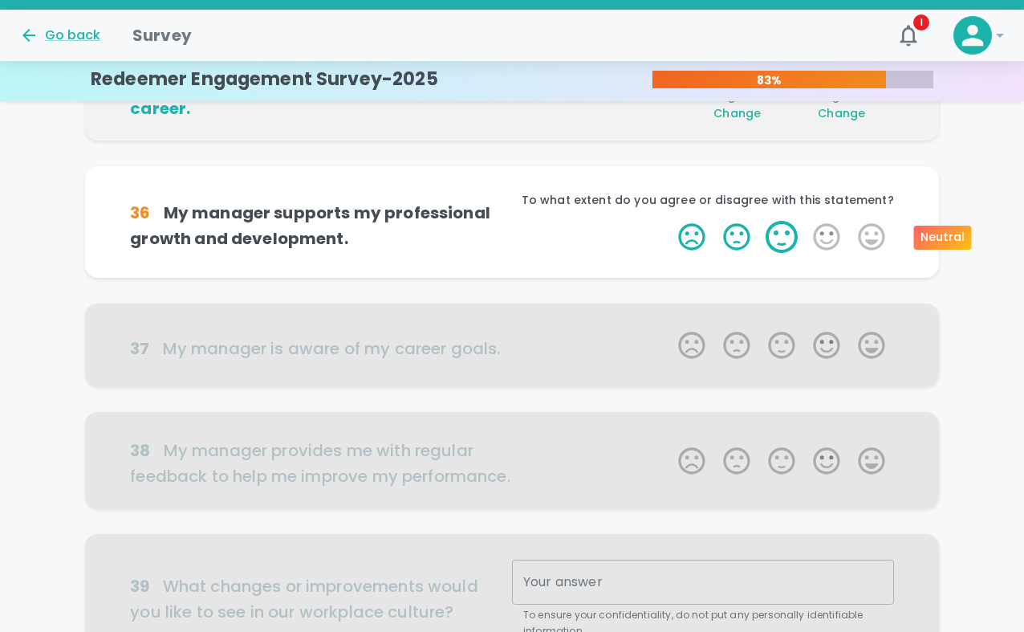
click at [784, 229] on label "3 Stars" at bounding box center [781, 237] width 45 height 32
click at [669, 221] on input "3 Stars" at bounding box center [669, 220] width 1 height 1
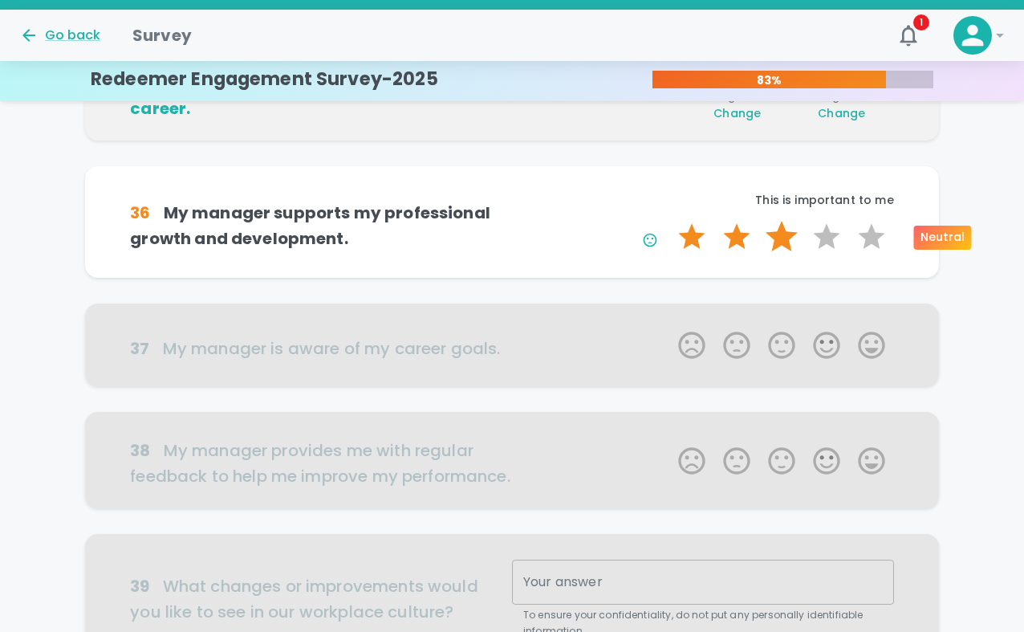
click at [782, 244] on label "3 Stars" at bounding box center [781, 237] width 45 height 32
click at [669, 221] on input "3 Stars" at bounding box center [669, 220] width 1 height 1
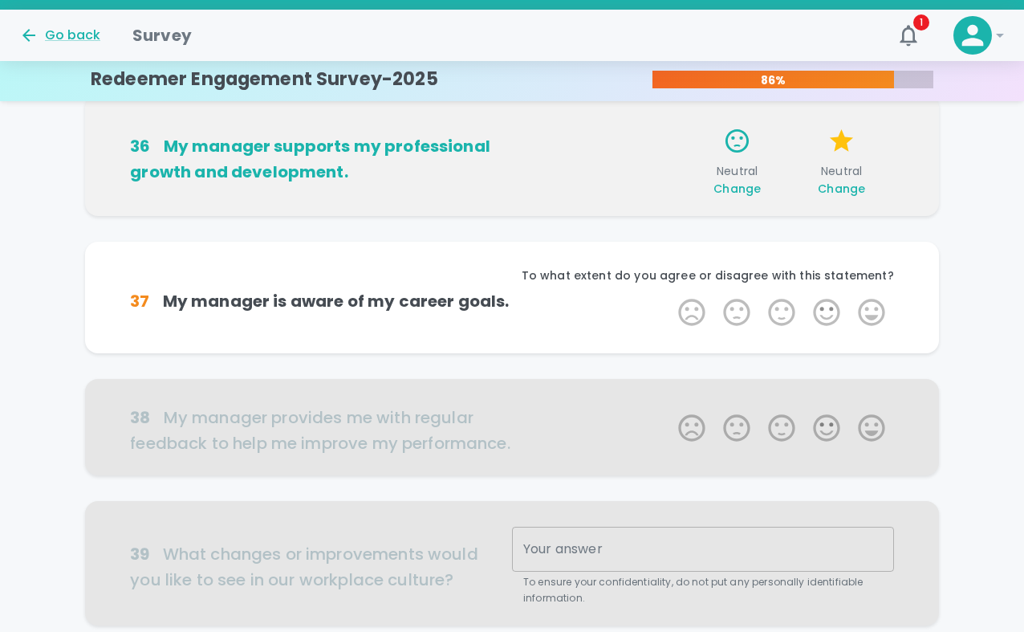
scroll to position [778, 0]
click at [749, 187] on span "Change" at bounding box center [736, 188] width 47 height 16
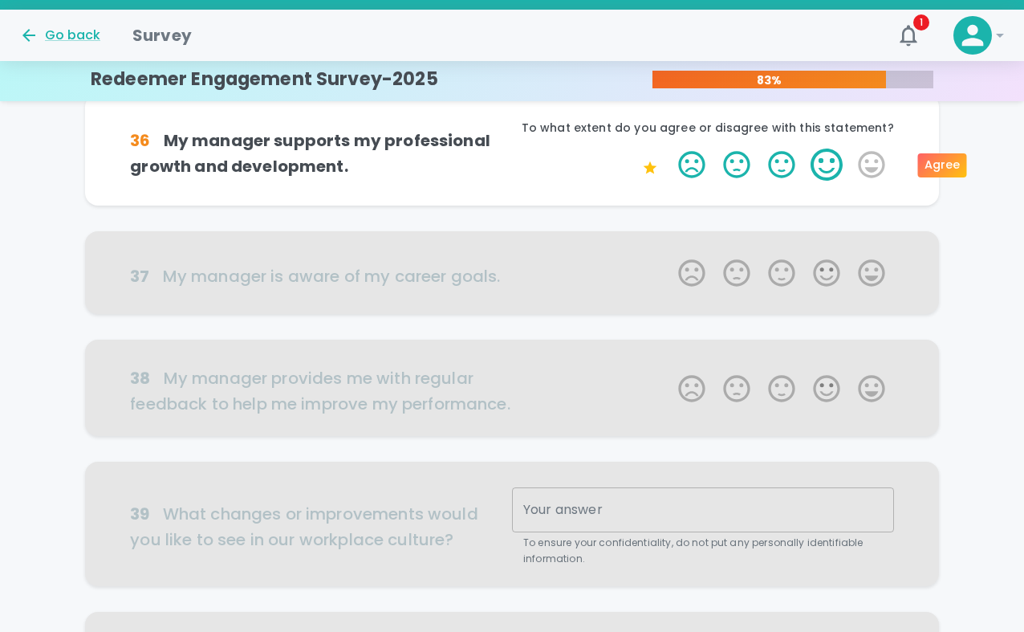
click at [829, 164] on label "4 Stars" at bounding box center [826, 164] width 45 height 32
click at [669, 148] on input "4 Stars" at bounding box center [669, 148] width 1 height 1
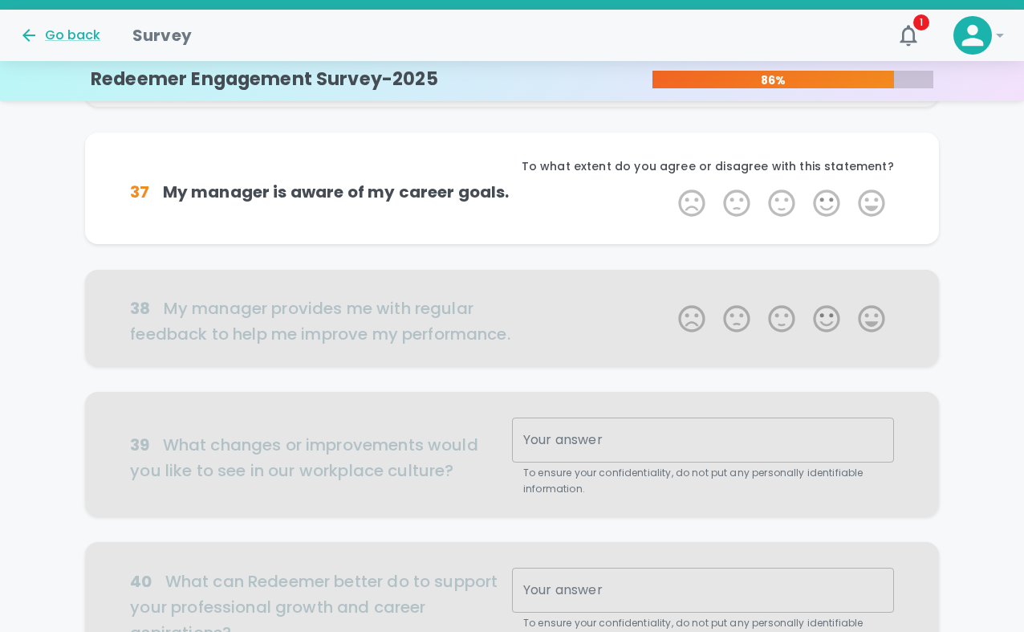
scroll to position [884, 0]
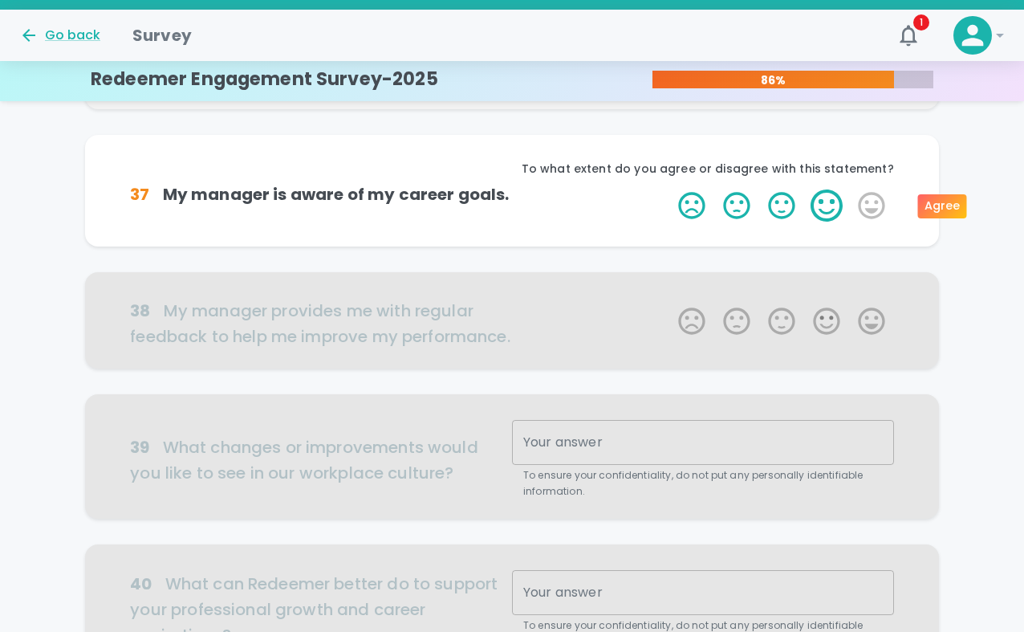
click at [827, 202] on label "4 Stars" at bounding box center [826, 205] width 45 height 32
click at [669, 189] on input "4 Stars" at bounding box center [669, 189] width 1 height 1
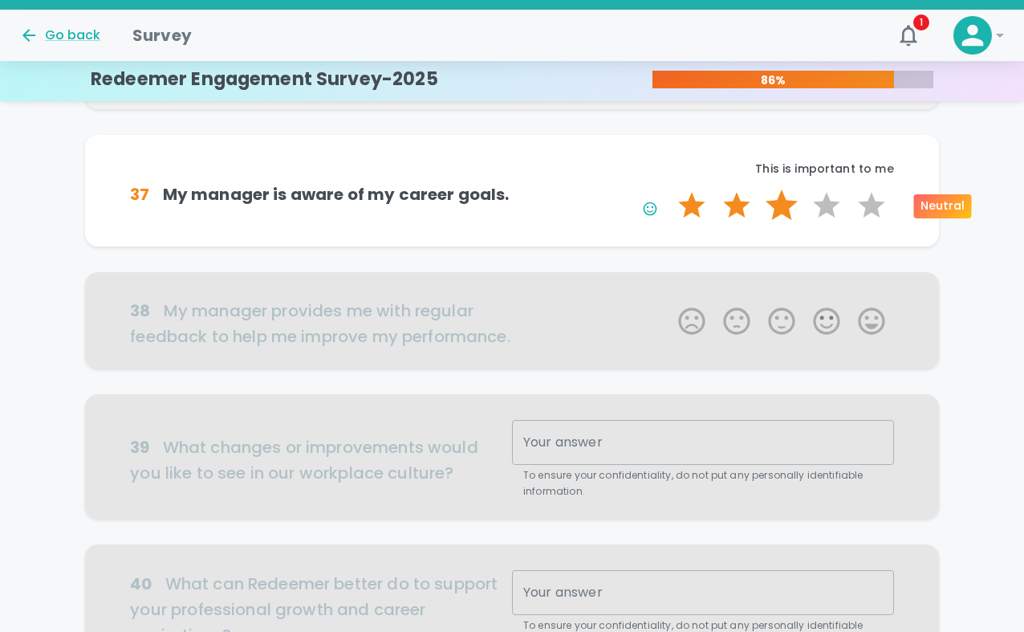
click at [783, 208] on label "3 Stars" at bounding box center [781, 205] width 45 height 32
click at [669, 189] on input "3 Stars" at bounding box center [669, 189] width 1 height 1
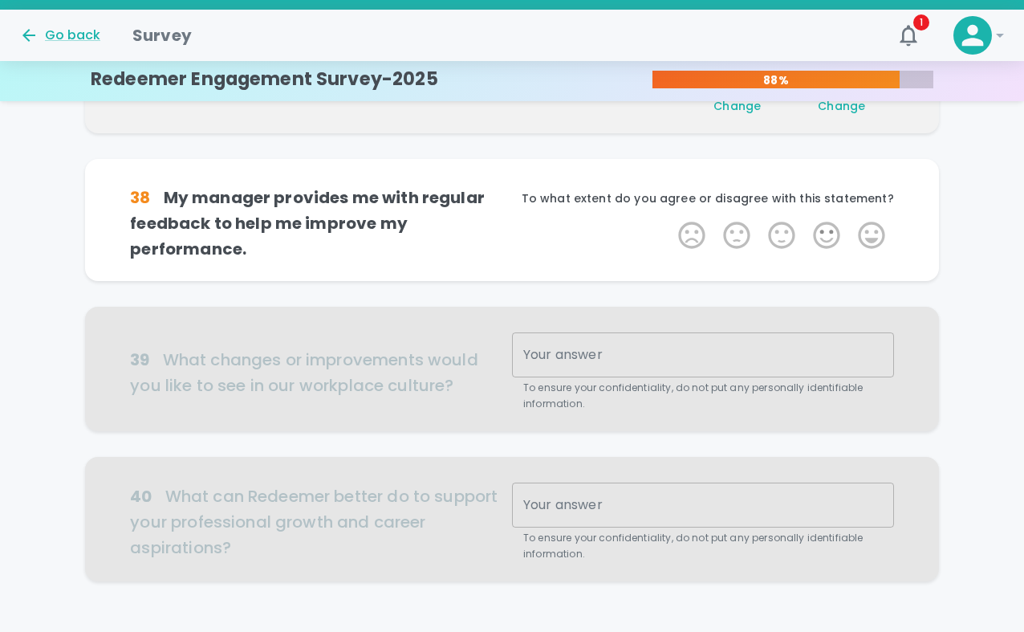
scroll to position [1026, 0]
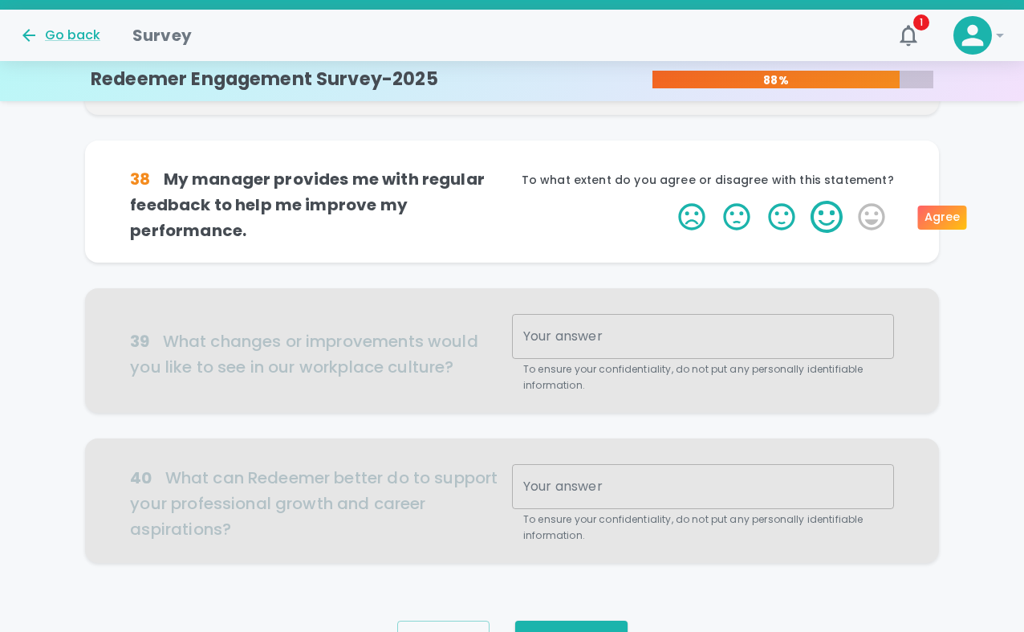
click at [831, 215] on label "4 Stars" at bounding box center [826, 217] width 45 height 32
click at [669, 201] on input "4 Stars" at bounding box center [669, 200] width 1 height 1
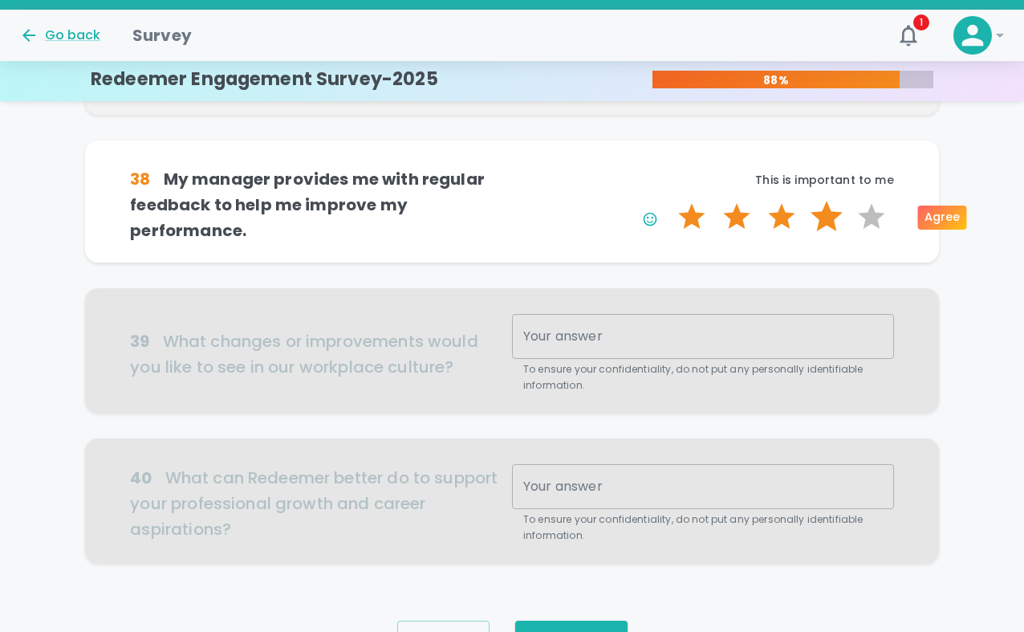
click at [823, 219] on label "4 Stars" at bounding box center [826, 217] width 45 height 32
click at [669, 201] on input "4 Stars" at bounding box center [669, 200] width 1 height 1
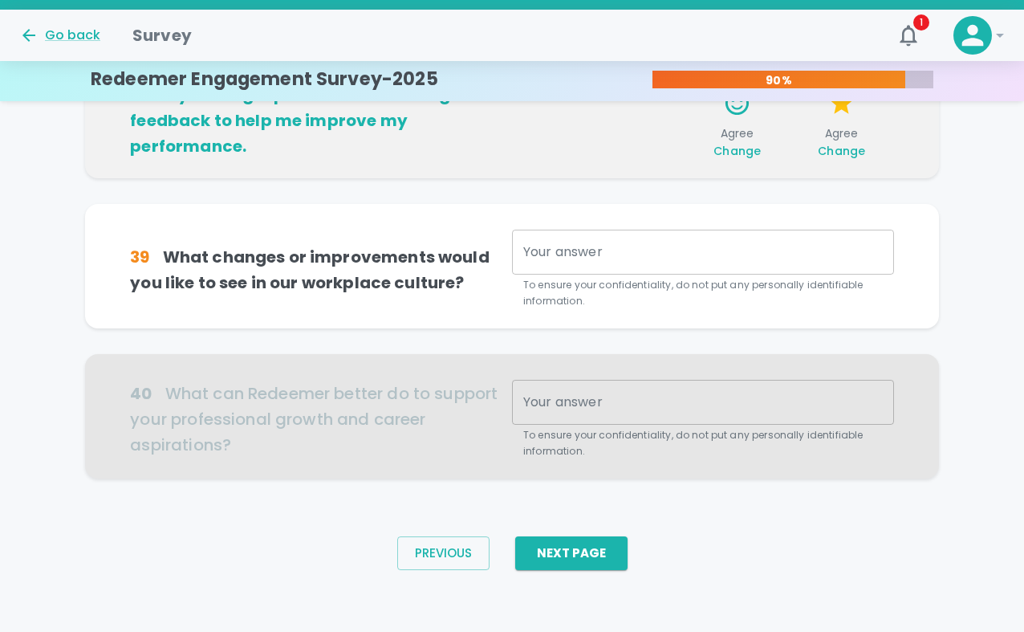
scroll to position [1111, 0]
click at [615, 425] on div at bounding box center [511, 415] width 853 height 124
click at [616, 387] on div at bounding box center [511, 415] width 853 height 124
click at [618, 243] on textarea "Your answer" at bounding box center [703, 251] width 360 height 18
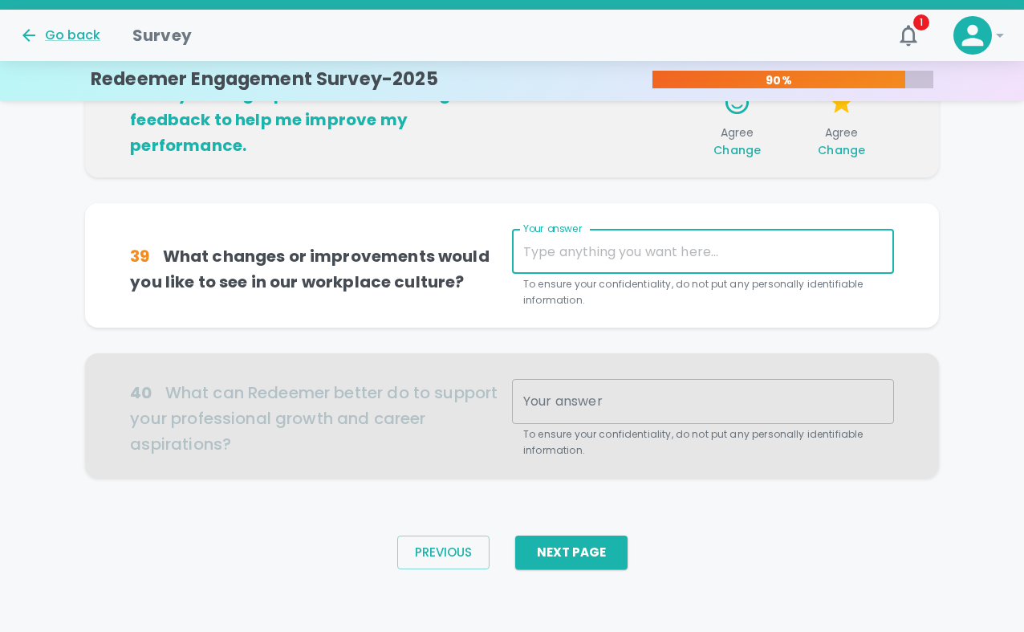
type textarea "n"
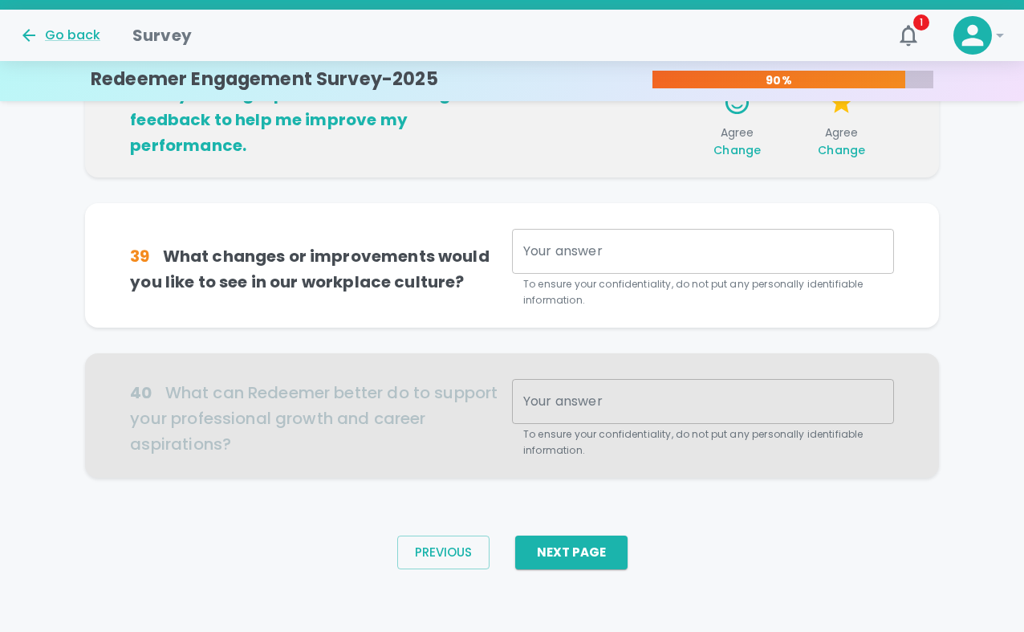
click at [551, 358] on div at bounding box center [511, 415] width 853 height 124
click at [555, 396] on div at bounding box center [511, 415] width 853 height 124
click at [580, 250] on textarea "Your answer" at bounding box center [703, 251] width 360 height 18
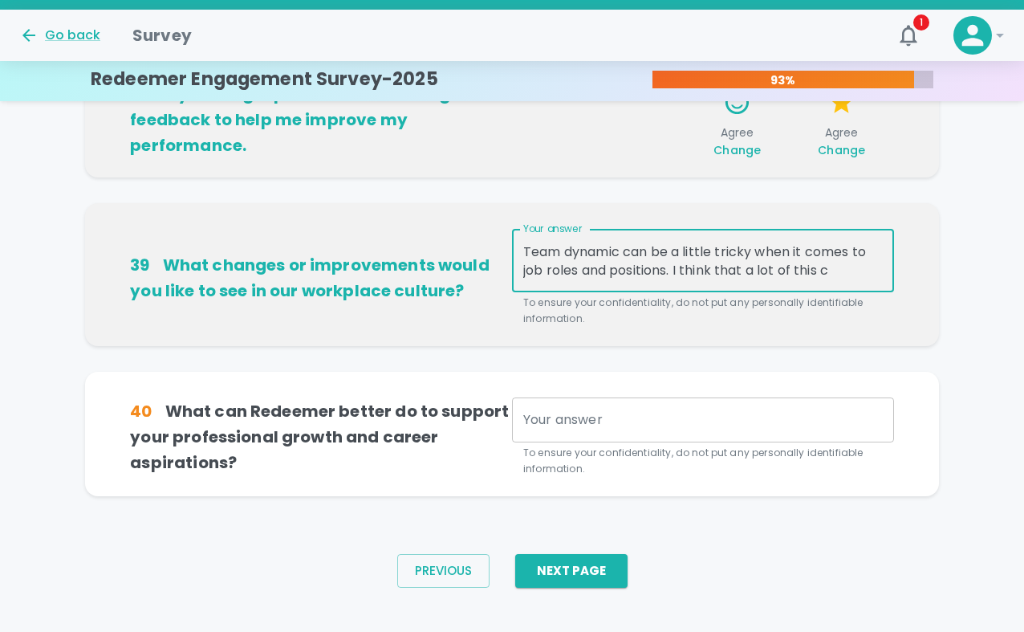
type textarea "Team dynamic can be a little tricky when it comes to job roles and positions. I…"
drag, startPoint x: 839, startPoint y: 267, endPoint x: 520, endPoint y: 205, distance: 325.5
click at [520, 205] on div "39 What changes or improvements would you like to see in our workplace culture?…" at bounding box center [511, 274] width 853 height 143
click at [637, 252] on textarea "A clearer pictures of the different job roles and positions within teams." at bounding box center [703, 260] width 360 height 37
click at [665, 273] on textarea "A clearer picture of the different job roles and positions within teams." at bounding box center [703, 260] width 360 height 37
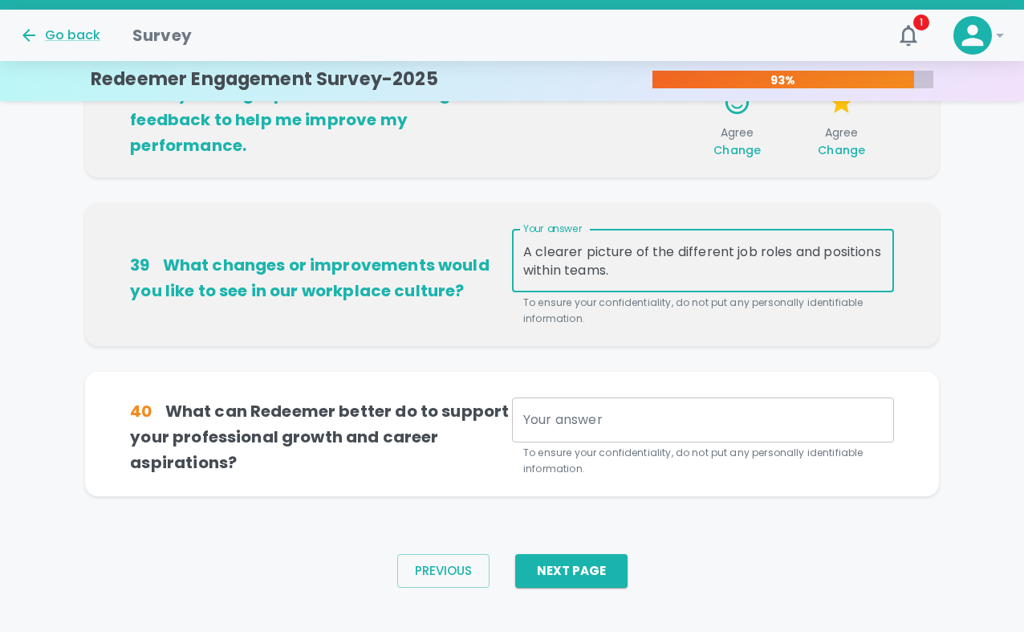
type textarea "A clearer picture of the different job roles and positions within teams."
click at [607, 412] on textarea "Your answer" at bounding box center [703, 419] width 360 height 18
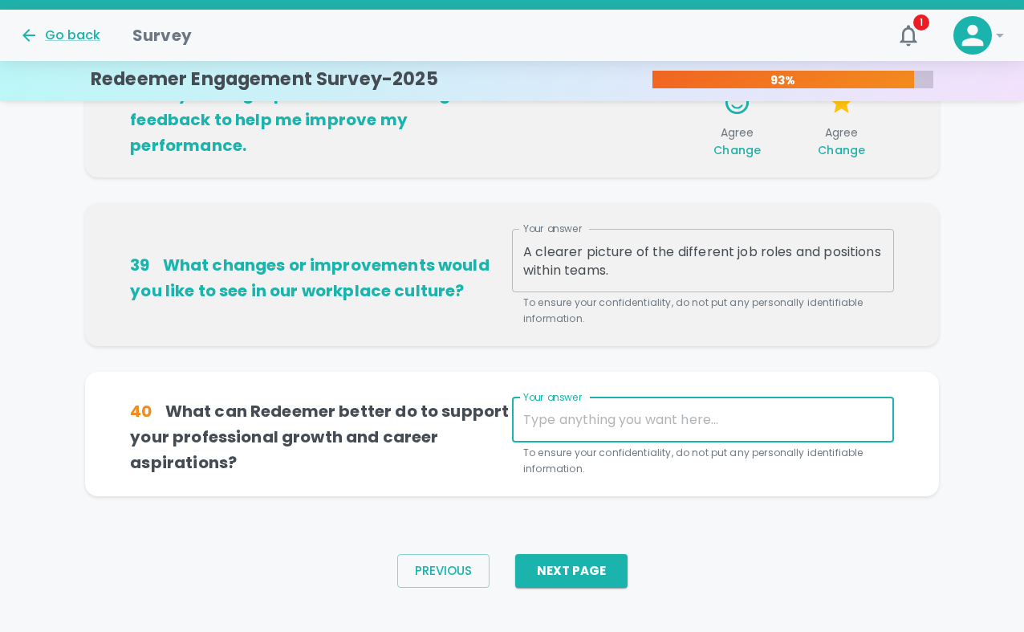
click at [568, 417] on textarea "Your answer" at bounding box center [703, 419] width 360 height 18
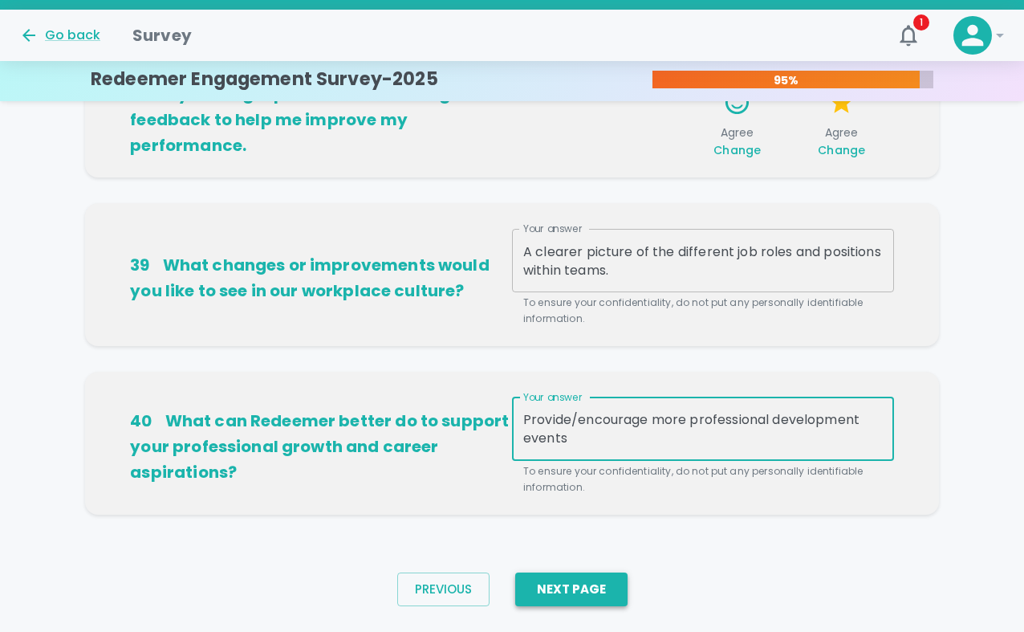
type textarea "Provide/encourage more professional development events"
click at [571, 578] on button "Next Page" at bounding box center [571, 589] width 112 height 34
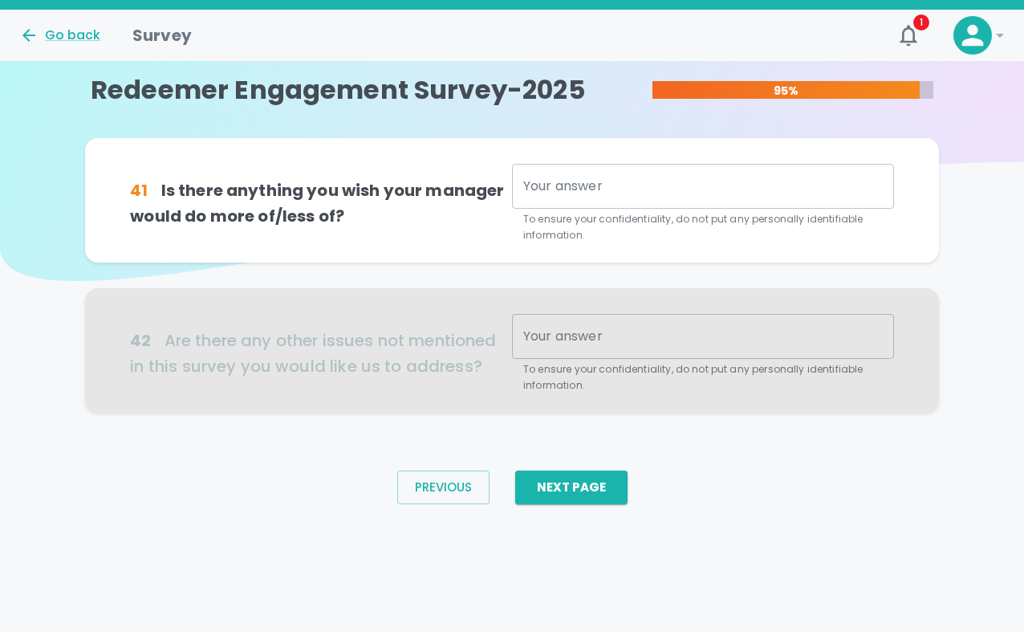
click at [658, 197] on div "x Your answer" at bounding box center [703, 186] width 382 height 45
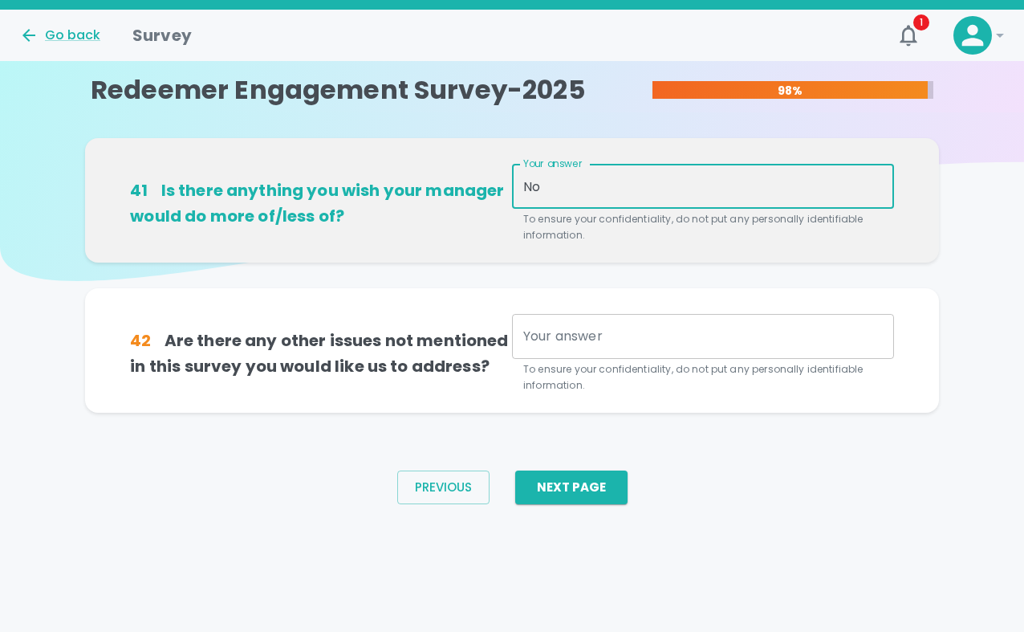
type textarea "No"
click at [568, 355] on div "x Your answer" at bounding box center [703, 336] width 382 height 45
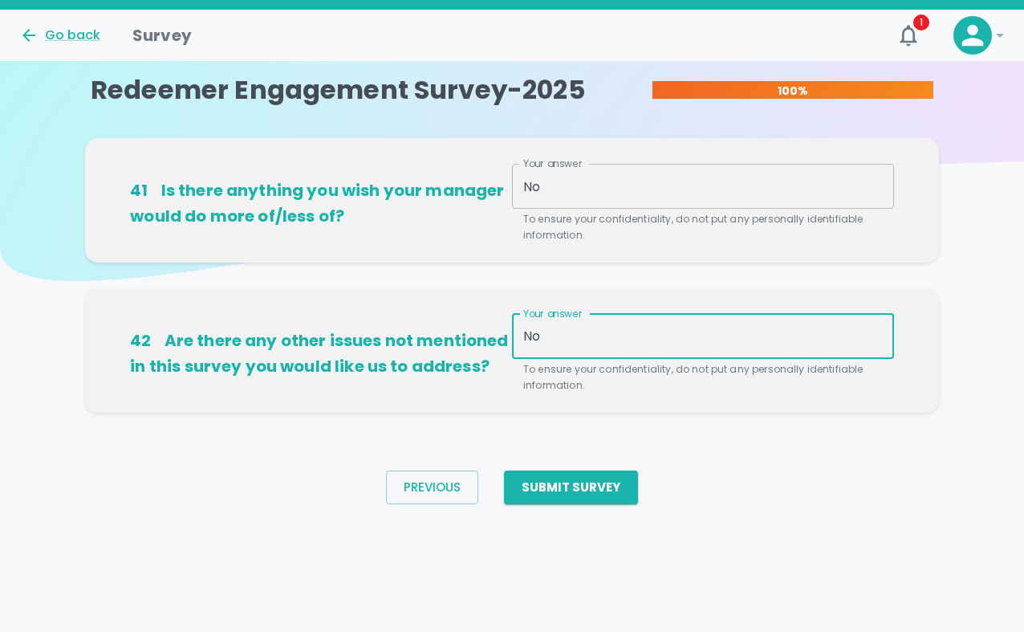
type textarea "No"
click at [621, 175] on div "No x Your answer" at bounding box center [703, 186] width 382 height 45
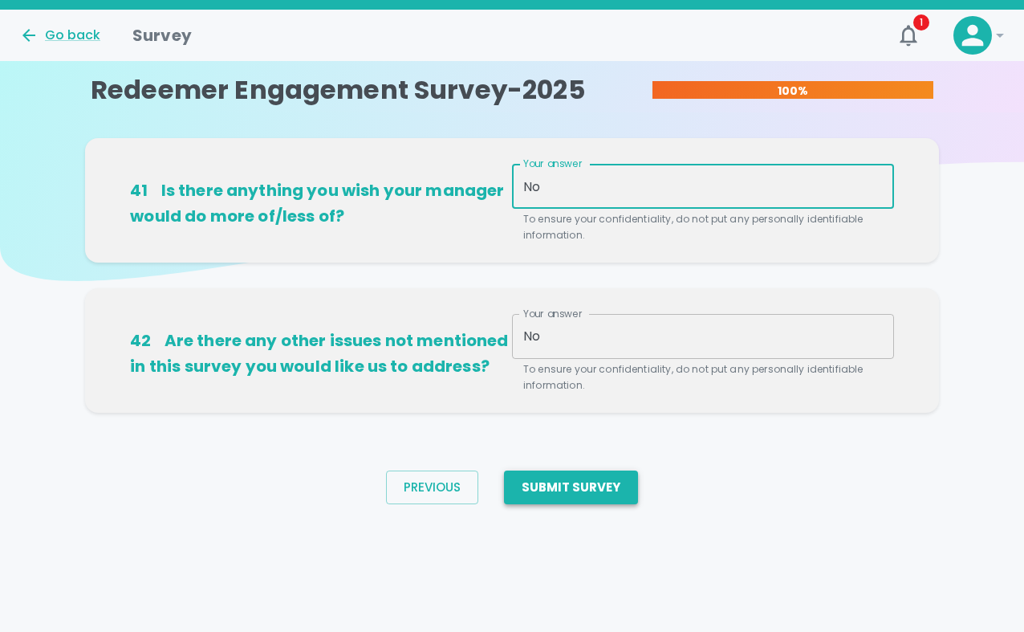
click at [582, 485] on button "Submit Survey" at bounding box center [571, 487] width 134 height 34
